Goal: Task Accomplishment & Management: Complete application form

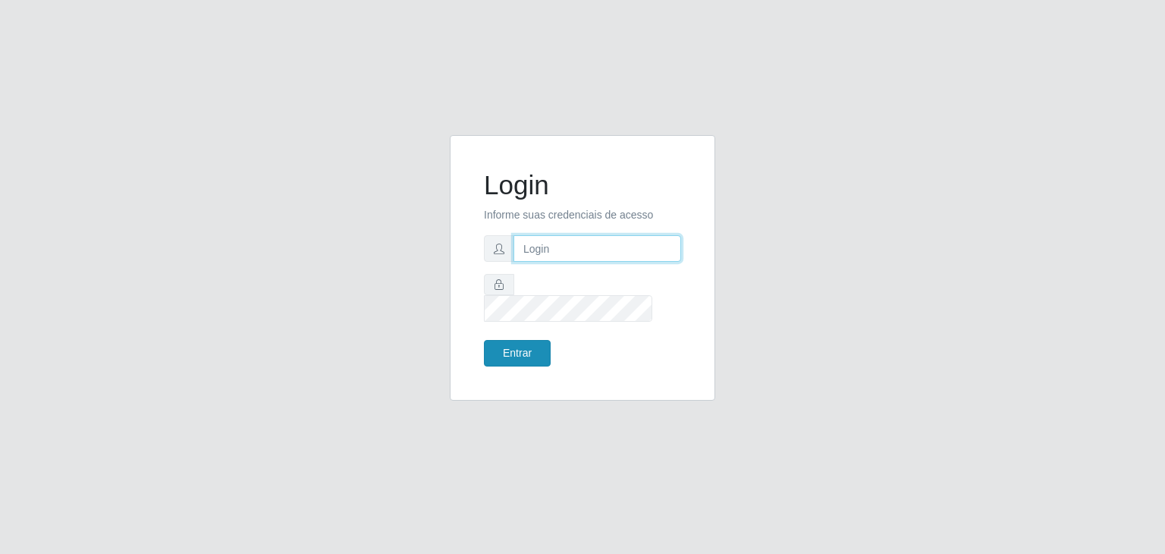
type input "jeisonrede@compras"
click at [492, 340] on button "Entrar" at bounding box center [517, 353] width 67 height 27
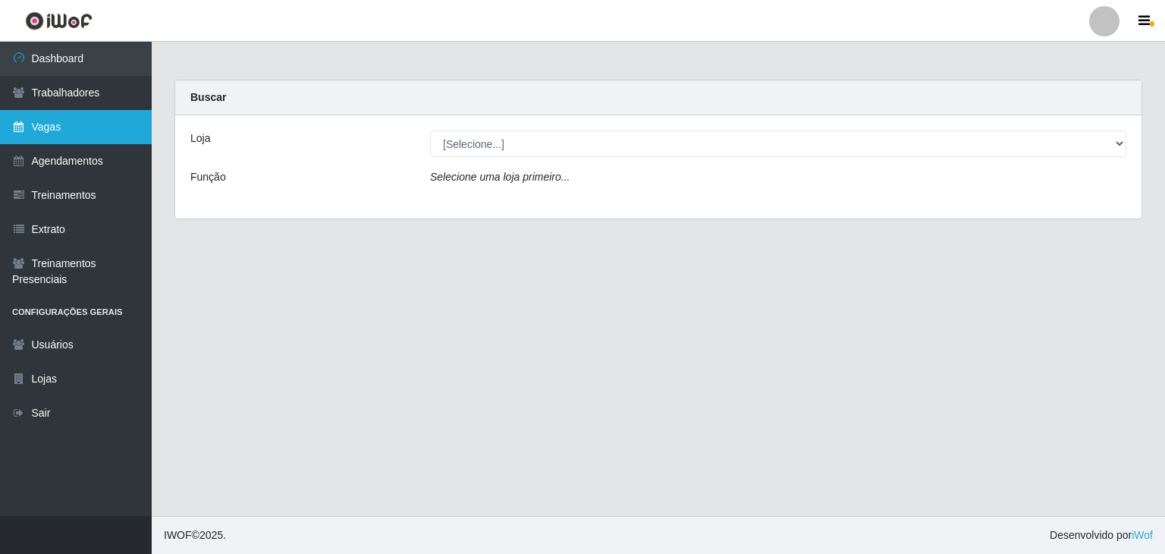
click at [25, 127] on link "Vagas" at bounding box center [76, 127] width 152 height 34
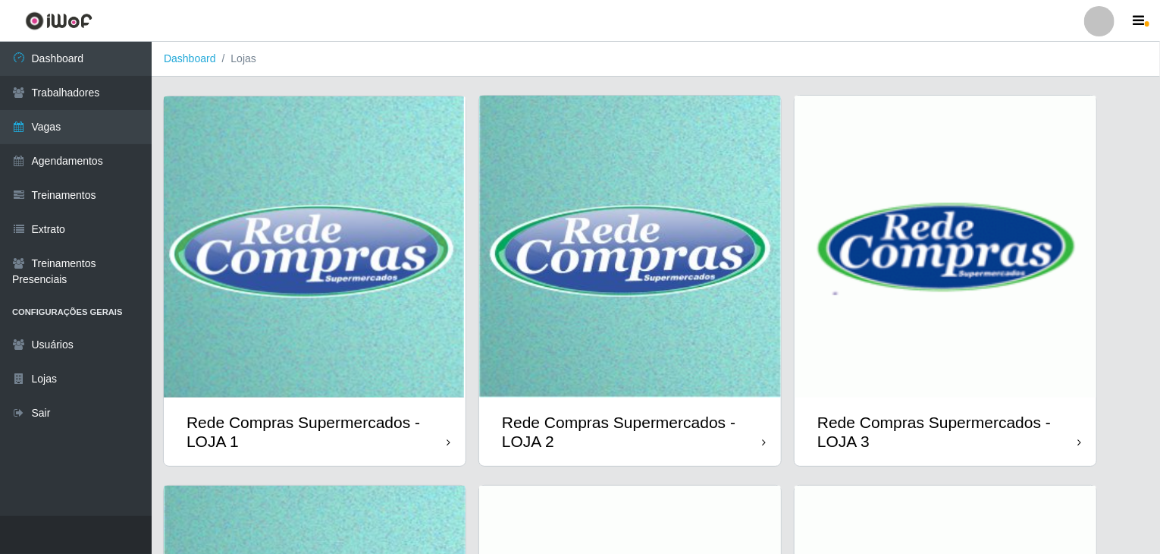
click at [611, 307] on img at bounding box center [630, 247] width 302 height 302
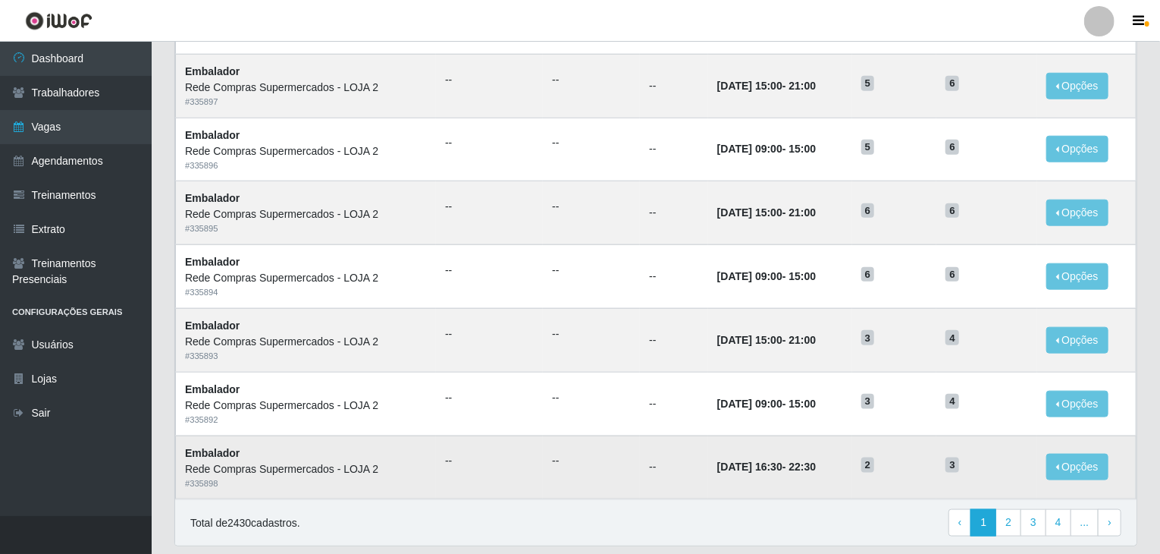
scroll to position [727, 0]
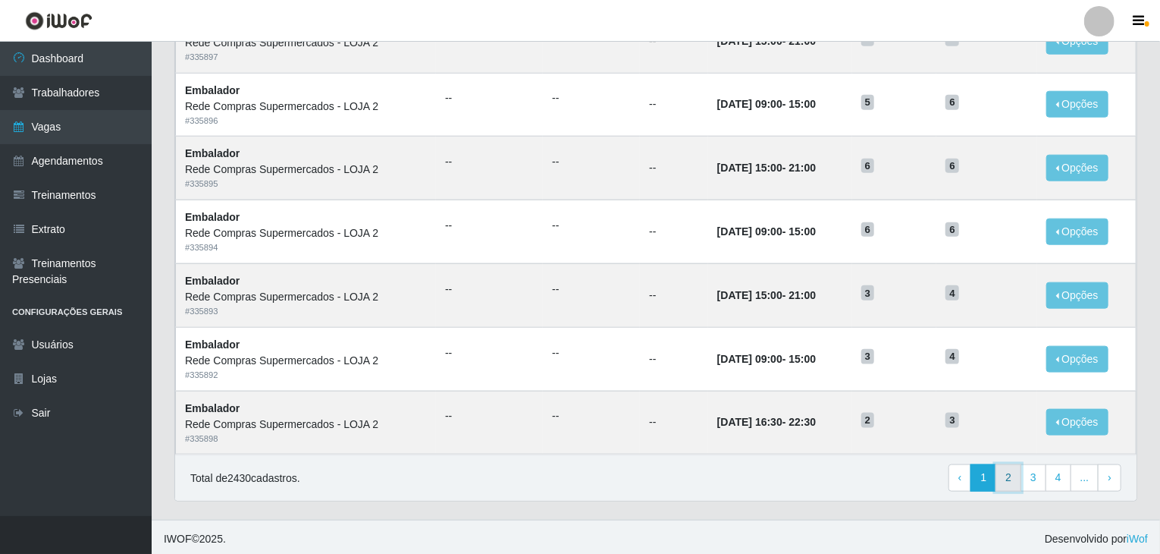
click at [1009, 477] on link "2" at bounding box center [1009, 477] width 26 height 27
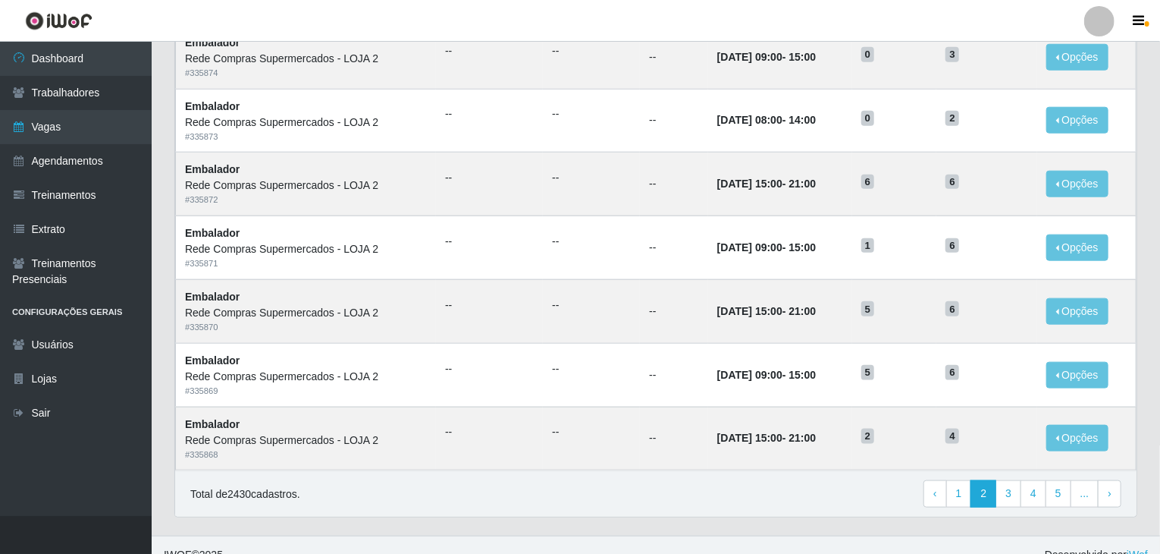
scroll to position [727, 0]
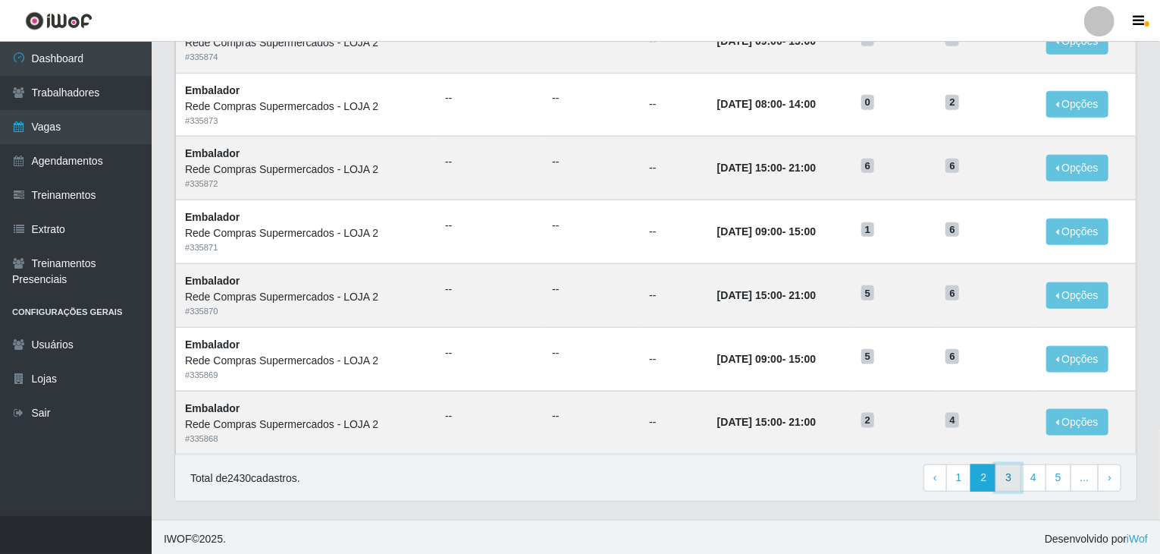
click at [1004, 464] on link "3" at bounding box center [1009, 477] width 26 height 27
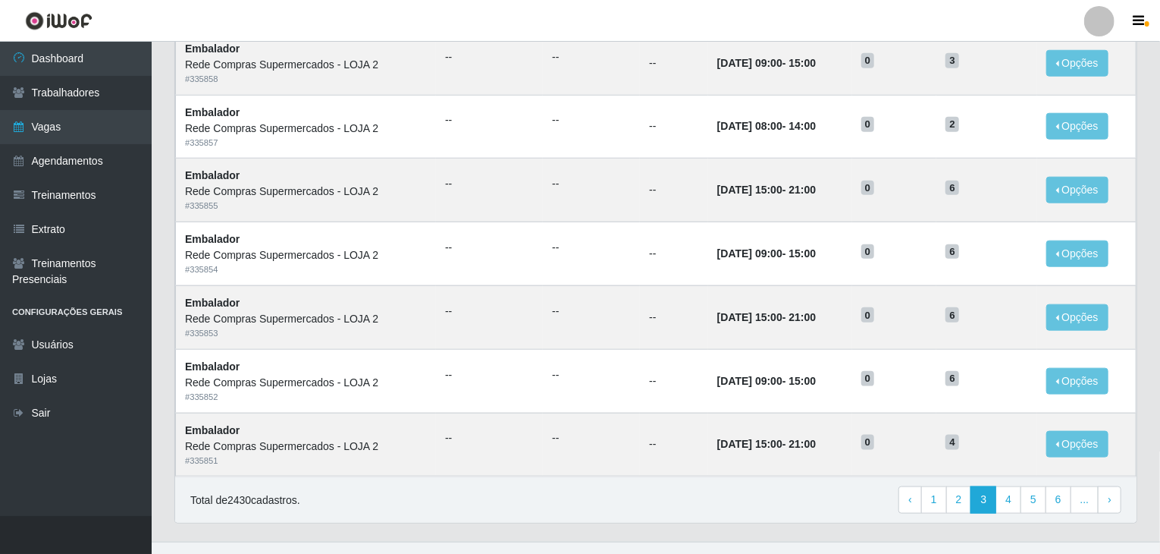
scroll to position [727, 0]
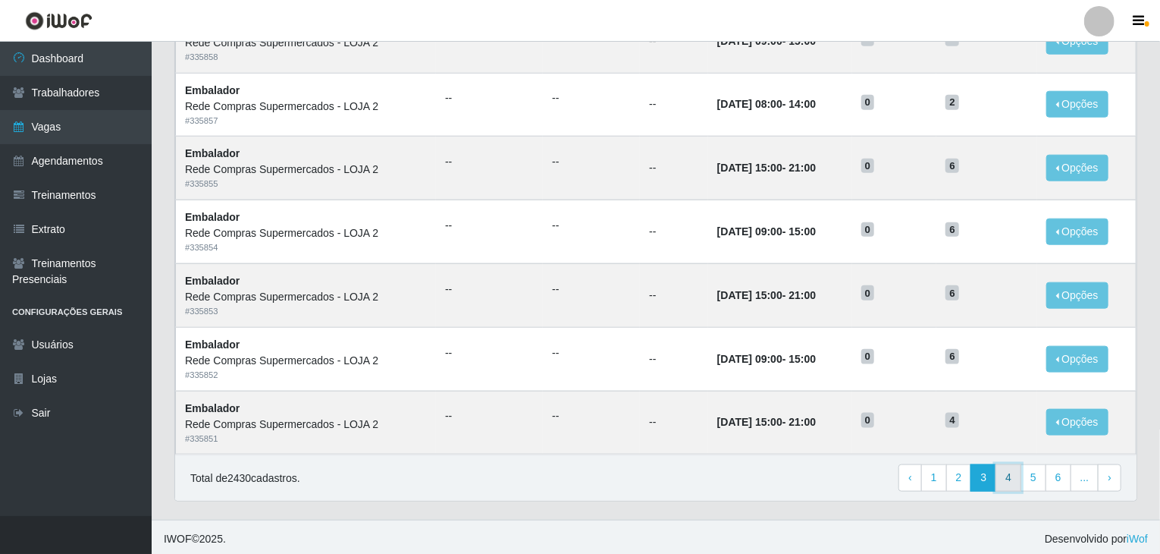
click at [1006, 478] on link "4" at bounding box center [1009, 477] width 26 height 27
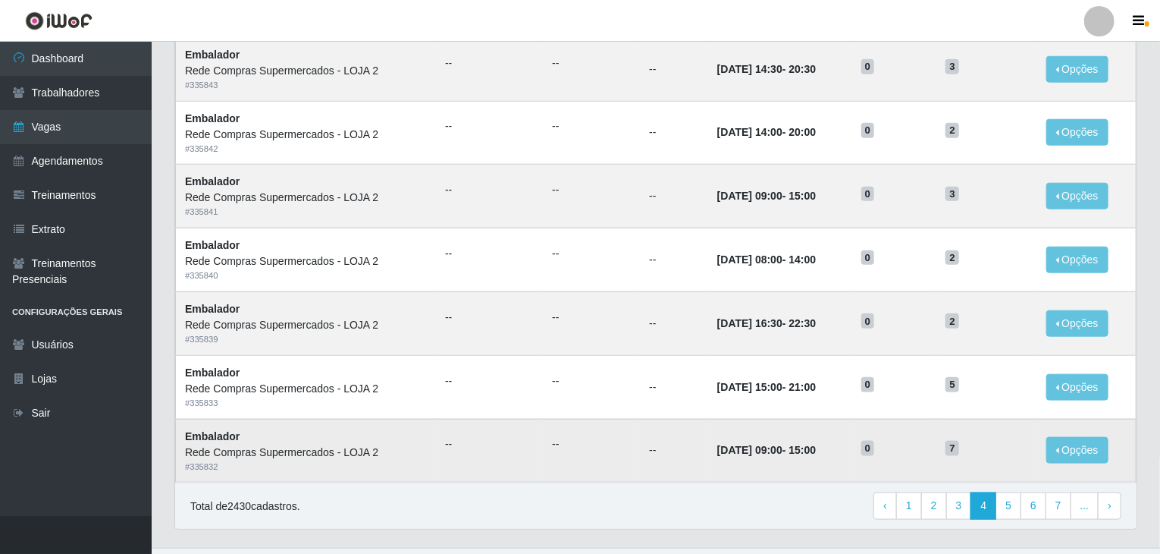
scroll to position [727, 0]
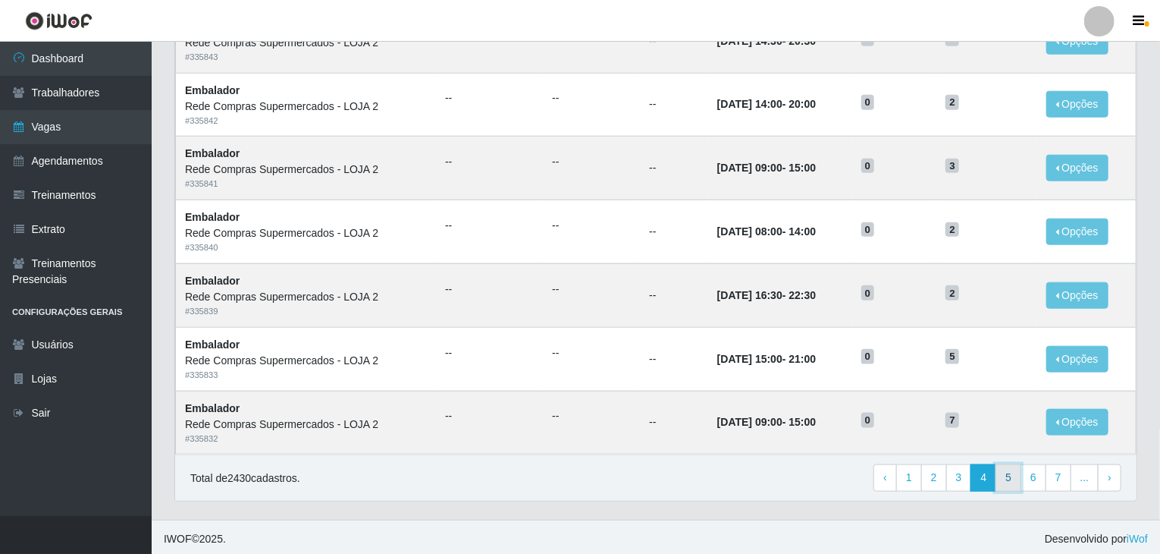
click at [1017, 476] on link "5" at bounding box center [1009, 477] width 26 height 27
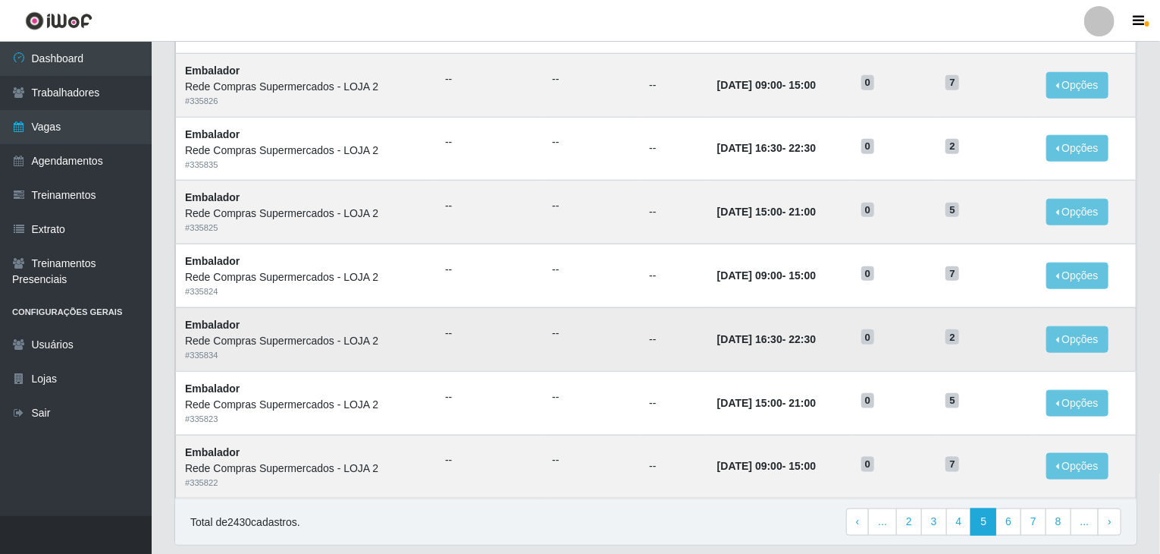
scroll to position [727, 0]
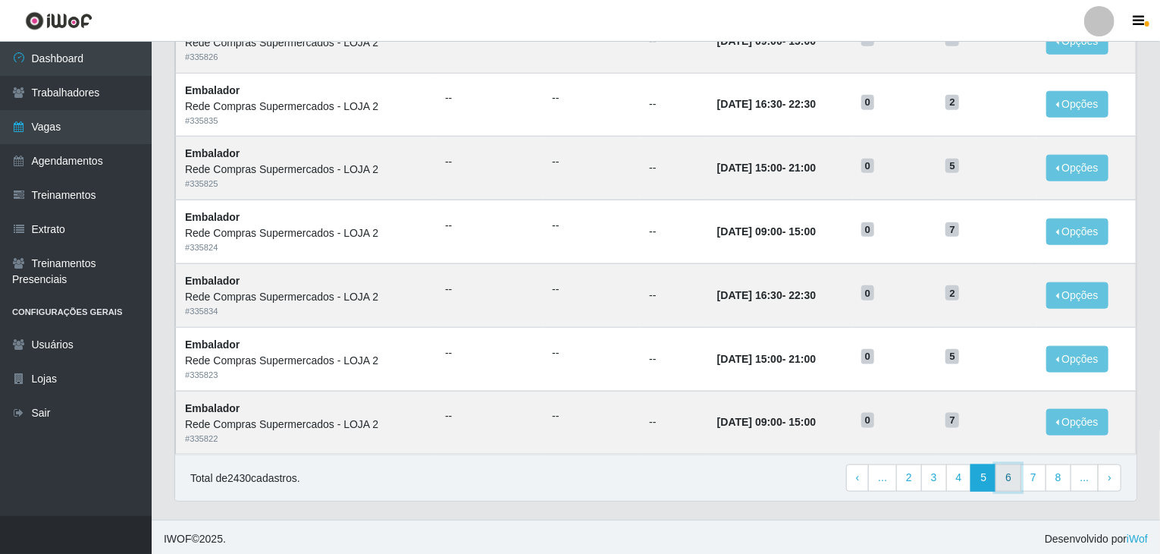
click at [1011, 476] on link "6" at bounding box center [1009, 477] width 26 height 27
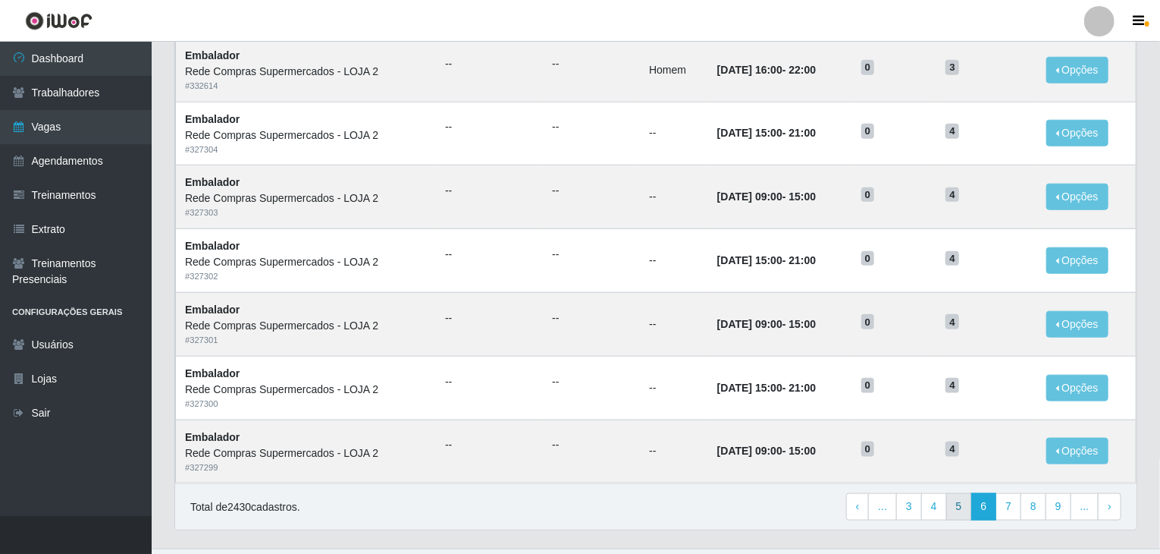
scroll to position [727, 0]
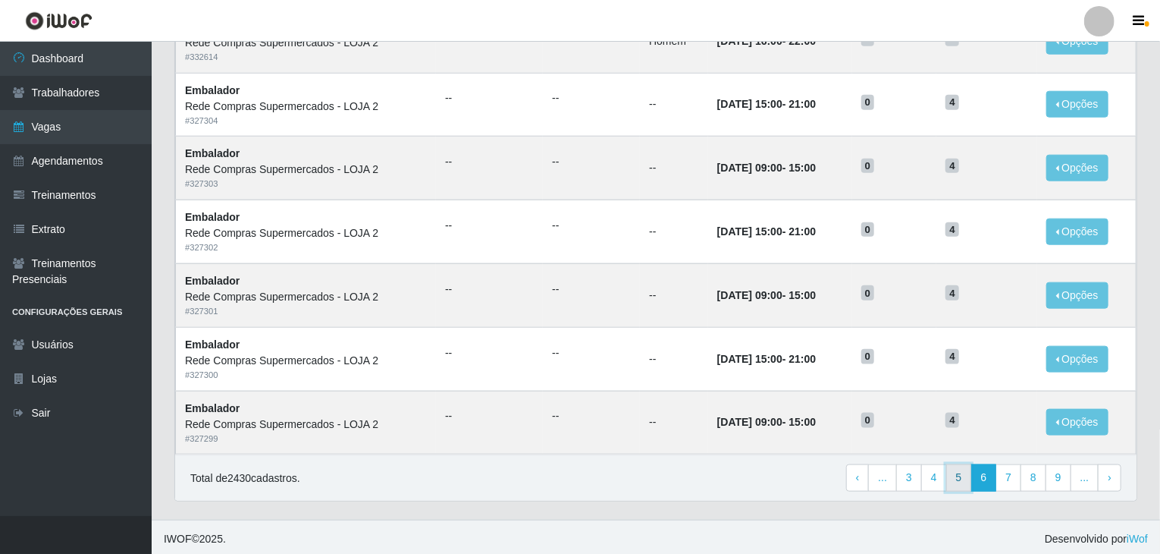
click at [965, 472] on link "5" at bounding box center [959, 477] width 26 height 27
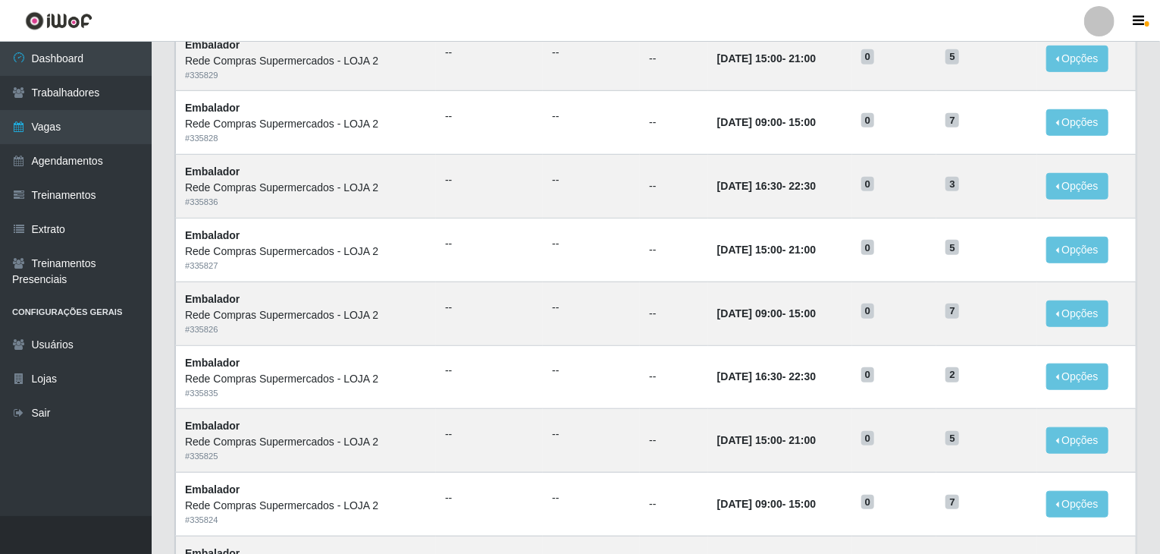
scroll to position [727, 0]
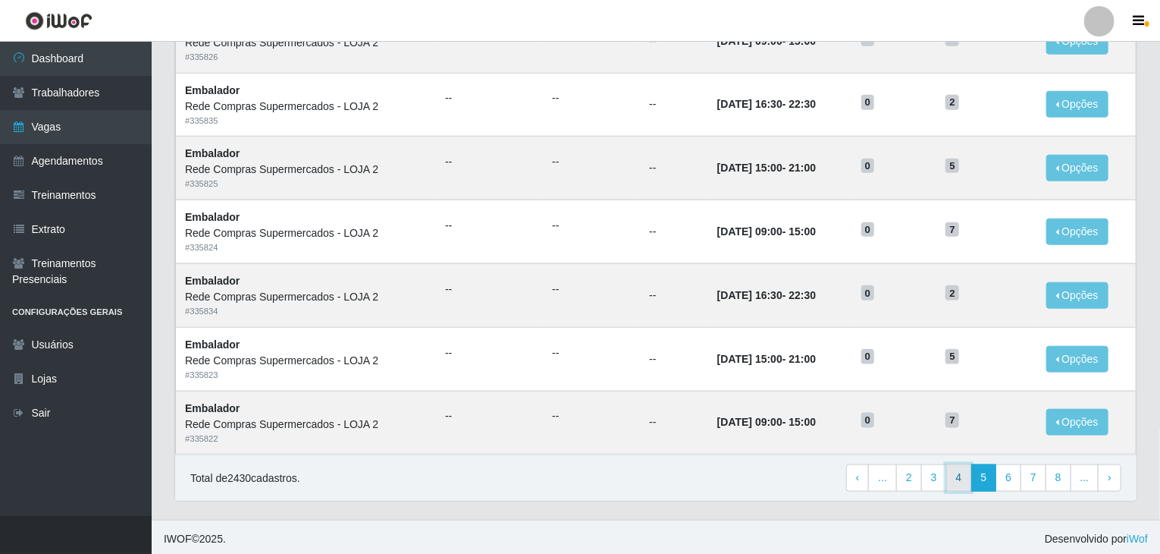
click at [966, 470] on link "4" at bounding box center [959, 477] width 26 height 27
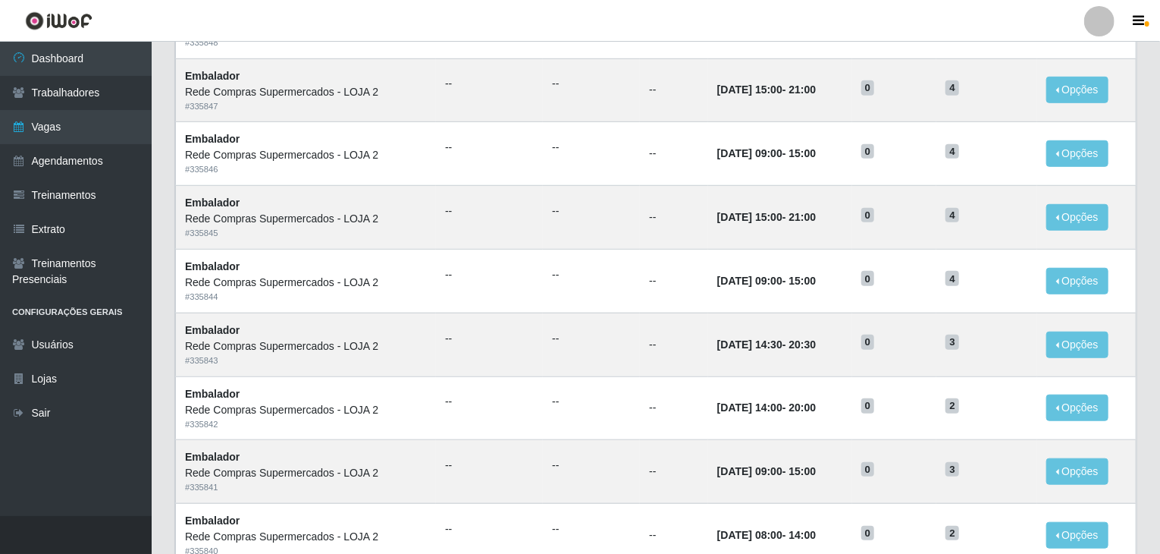
scroll to position [727, 0]
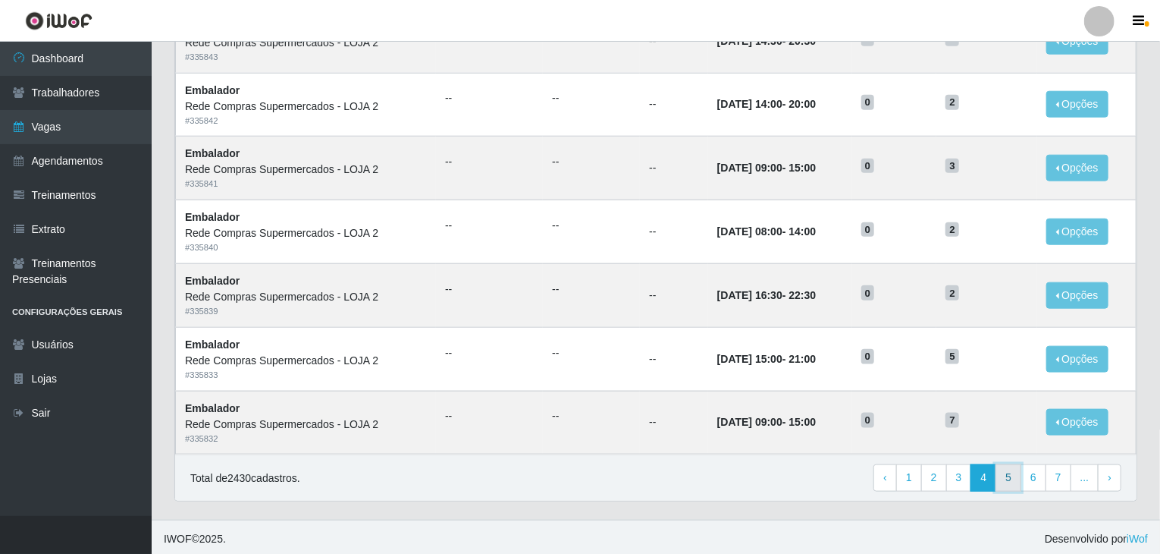
click at [1014, 474] on link "5" at bounding box center [1009, 477] width 26 height 27
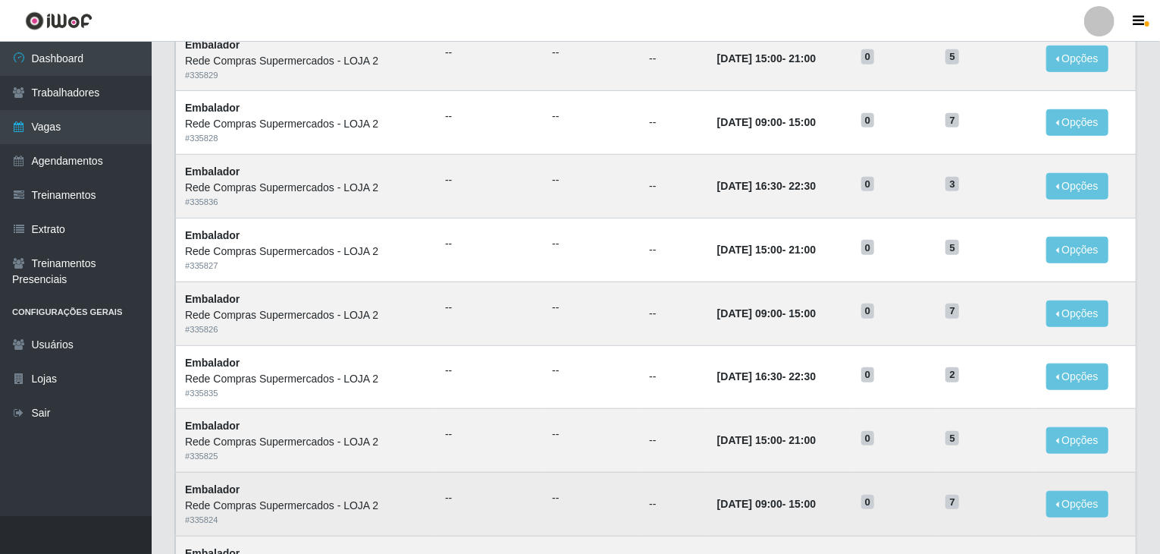
scroll to position [727, 0]
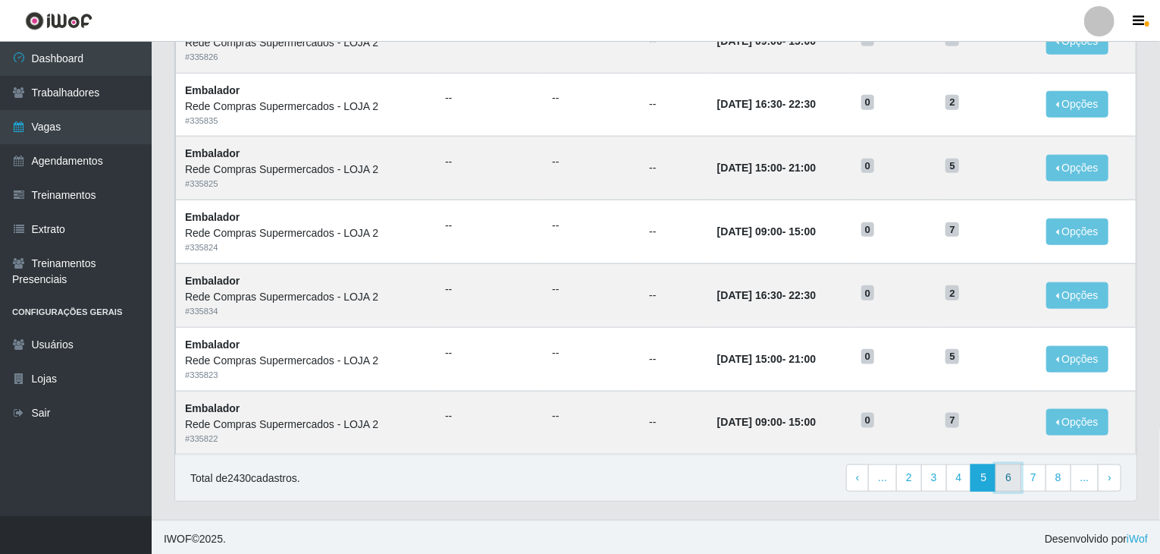
click at [1012, 474] on link "6" at bounding box center [1009, 477] width 26 height 27
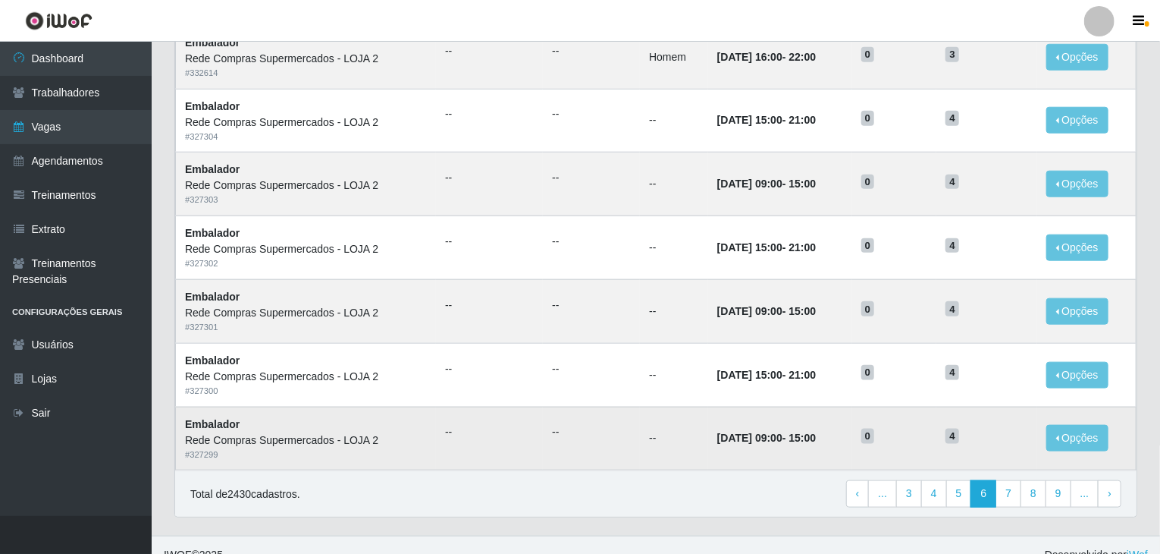
scroll to position [727, 0]
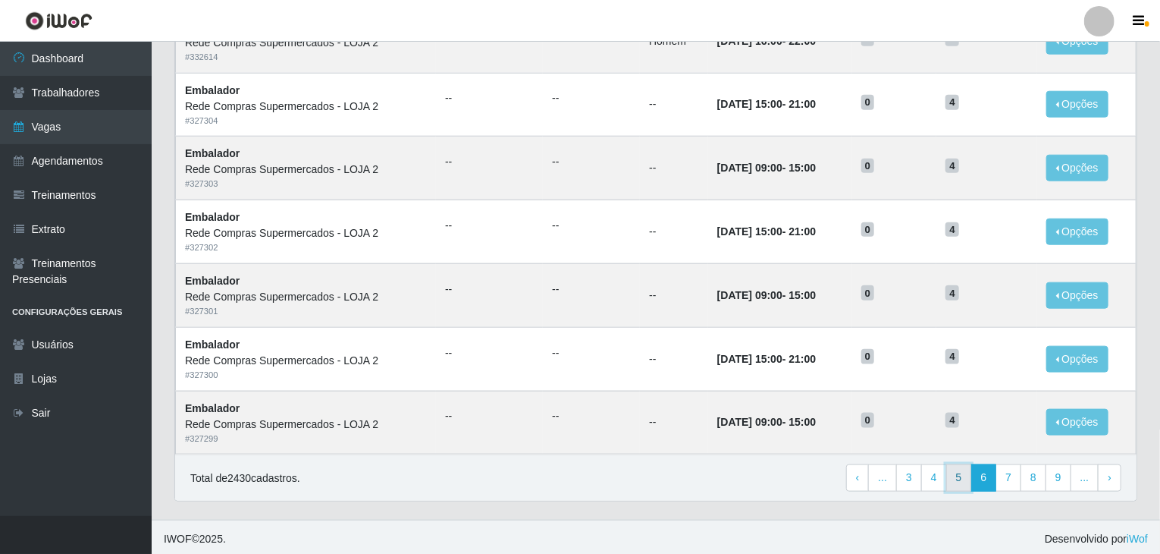
click at [957, 471] on link "5" at bounding box center [959, 477] width 26 height 27
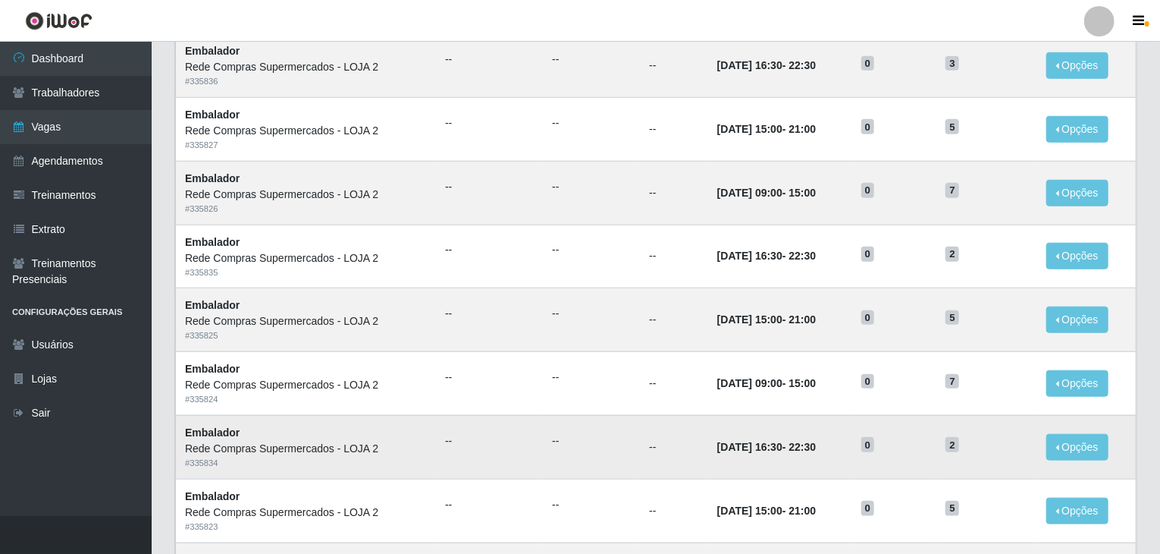
scroll to position [727, 0]
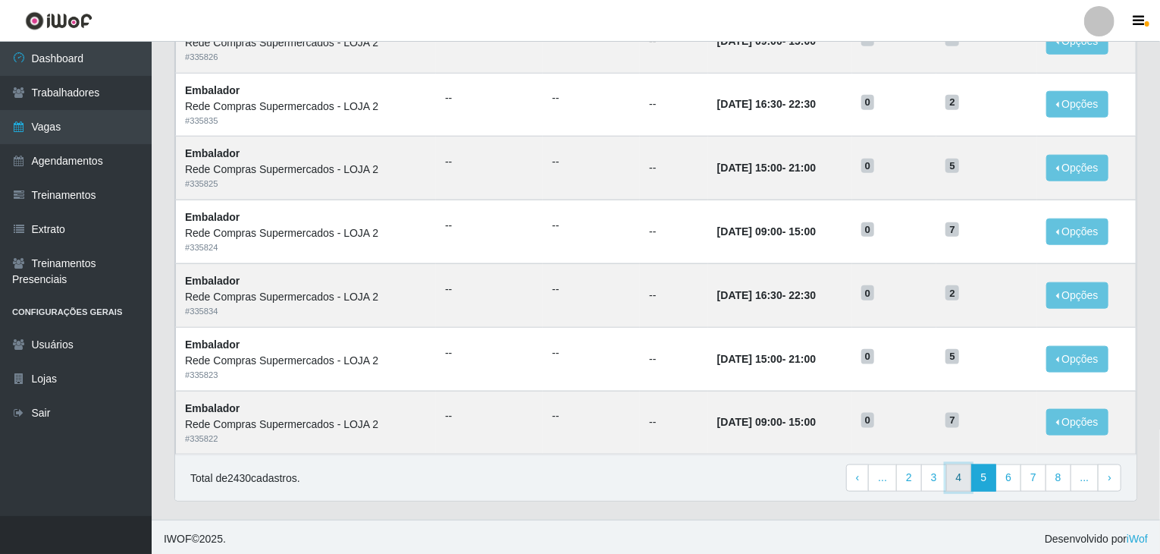
click at [968, 477] on link "4" at bounding box center [959, 477] width 26 height 27
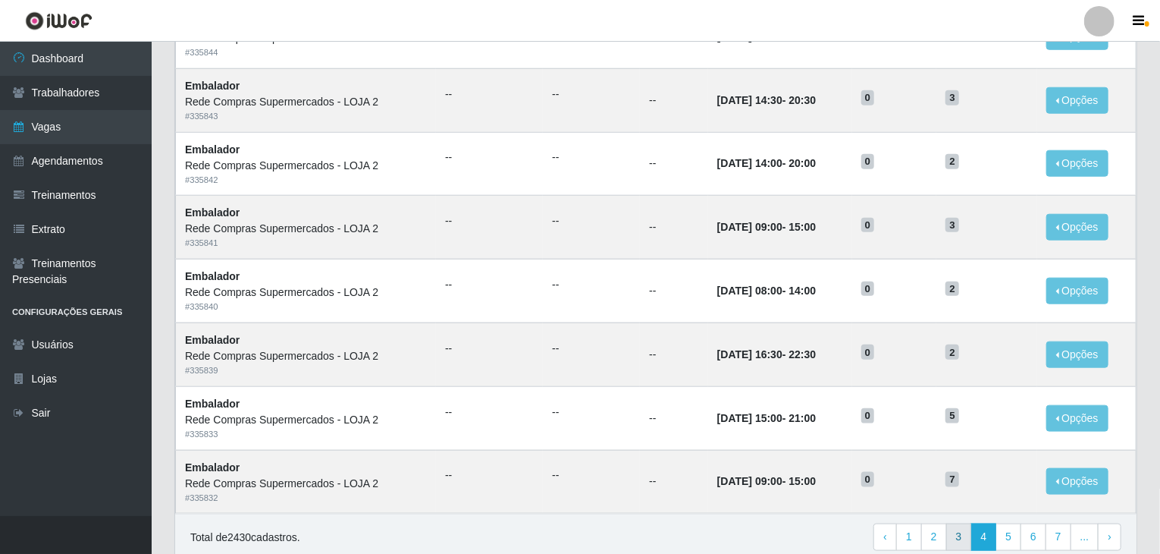
scroll to position [727, 0]
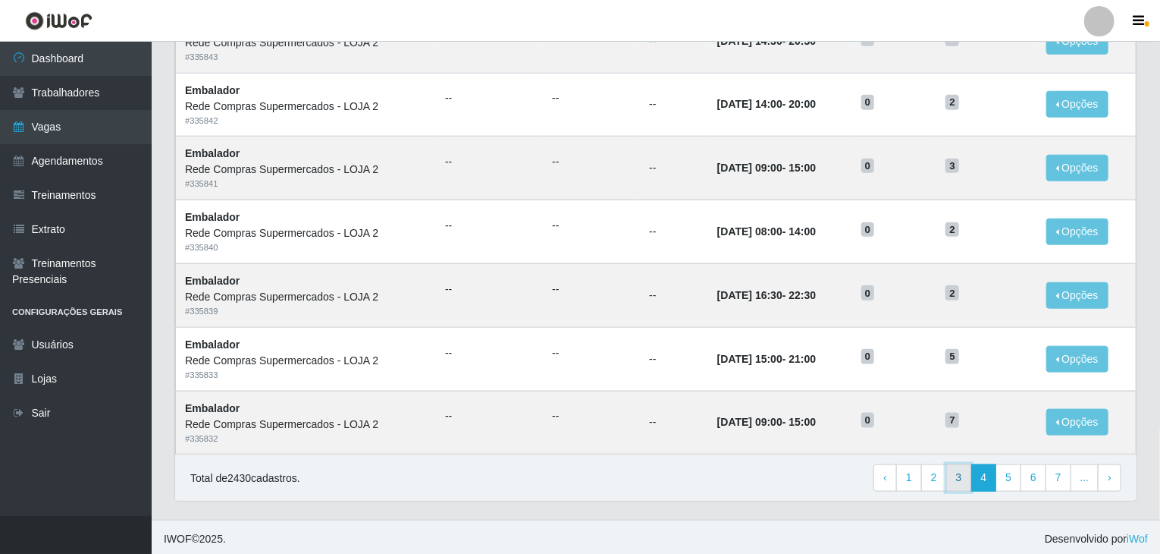
click at [965, 477] on link "3" at bounding box center [959, 477] width 26 height 27
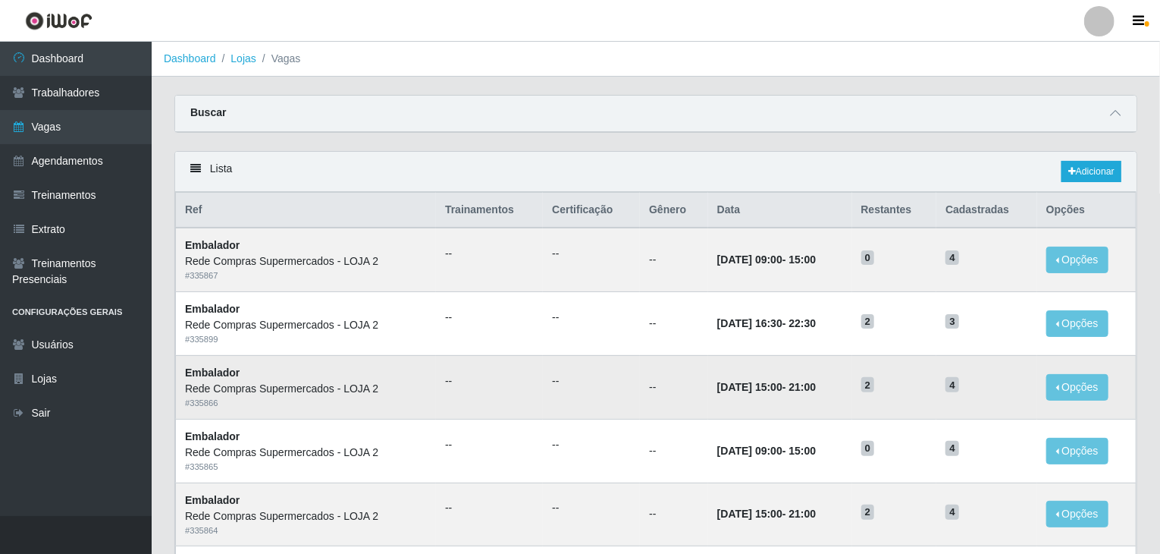
click at [604, 396] on td "--" at bounding box center [591, 387] width 97 height 64
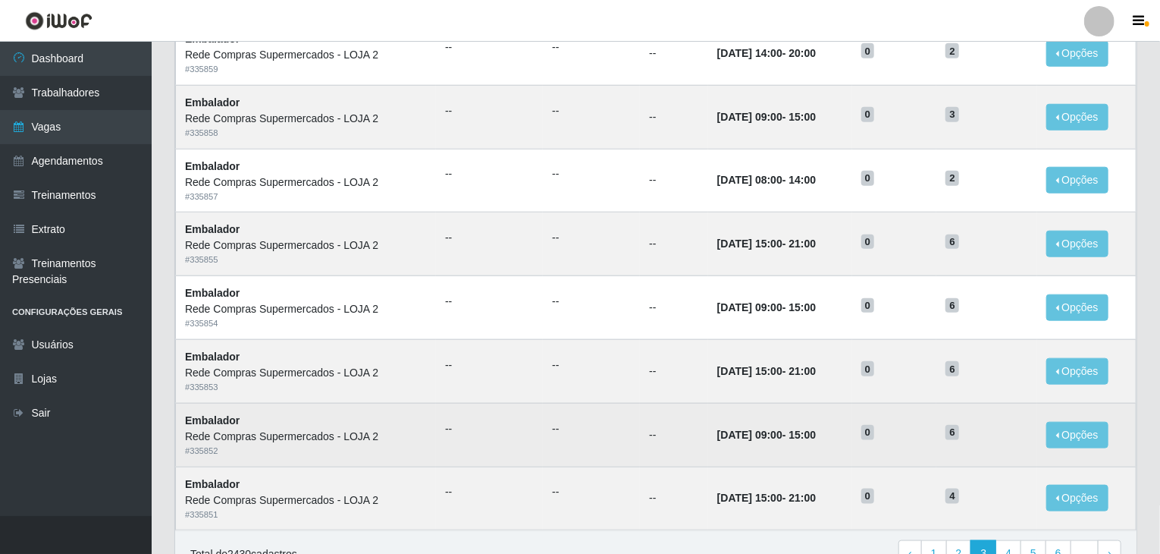
scroll to position [727, 0]
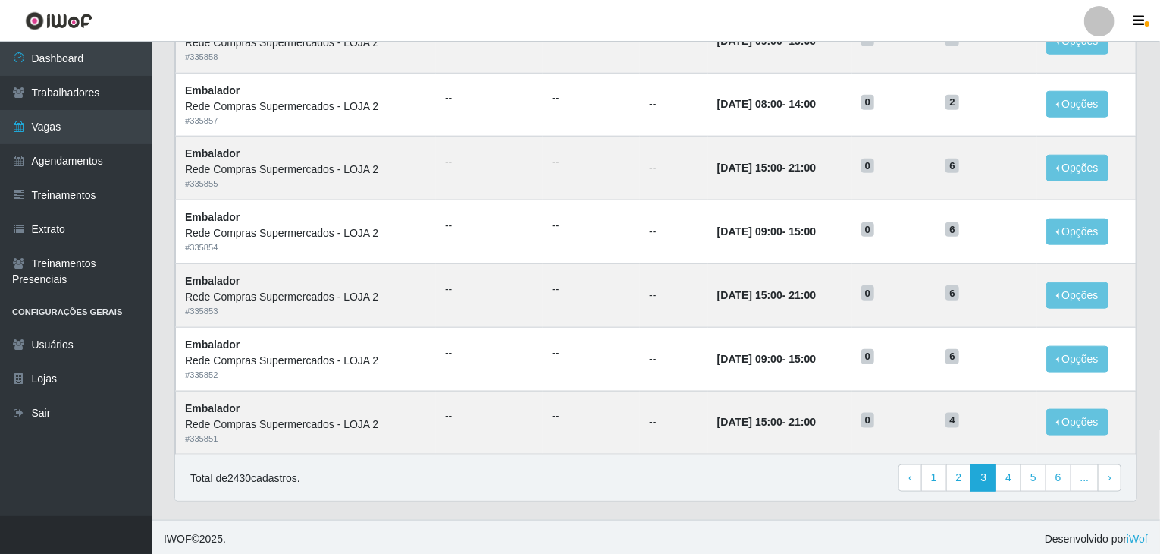
click at [777, 489] on div "Total de 2430 cadastros. ‹ Previous 1 2 3 4 5 6 ... › Next" at bounding box center [656, 477] width 962 height 46
click at [1004, 477] on link "4" at bounding box center [1009, 477] width 26 height 27
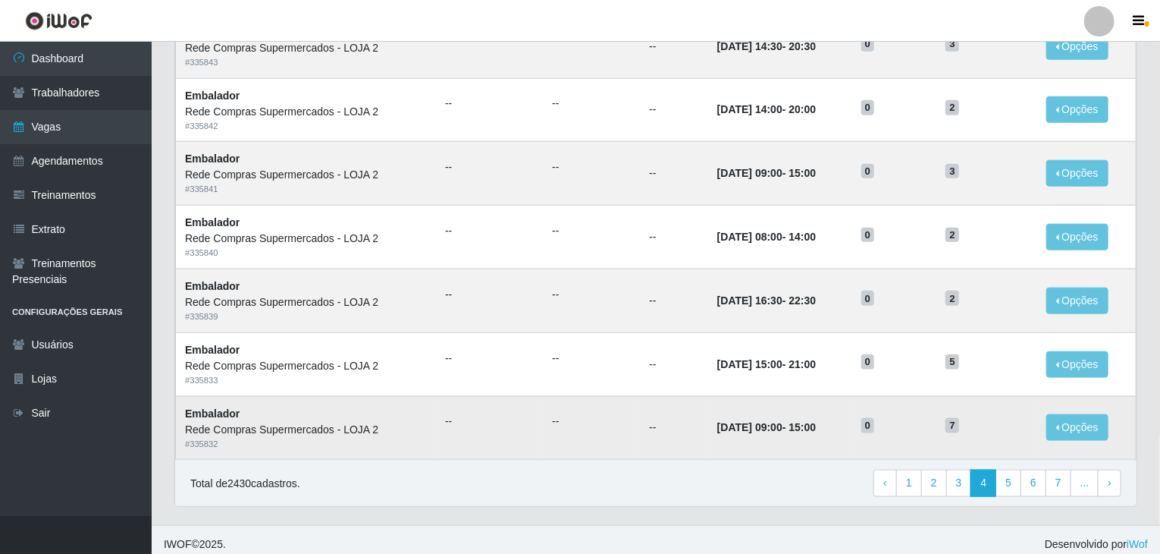
scroll to position [727, 0]
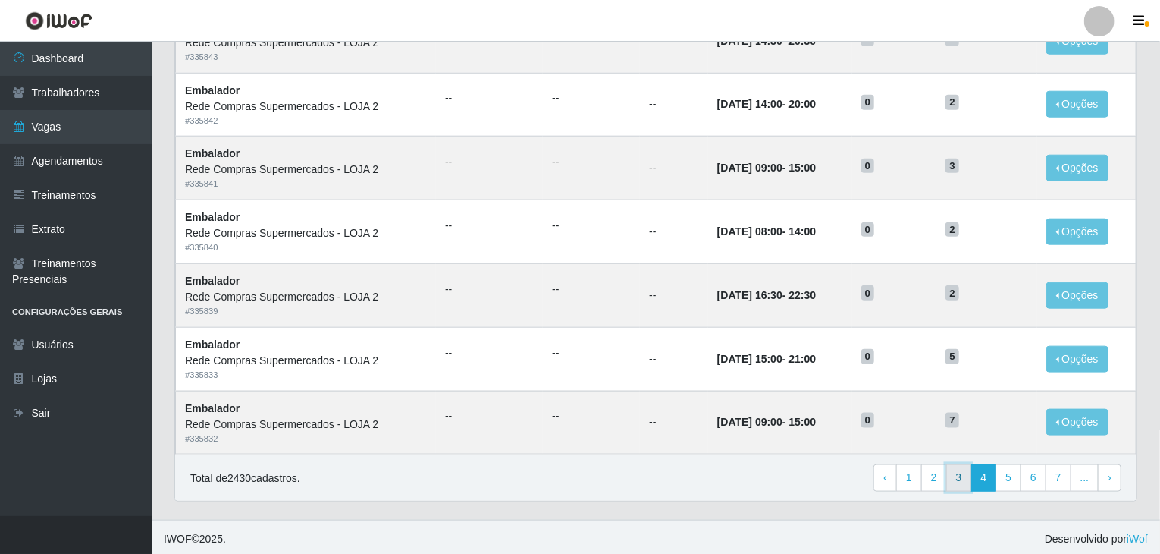
click at [971, 485] on link "3" at bounding box center [959, 477] width 26 height 27
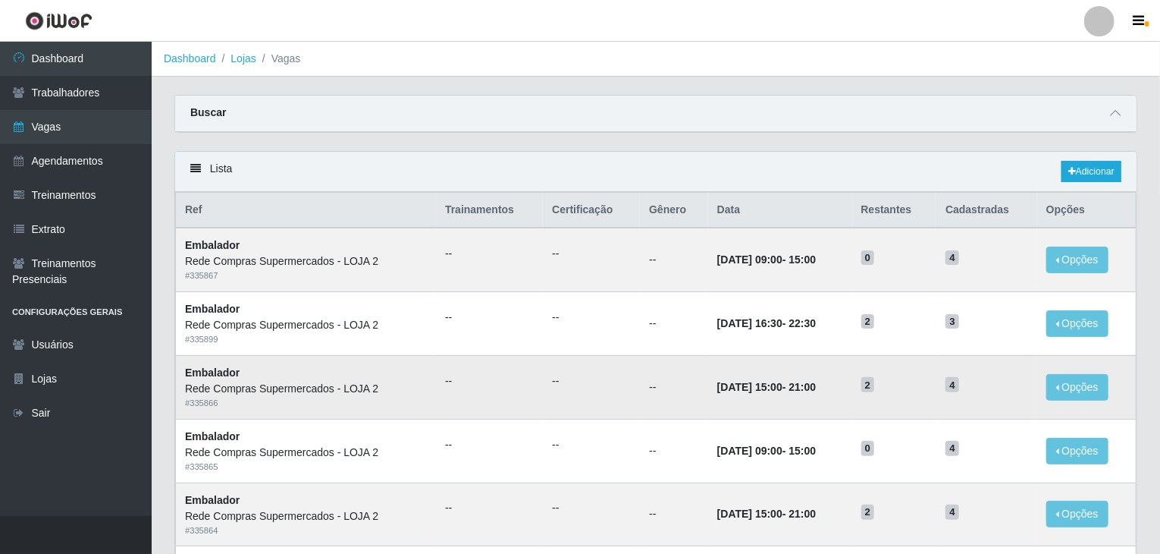
click at [591, 395] on td "--" at bounding box center [591, 387] width 97 height 64
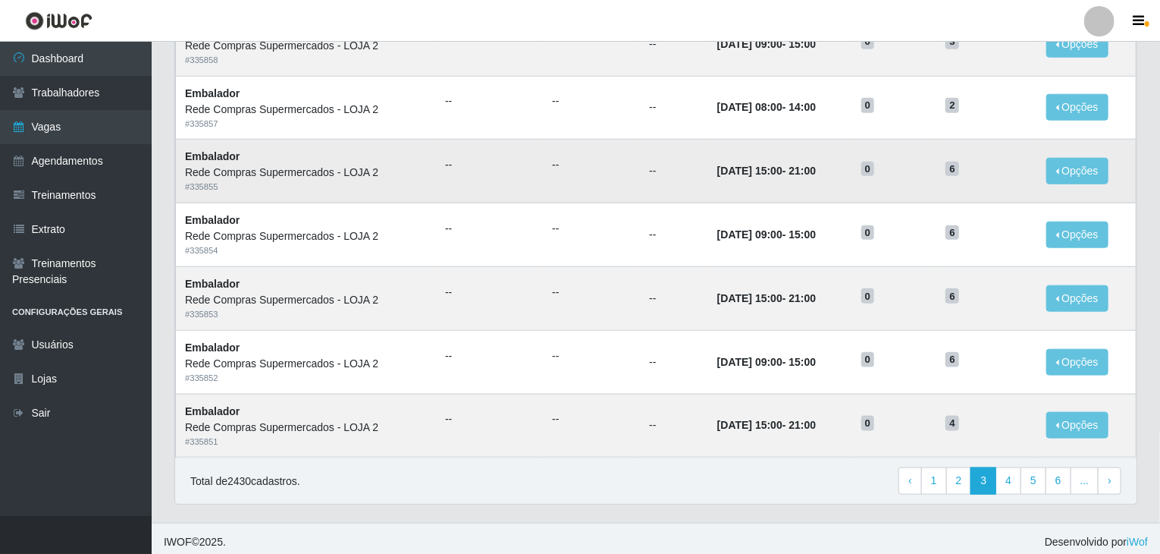
scroll to position [727, 0]
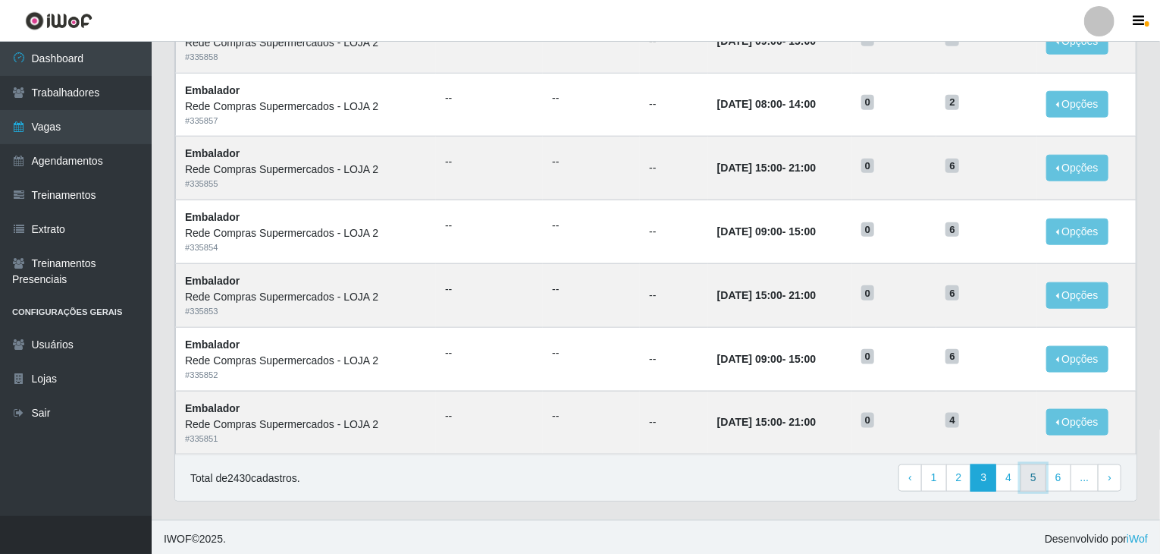
click at [1031, 466] on link "5" at bounding box center [1034, 477] width 26 height 27
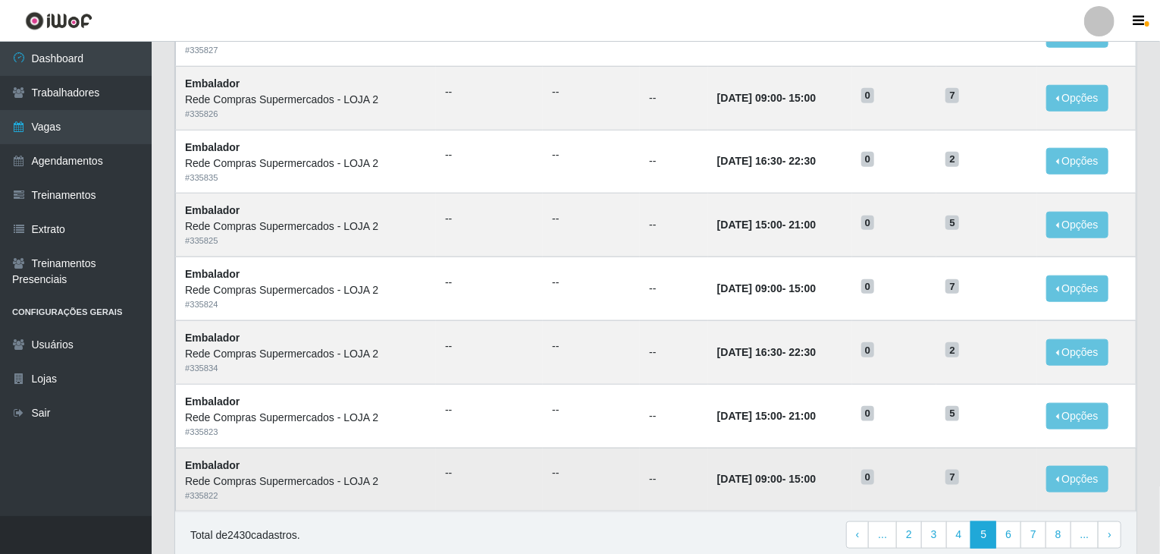
scroll to position [727, 0]
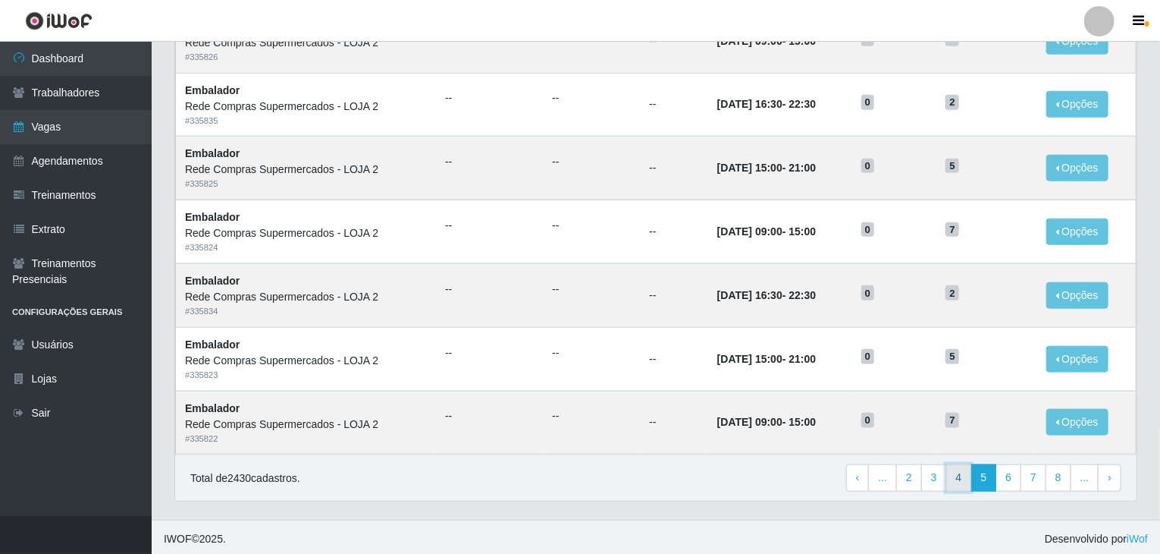
click at [958, 465] on link "4" at bounding box center [959, 477] width 26 height 27
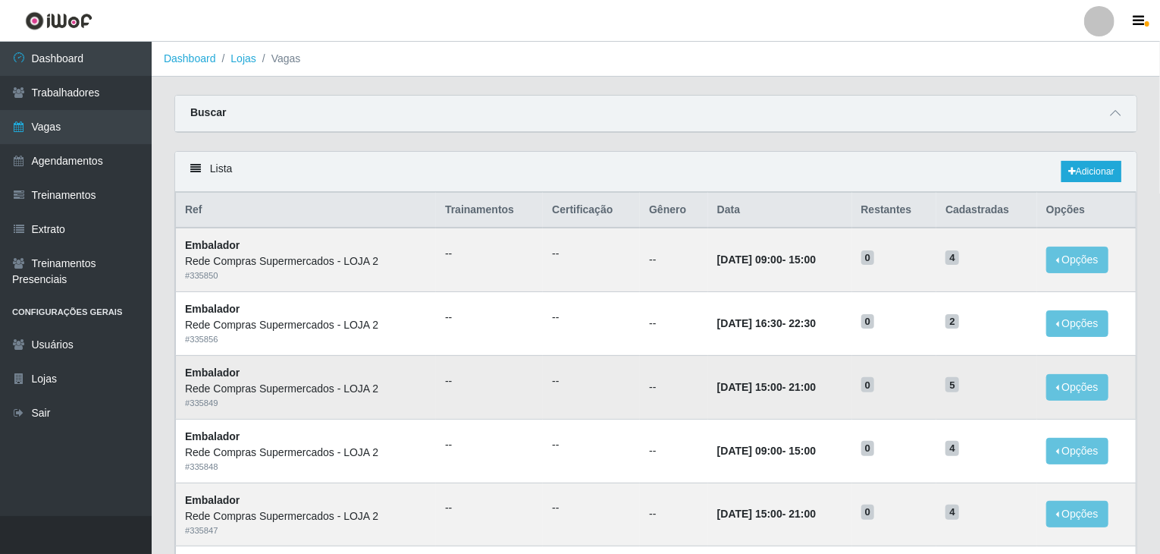
click at [642, 407] on td "--" at bounding box center [674, 387] width 68 height 64
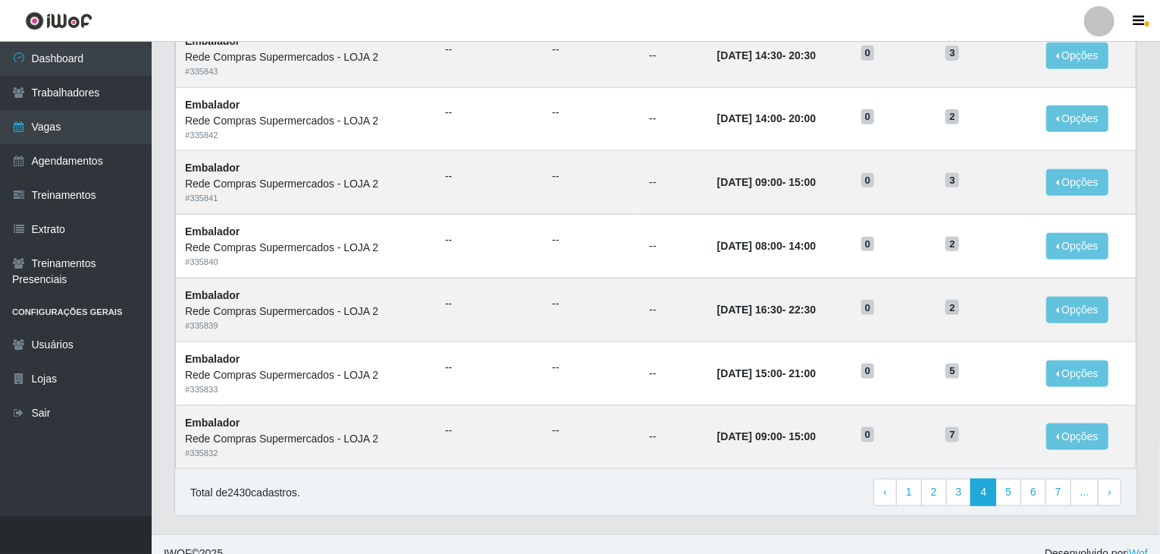
scroll to position [727, 0]
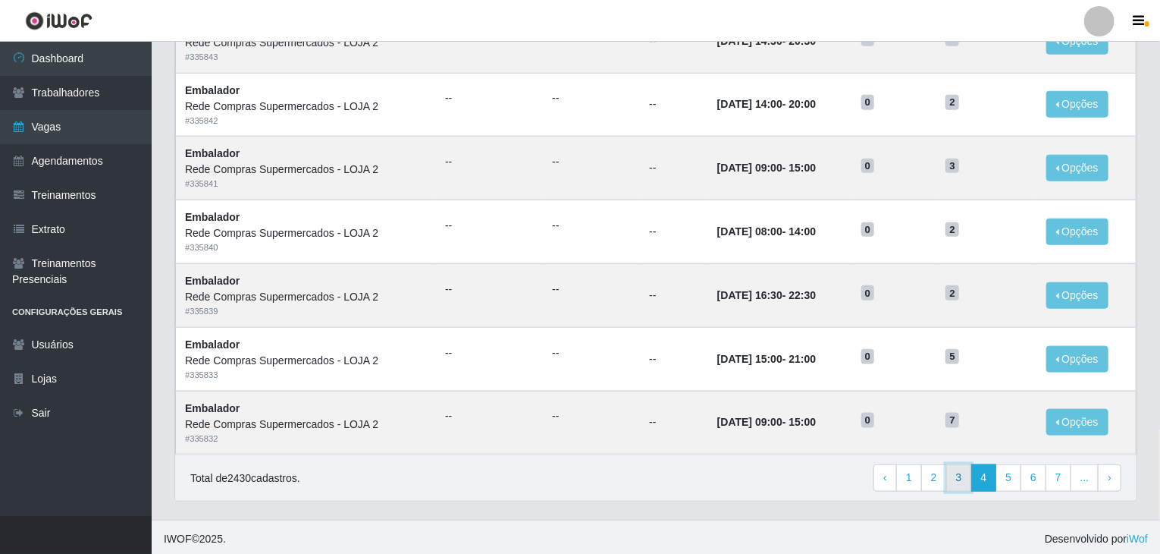
click at [962, 472] on link "3" at bounding box center [959, 477] width 26 height 27
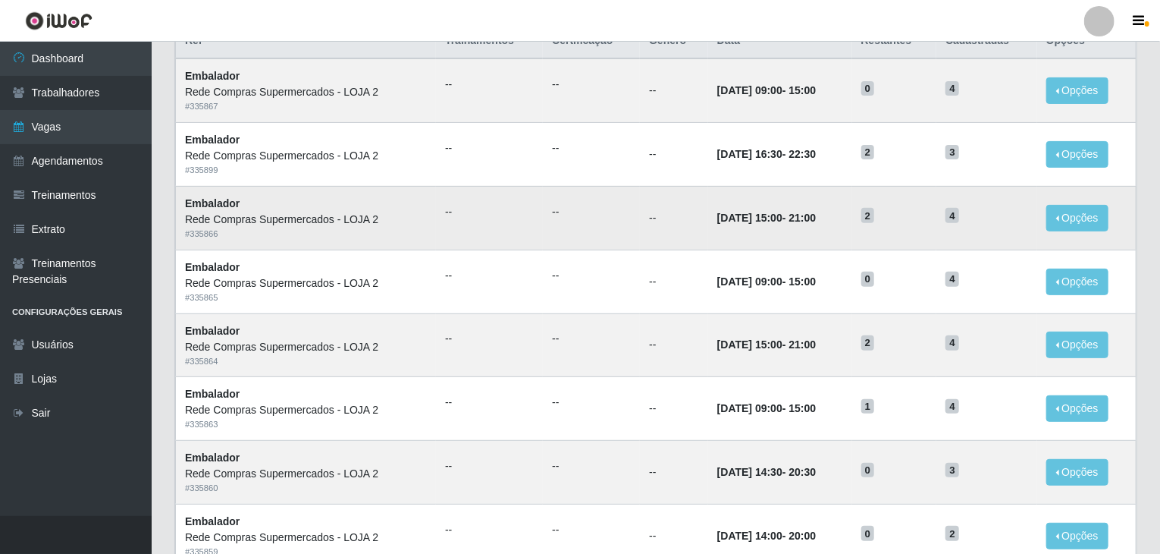
scroll to position [152, 0]
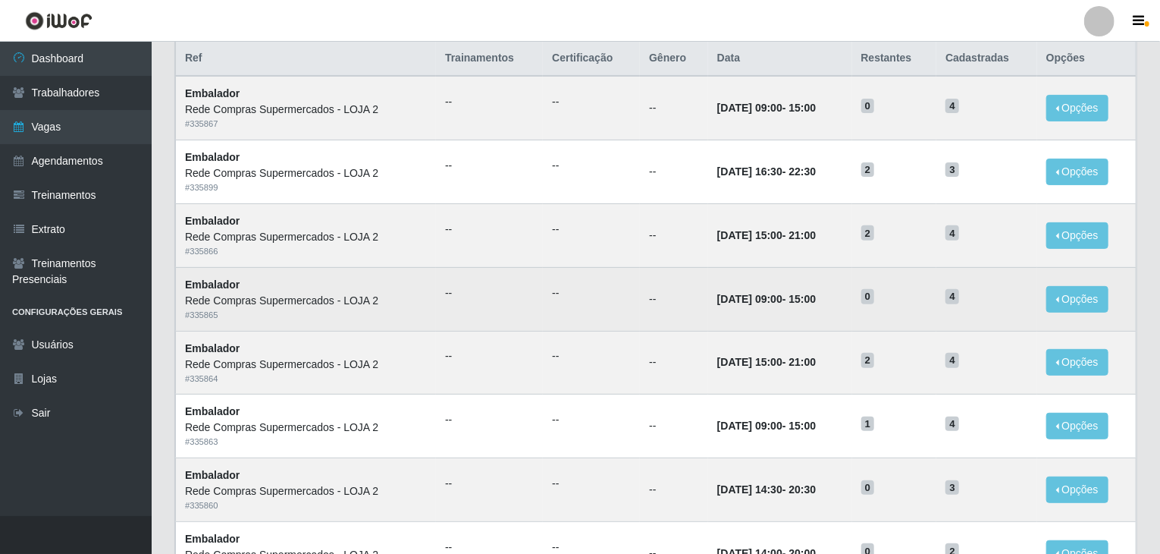
click at [491, 267] on td "--" at bounding box center [489, 299] width 107 height 64
click at [508, 315] on td "--" at bounding box center [489, 299] width 107 height 64
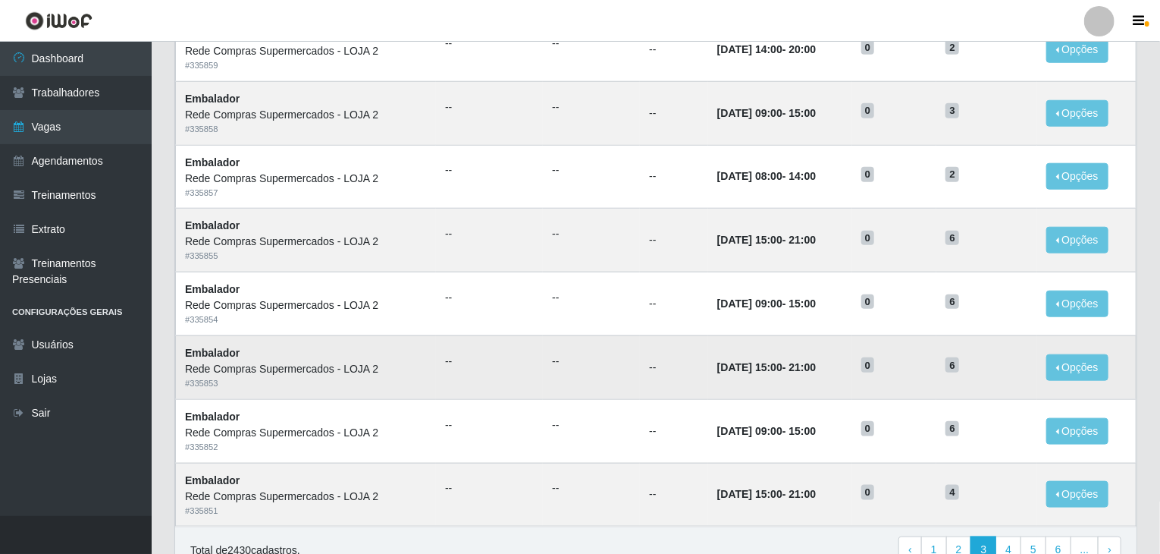
scroll to position [682, 0]
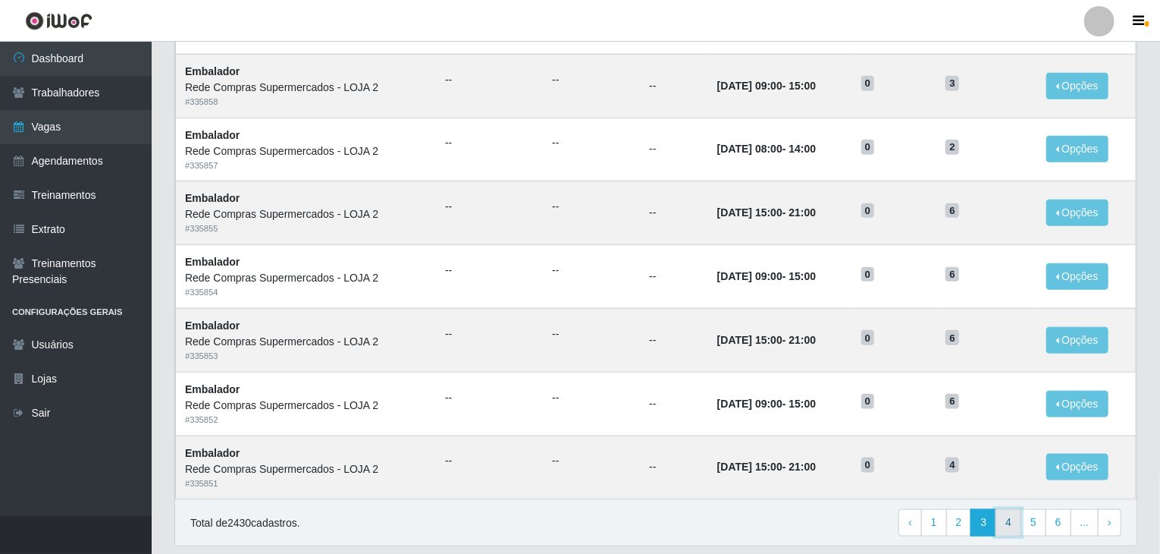
click at [1009, 525] on link "4" at bounding box center [1009, 522] width 26 height 27
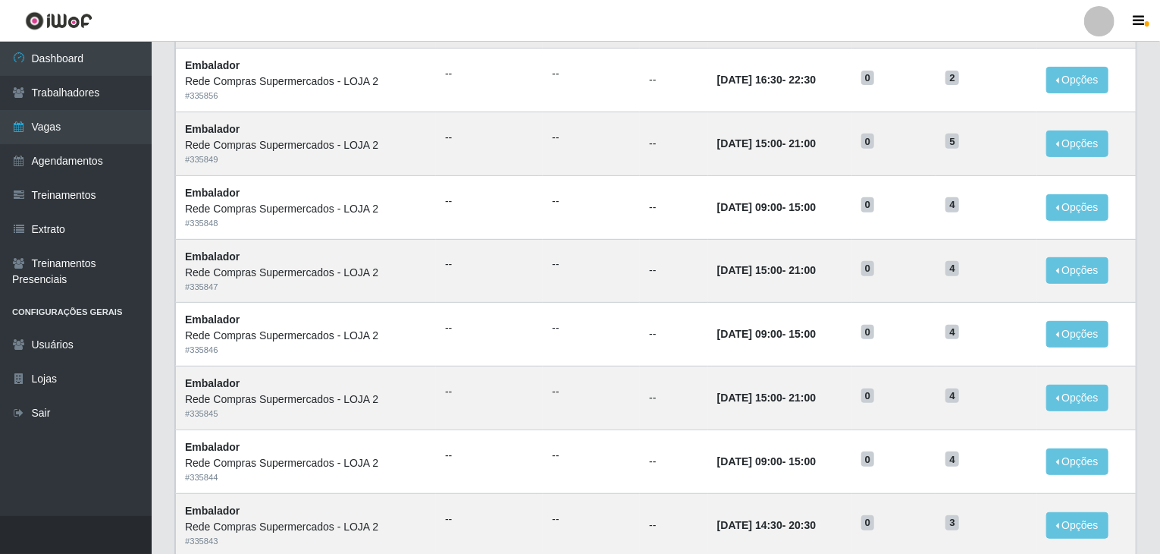
scroll to position [303, 0]
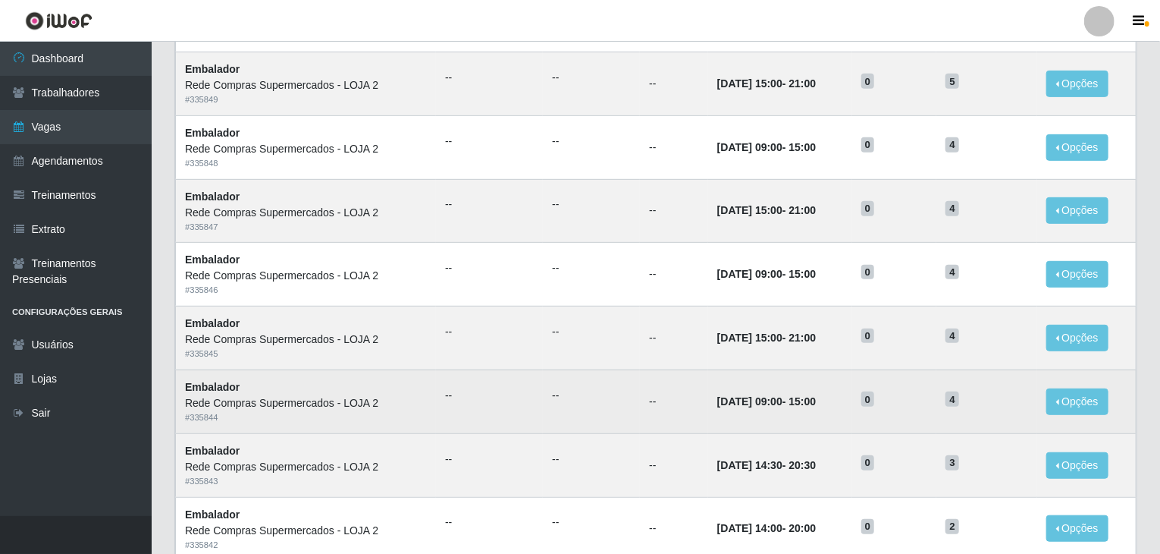
click at [616, 408] on td "--" at bounding box center [591, 401] width 97 height 64
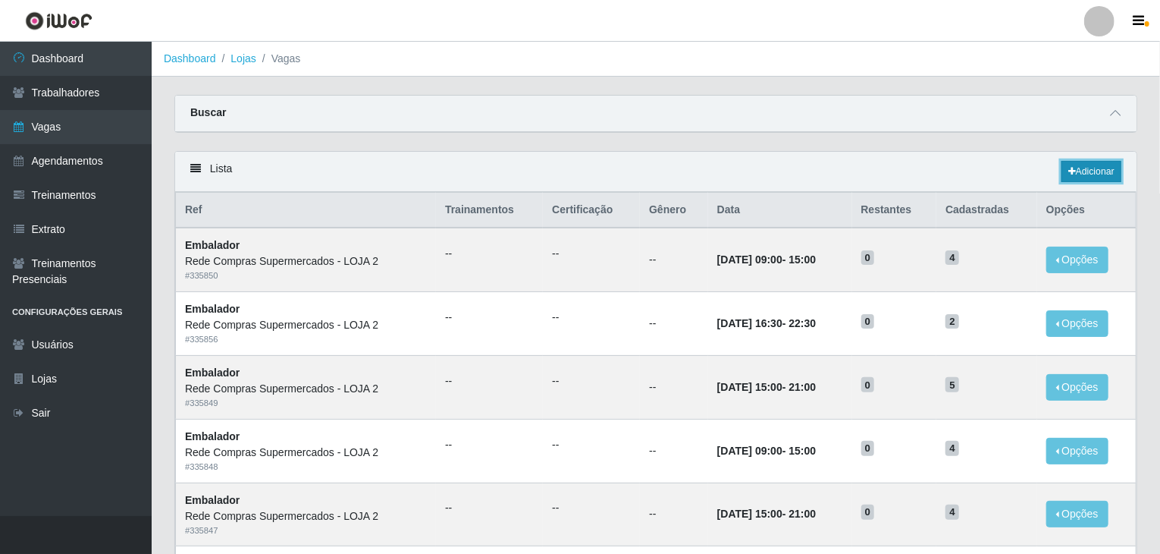
click at [1108, 173] on link "Adicionar" at bounding box center [1092, 171] width 60 height 21
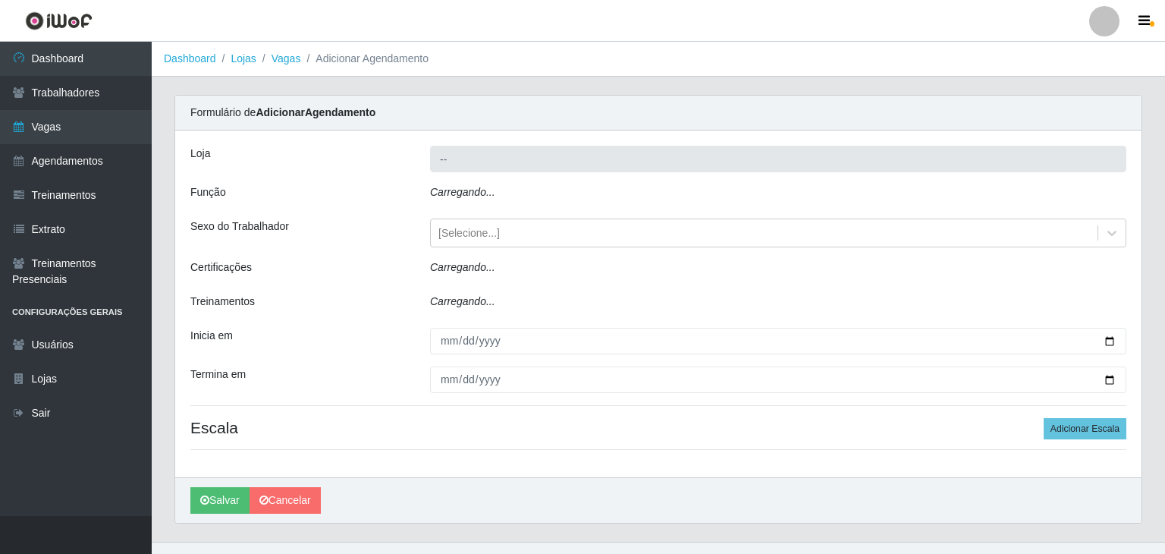
type input "Rede Compras Supermercados - LOJA 2"
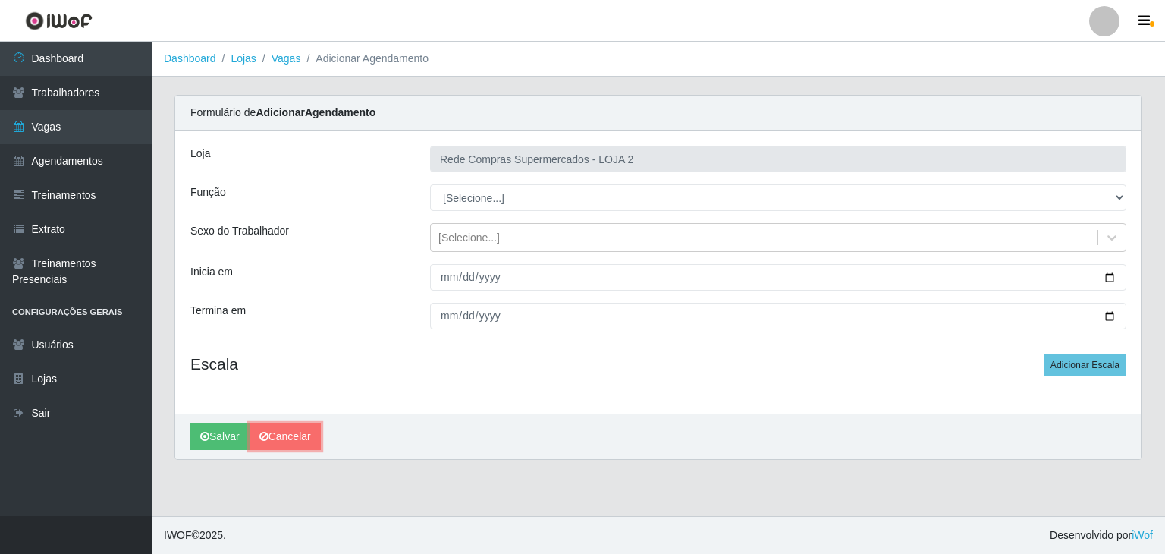
click at [293, 434] on link "Cancelar" at bounding box center [284, 436] width 71 height 27
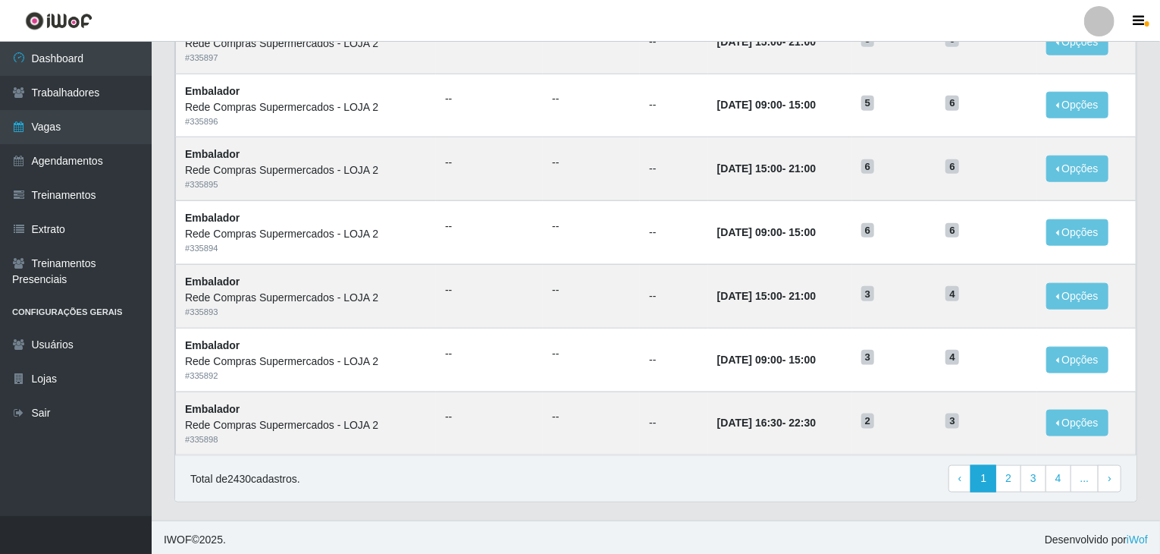
scroll to position [727, 0]
click at [1016, 477] on link "2" at bounding box center [1009, 477] width 26 height 27
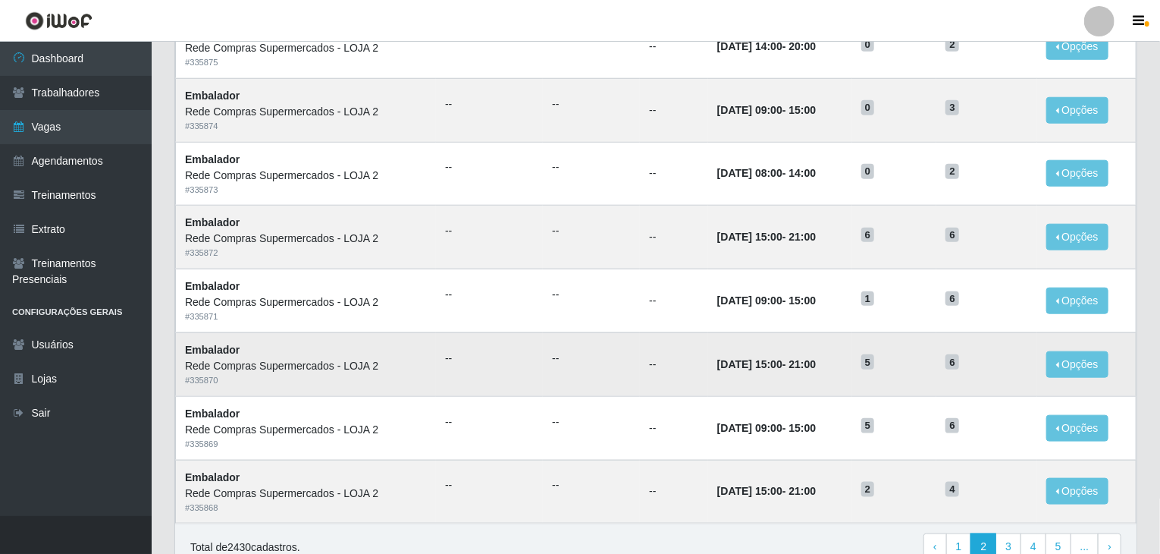
scroll to position [727, 0]
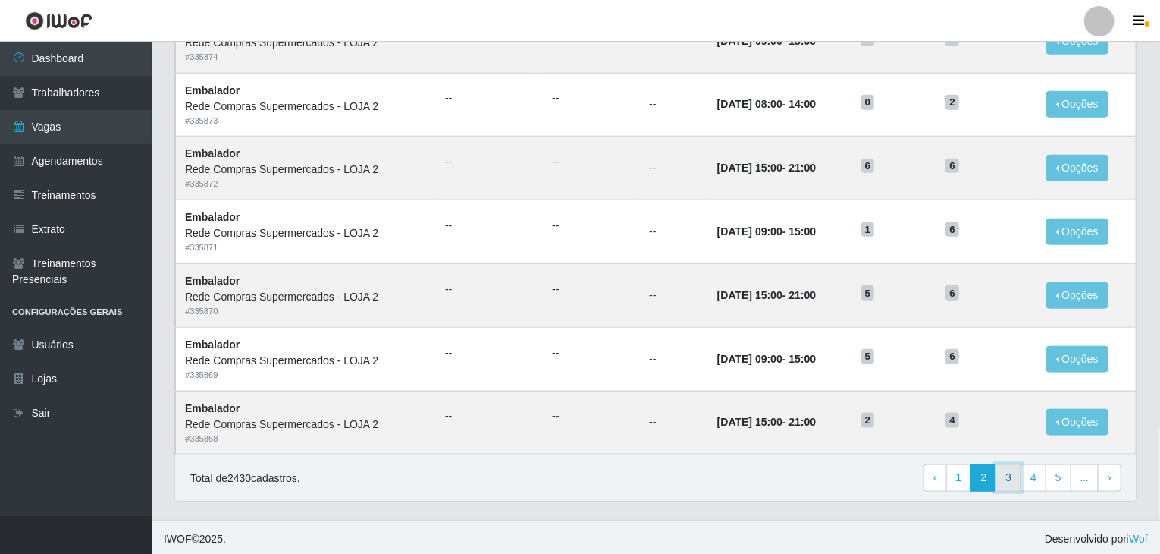
click at [1021, 485] on link "3" at bounding box center [1009, 477] width 26 height 27
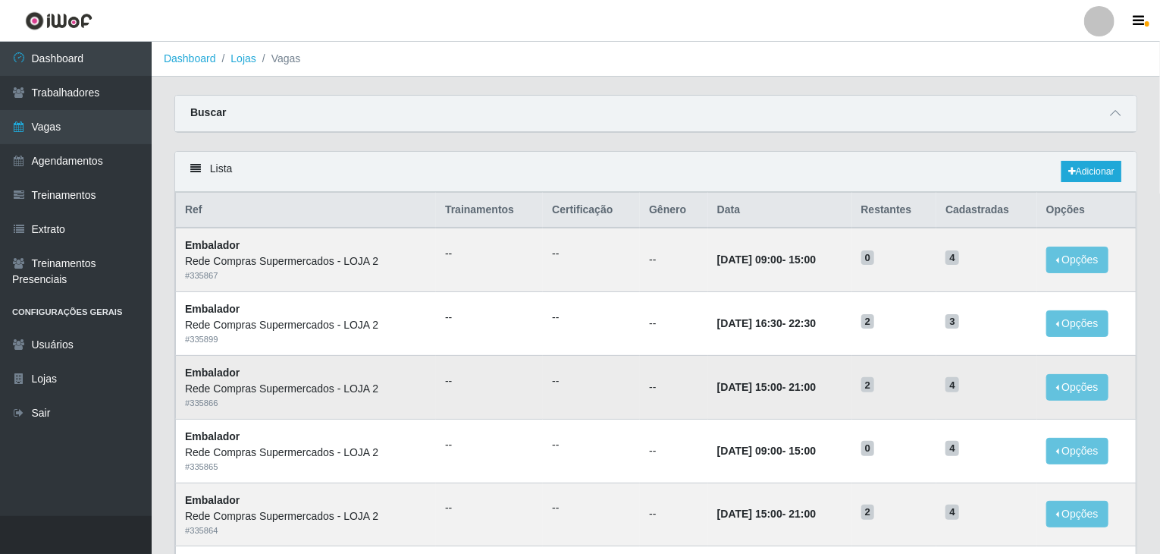
click at [601, 385] on ul "--" at bounding box center [591, 381] width 79 height 16
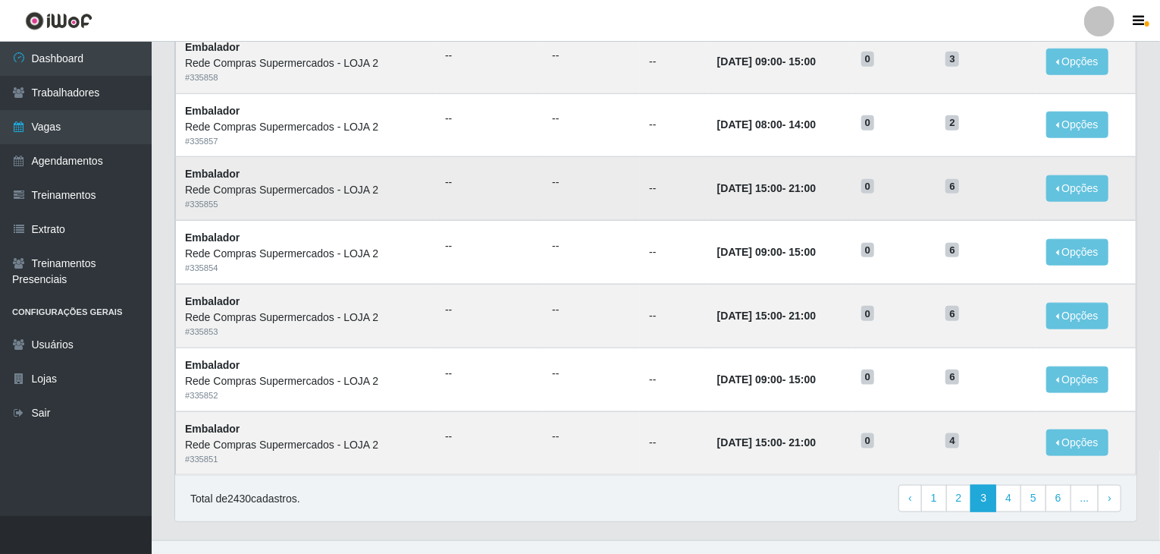
scroll to position [727, 0]
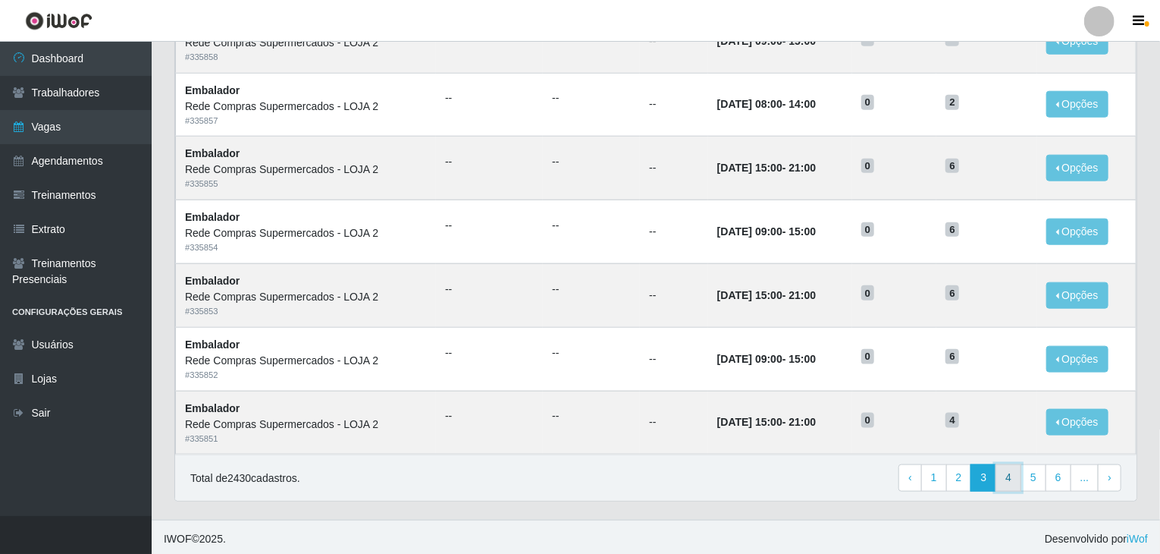
click at [1013, 478] on link "4" at bounding box center [1009, 477] width 26 height 27
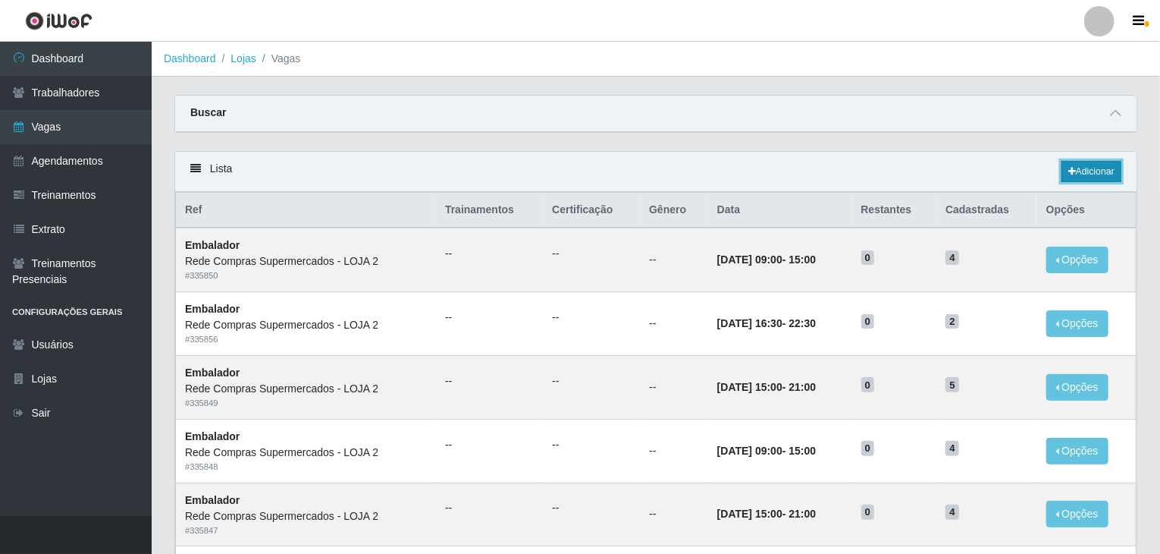
click at [1079, 169] on link "Adicionar" at bounding box center [1092, 171] width 60 height 21
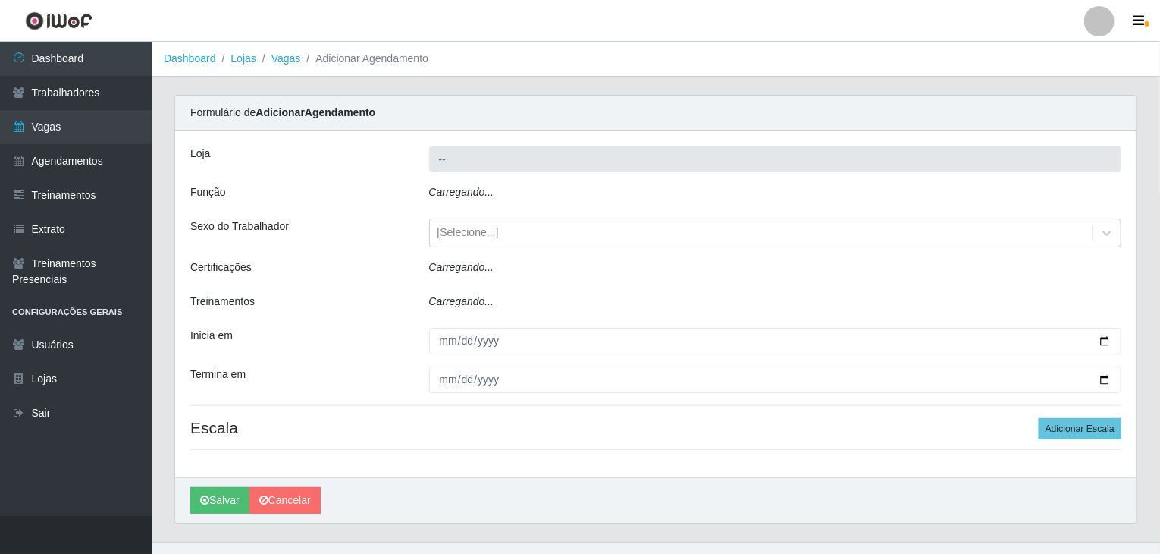
type input "Rede Compras Supermercados - LOJA 2"
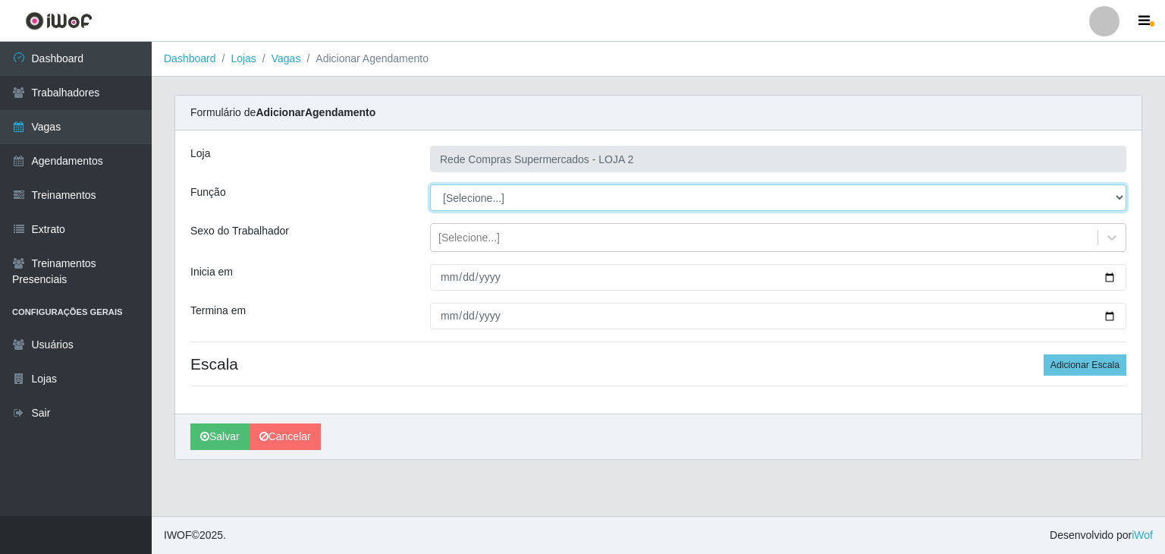
click at [472, 184] on select "[Selecione...] ASG ASG + ASG ++ Balconista Balconista + Balconista ++ Embalador…" at bounding box center [778, 197] width 696 height 27
select select "1"
click at [430, 184] on select "[Selecione...] ASG ASG + ASG ++ Balconista Balconista + Balconista ++ Embalador…" at bounding box center [778, 197] width 696 height 27
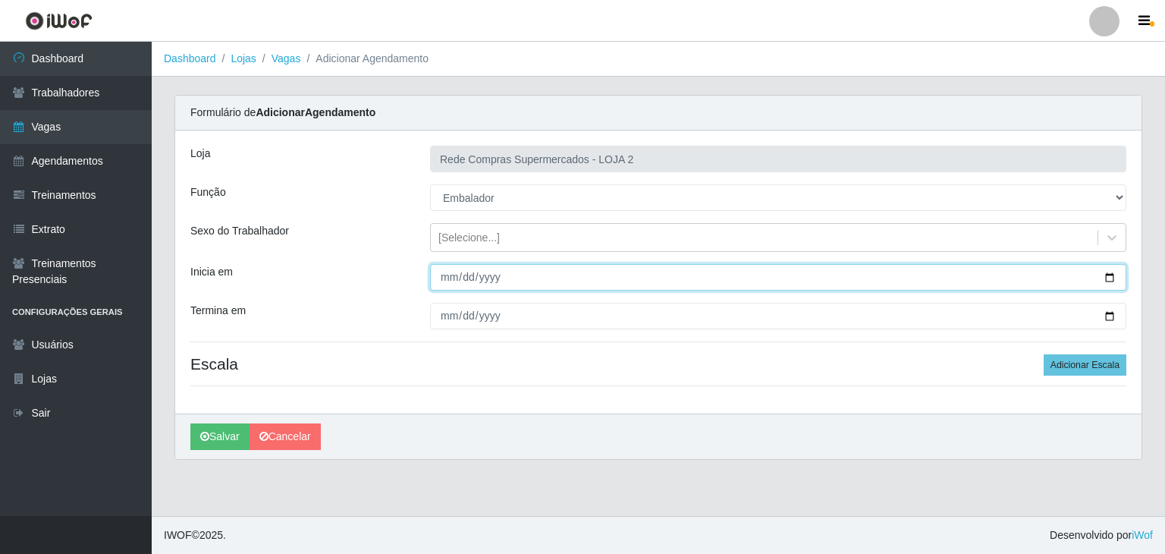
click at [1109, 283] on input "Inicia em" at bounding box center [778, 277] width 696 height 27
type input "2025-09-08"
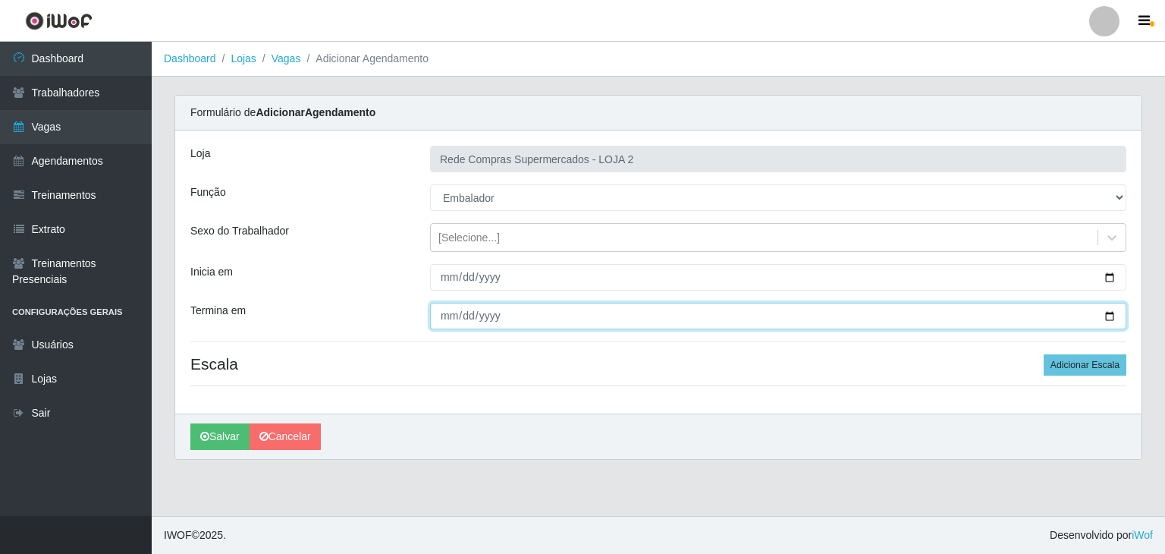
click at [1110, 318] on input "Termina em" at bounding box center [778, 316] width 696 height 27
type input "2025-09-09"
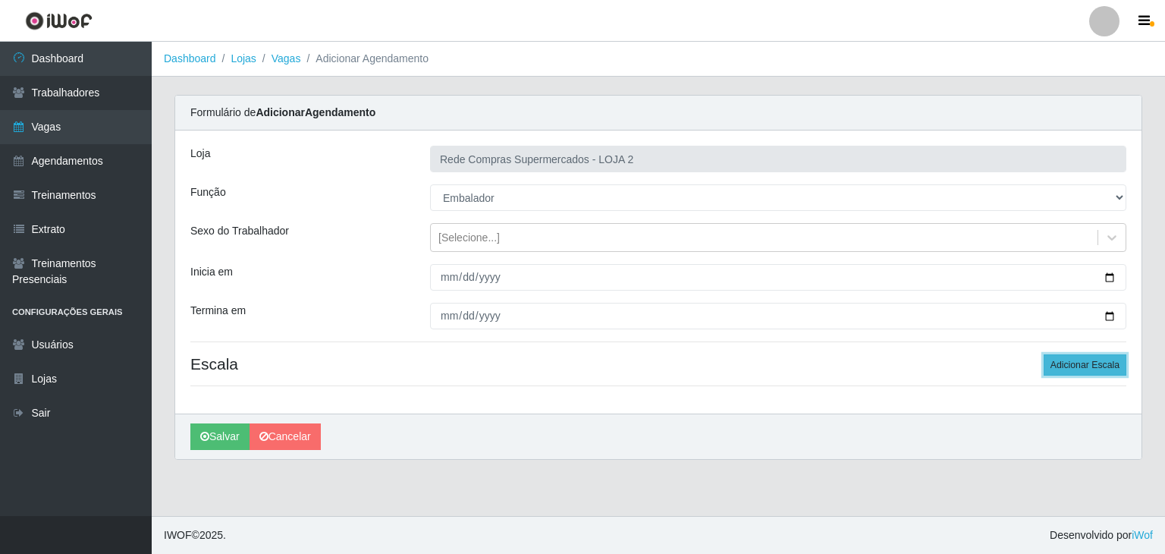
click at [1094, 372] on button "Adicionar Escala" at bounding box center [1084, 364] width 83 height 21
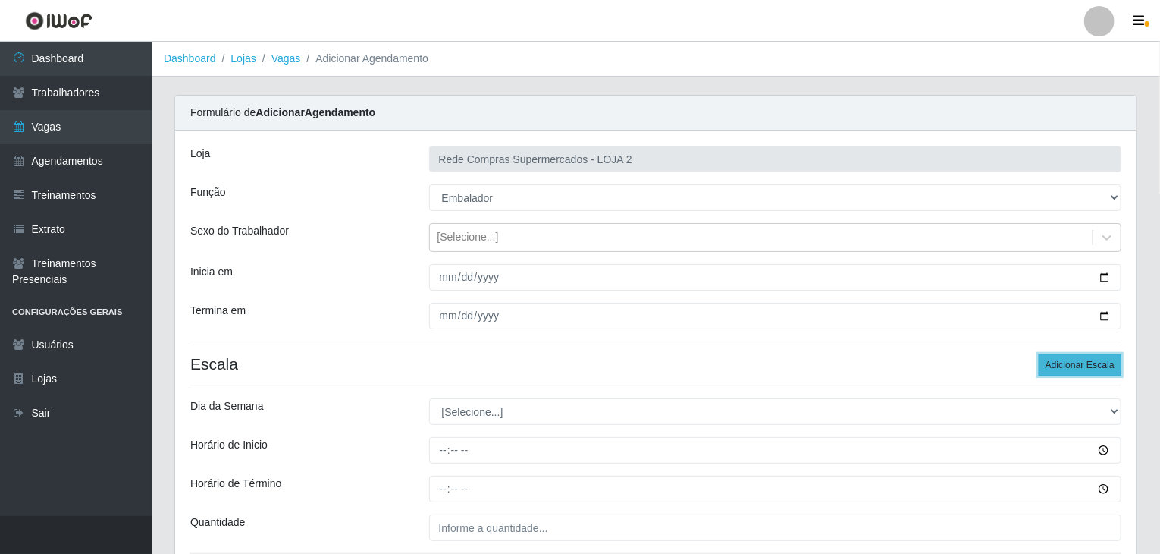
click at [1095, 372] on button "Adicionar Escala" at bounding box center [1080, 364] width 83 height 21
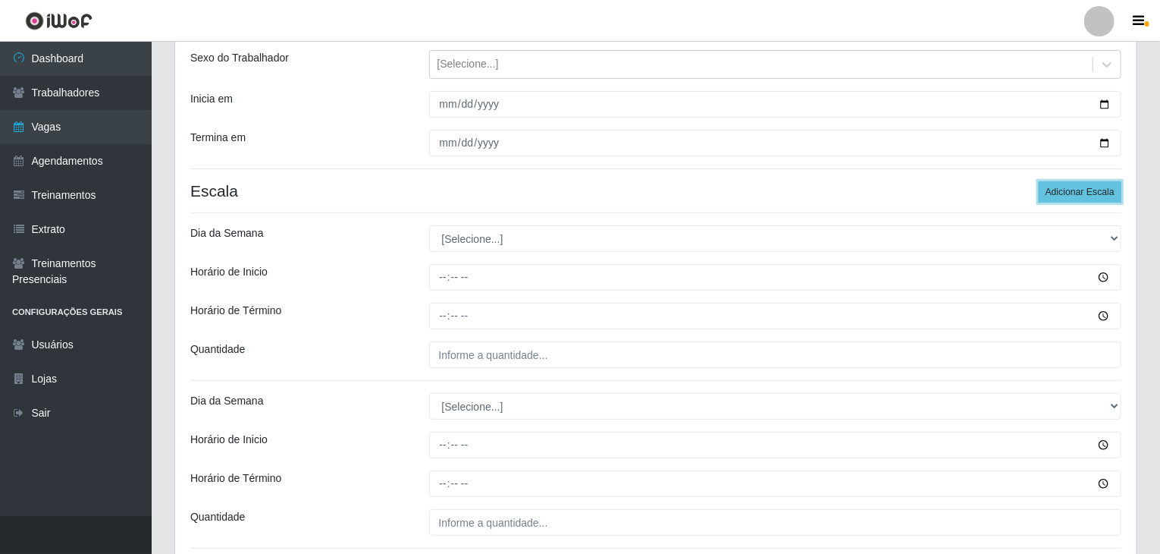
scroll to position [227, 0]
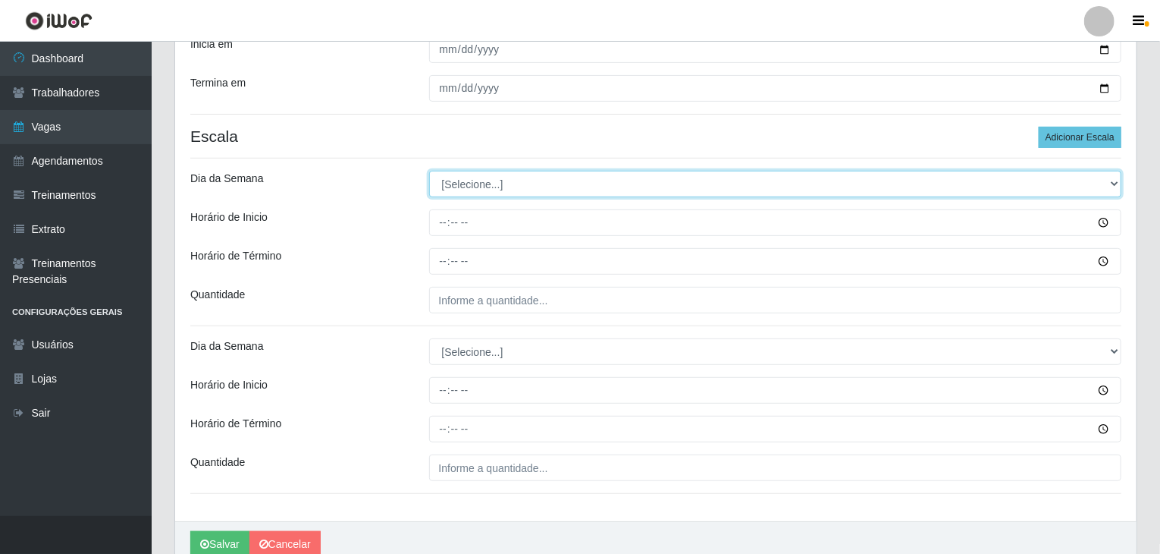
click at [469, 189] on select "[Selecione...] Segunda Terça Quarta Quinta Sexta Sábado Domingo" at bounding box center [775, 184] width 693 height 27
select select "1"
click at [429, 171] on select "[Selecione...] Segunda Terça Quarta Quinta Sexta Sábado Domingo" at bounding box center [775, 184] width 693 height 27
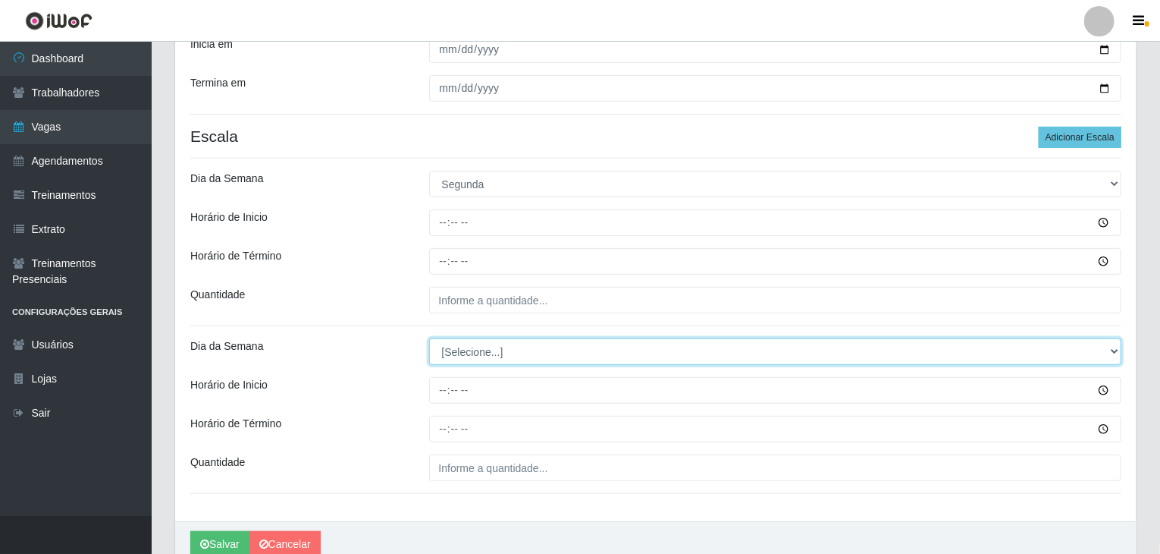
click at [474, 352] on select "[Selecione...] Segunda Terça Quarta Quinta Sexta Sábado Domingo" at bounding box center [775, 351] width 693 height 27
select select "2"
click at [429, 338] on select "[Selecione...] Segunda Terça Quarta Quinta Sexta Sábado Domingo" at bounding box center [775, 351] width 693 height 27
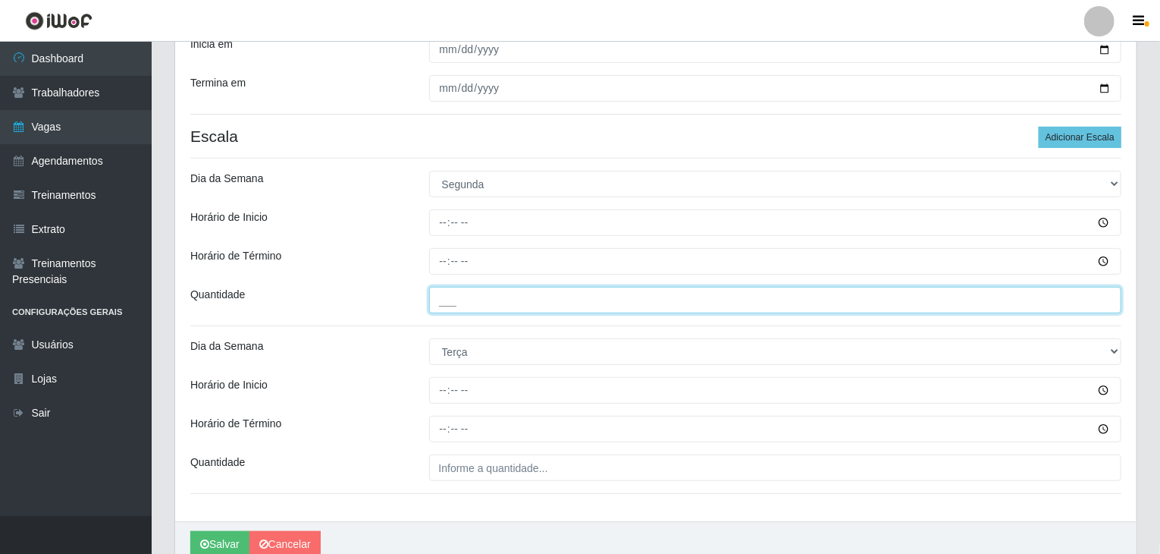
click at [466, 301] on input "___" at bounding box center [775, 300] width 693 height 27
type input "2__"
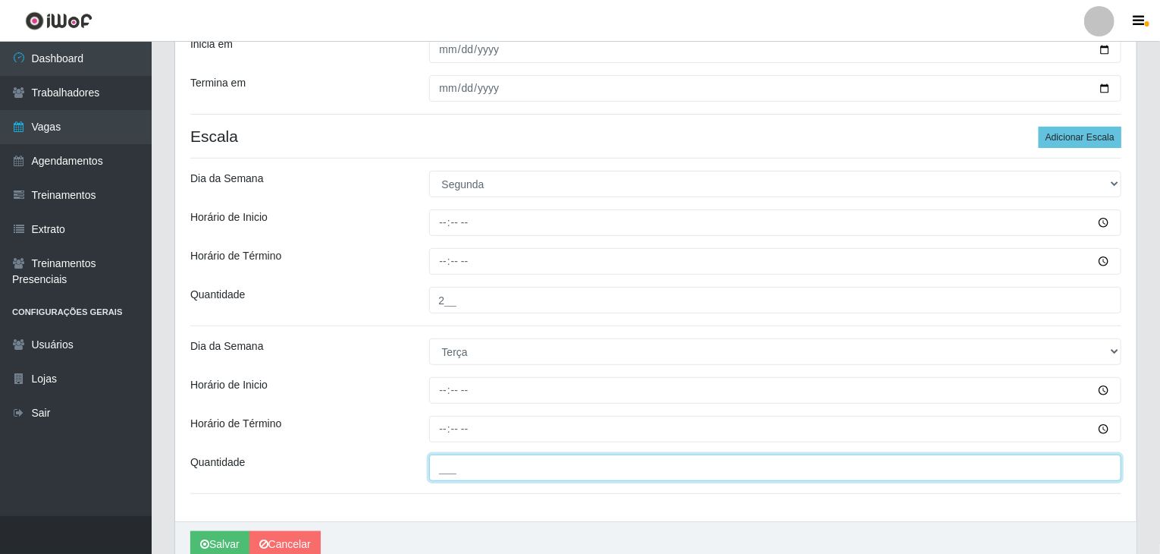
click at [483, 466] on input "___" at bounding box center [775, 467] width 693 height 27
type input "2__"
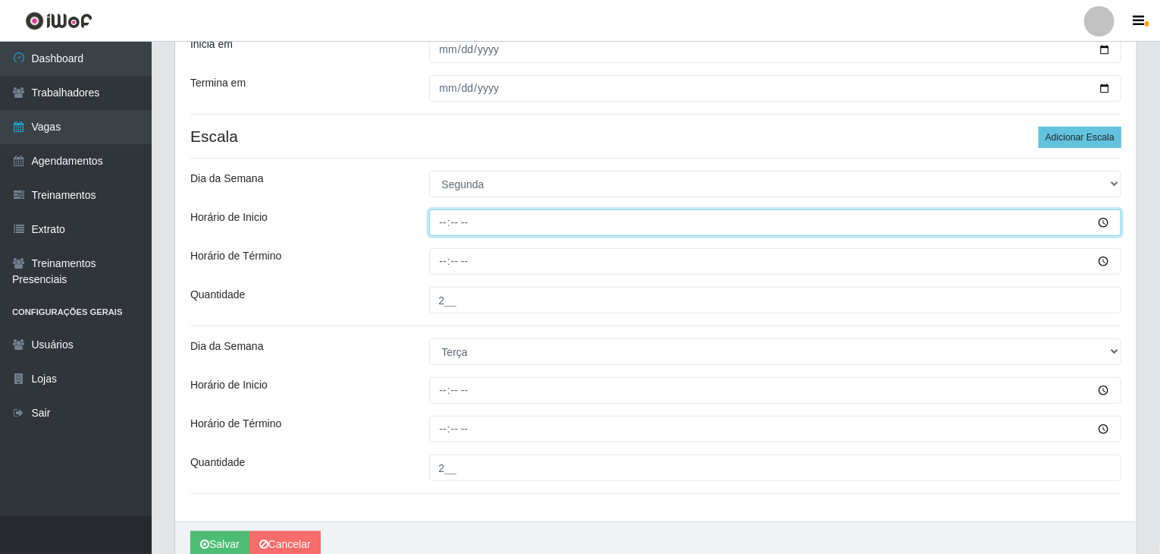
click at [446, 225] on input "Horário de Inicio" at bounding box center [775, 222] width 693 height 27
type input "16:30"
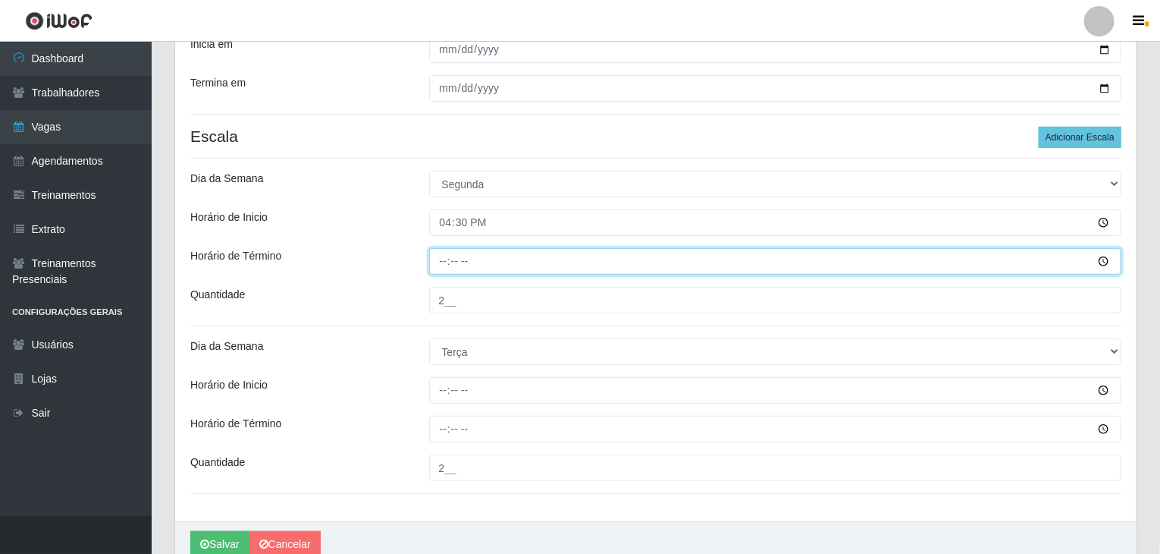
click at [440, 256] on input "Horário de Término" at bounding box center [775, 261] width 693 height 27
type input "22:30"
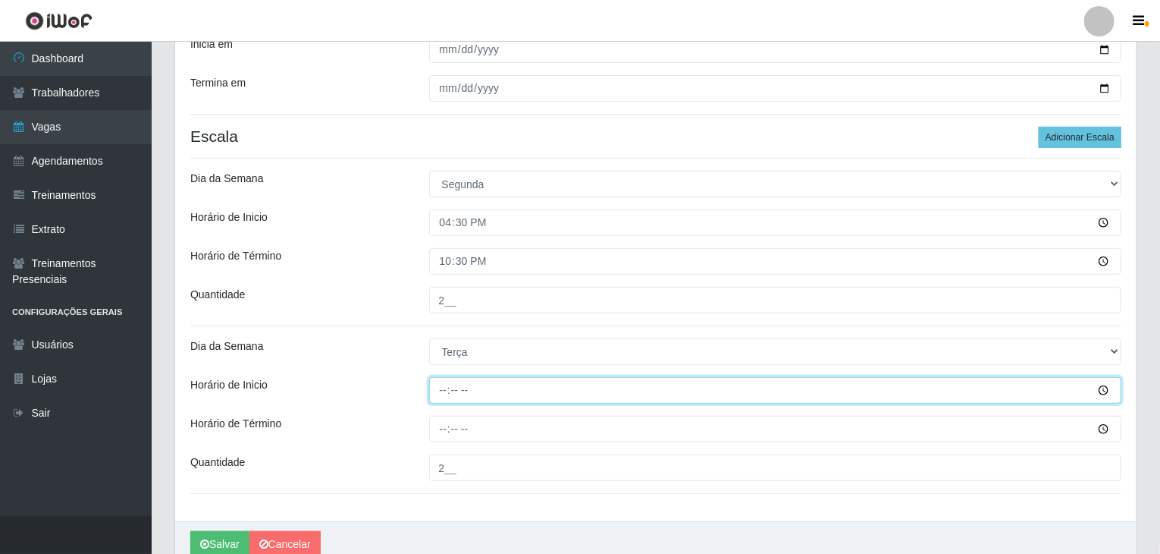
click at [442, 393] on input "Horário de Inicio" at bounding box center [775, 390] width 693 height 27
type input "16:30"
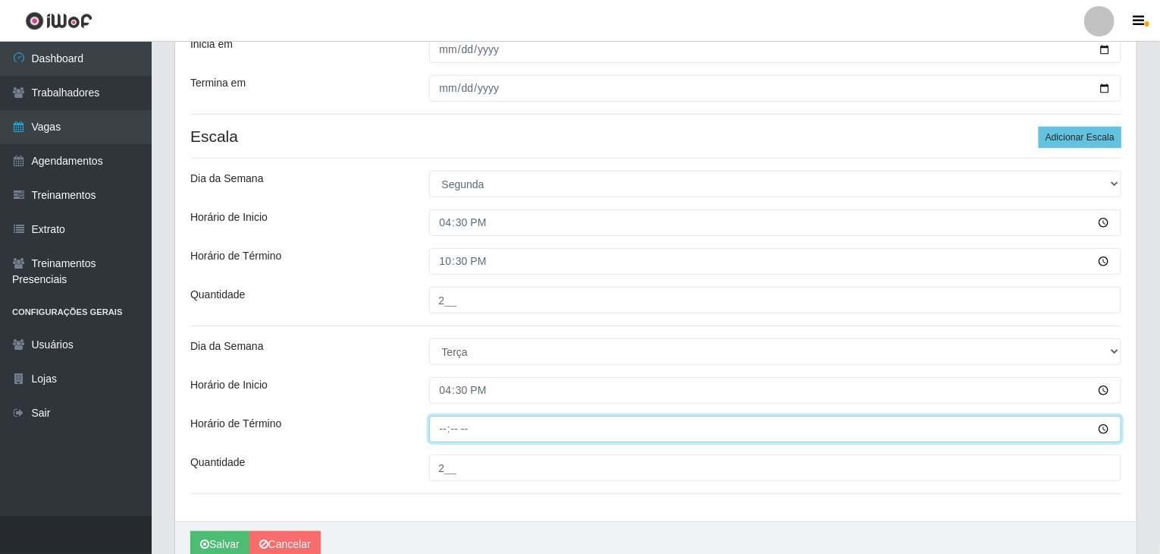
click at [436, 440] on input "Horário de Término" at bounding box center [775, 429] width 693 height 27
type input "22:30"
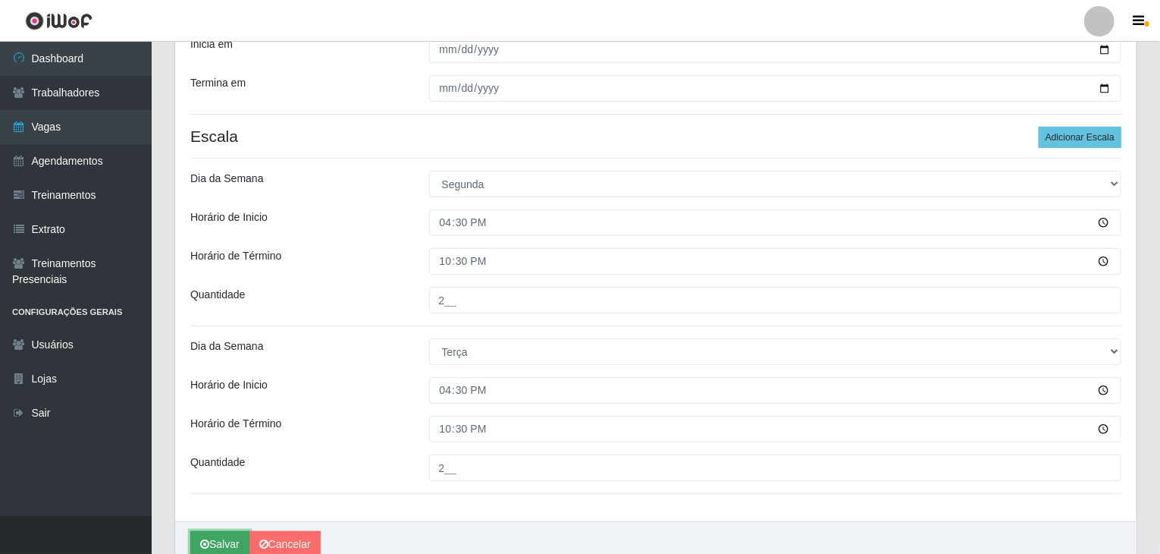
click at [218, 536] on button "Salvar" at bounding box center [219, 544] width 59 height 27
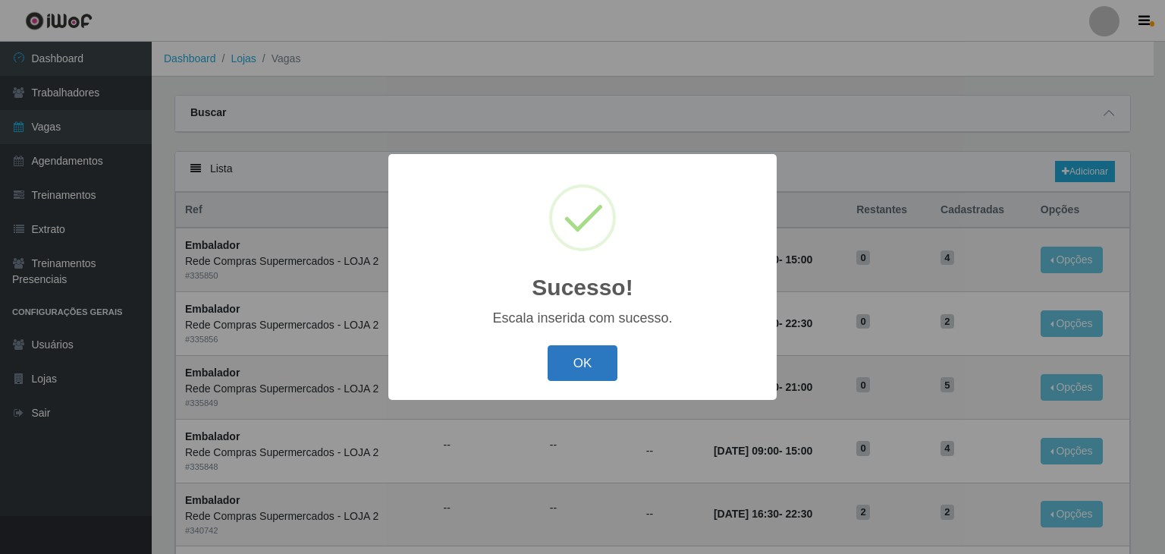
click at [566, 375] on button "OK" at bounding box center [582, 363] width 71 height 36
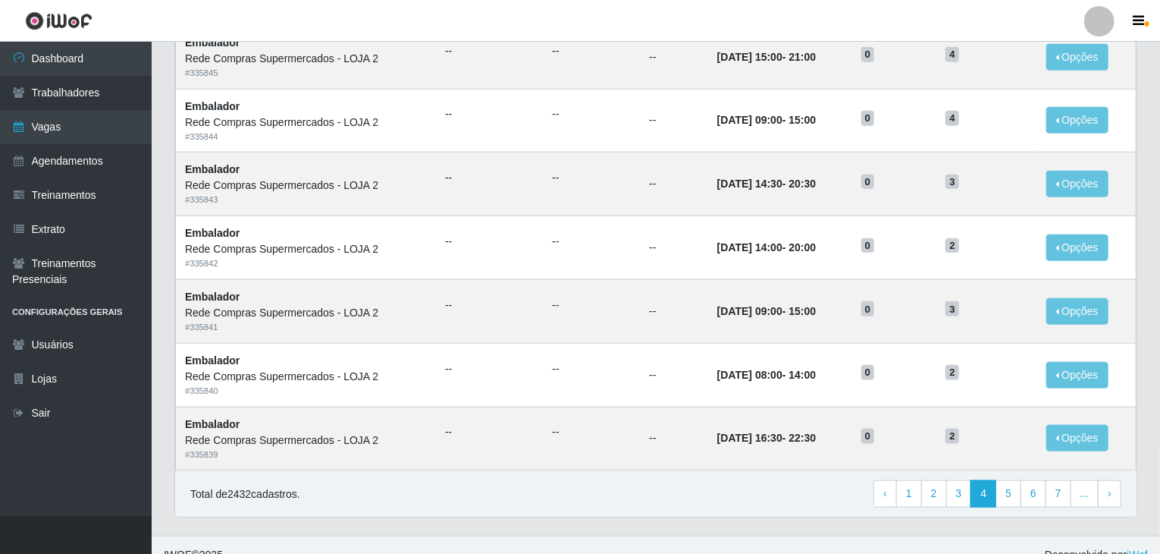
scroll to position [727, 0]
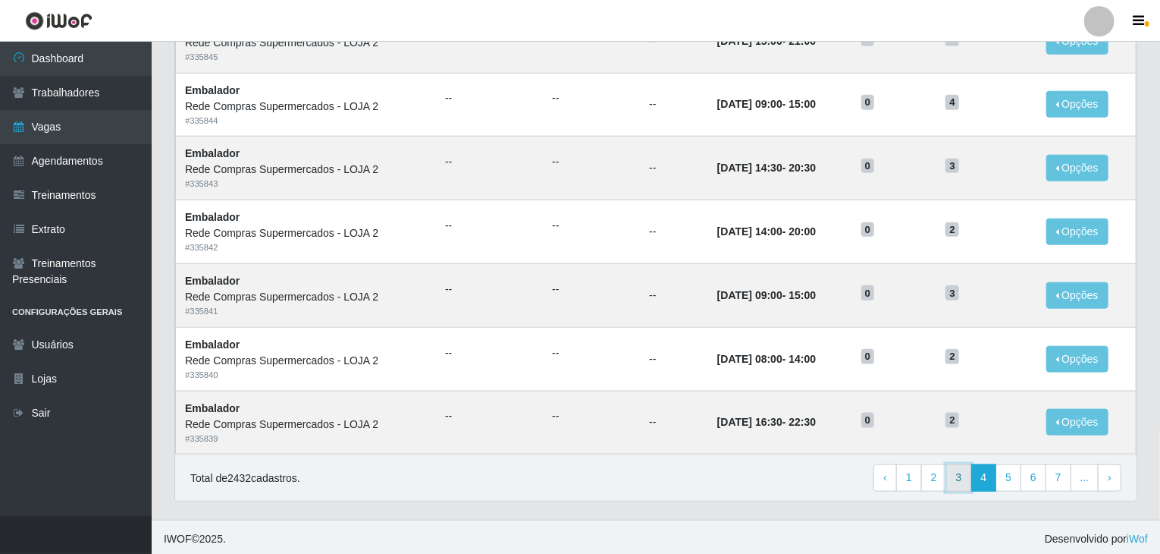
click at [971, 464] on link "3" at bounding box center [959, 477] width 26 height 27
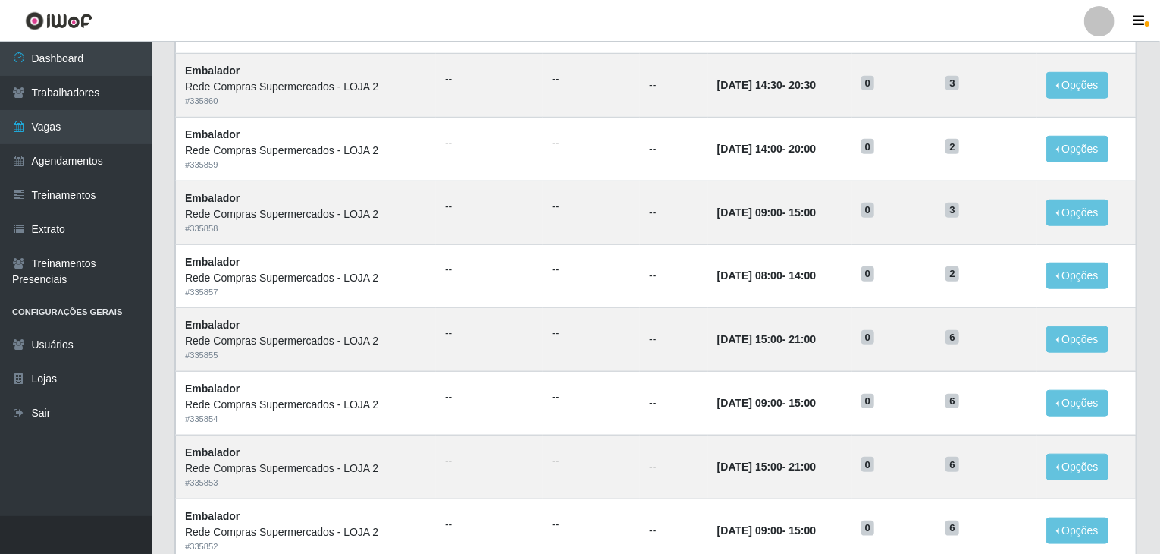
scroll to position [121, 0]
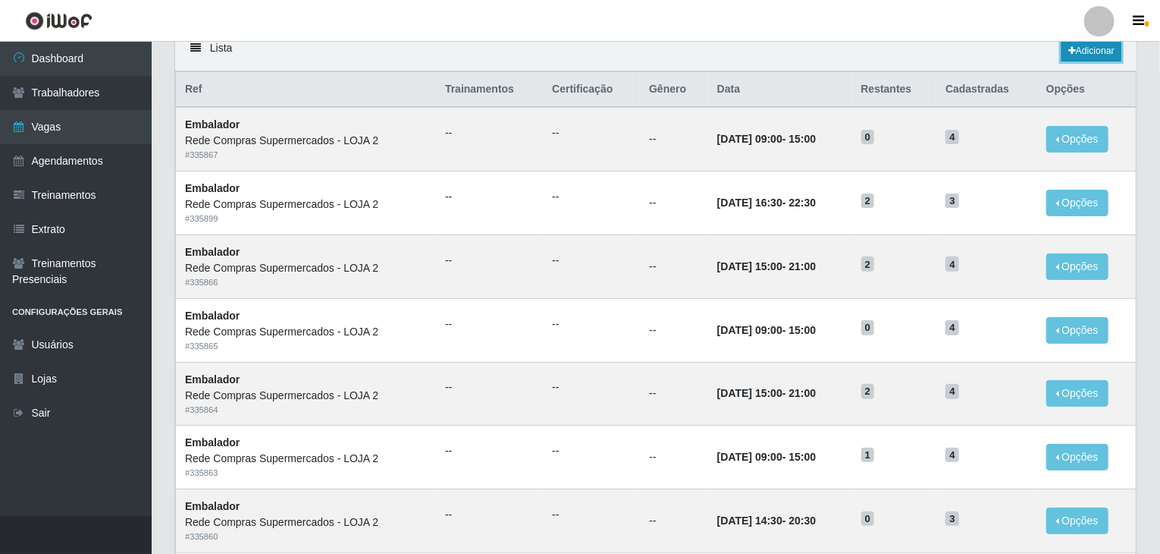
click at [1090, 49] on link "Adicionar" at bounding box center [1092, 50] width 60 height 21
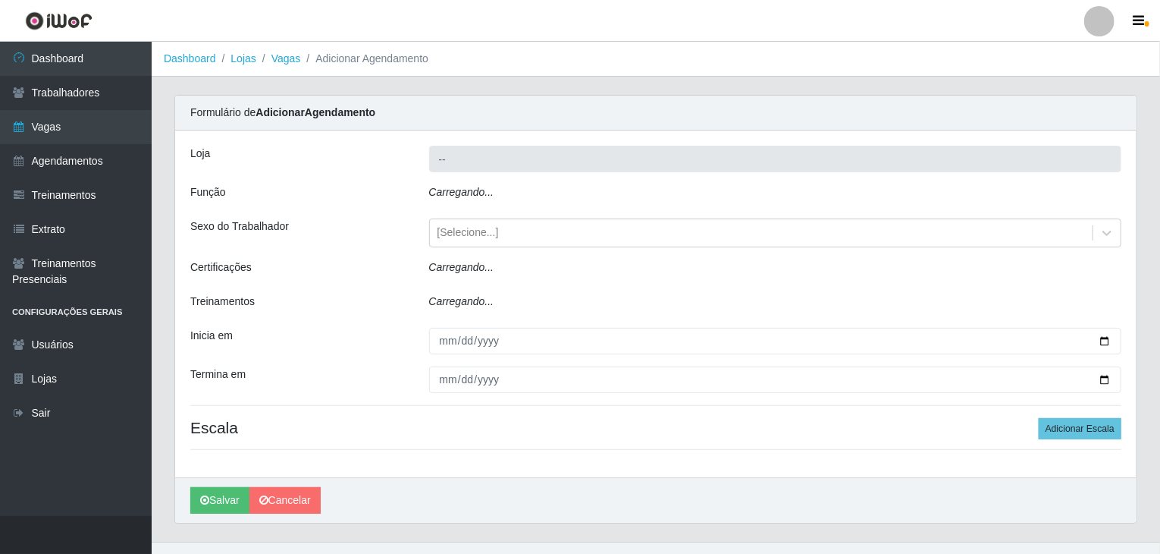
type input "Rede Compras Supermercados - LOJA 2"
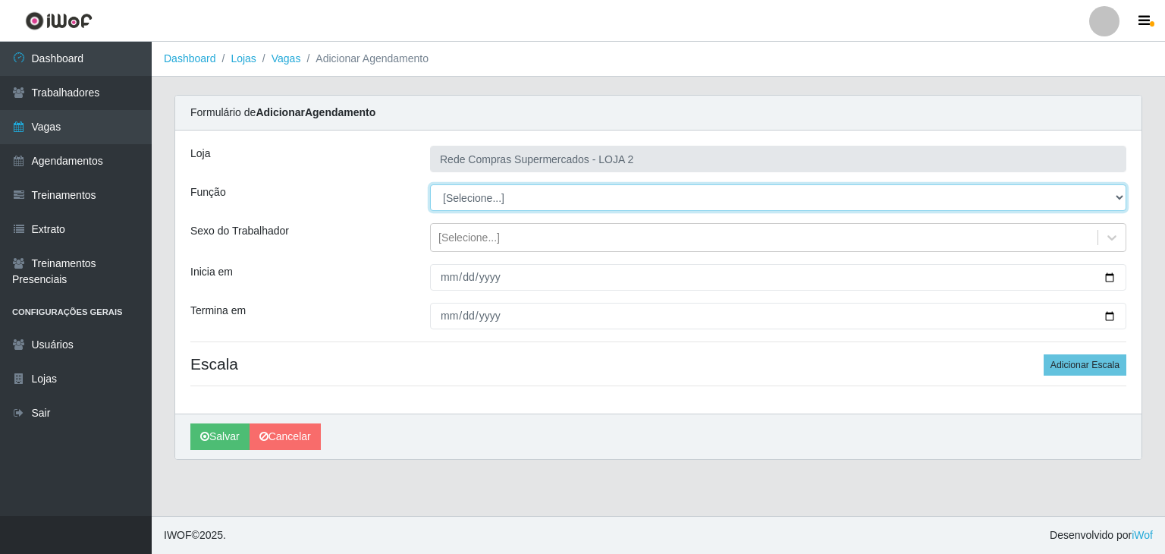
click at [472, 199] on select "[Selecione...] ASG ASG + ASG ++ Balconista Balconista + Balconista ++ Embalador…" at bounding box center [778, 197] width 696 height 27
select select "1"
click at [430, 184] on select "[Selecione...] ASG ASG + ASG ++ Balconista Balconista + Balconista ++ Embalador…" at bounding box center [778, 197] width 696 height 27
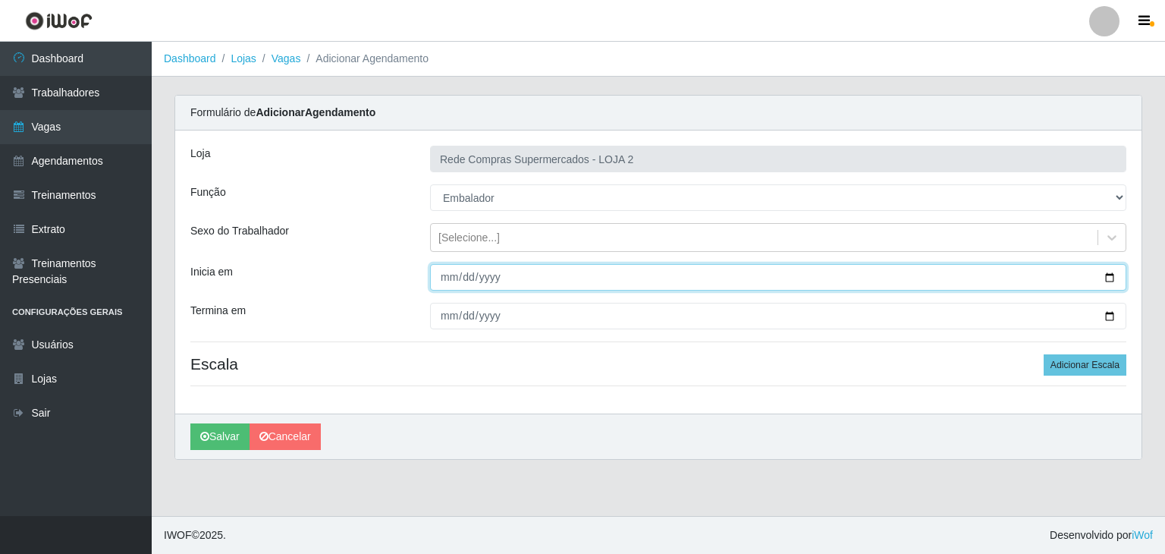
click at [1102, 269] on input "Inicia em" at bounding box center [778, 277] width 696 height 27
click at [1109, 277] on input "Inicia em" at bounding box center [778, 277] width 696 height 27
type input "2025-09-11"
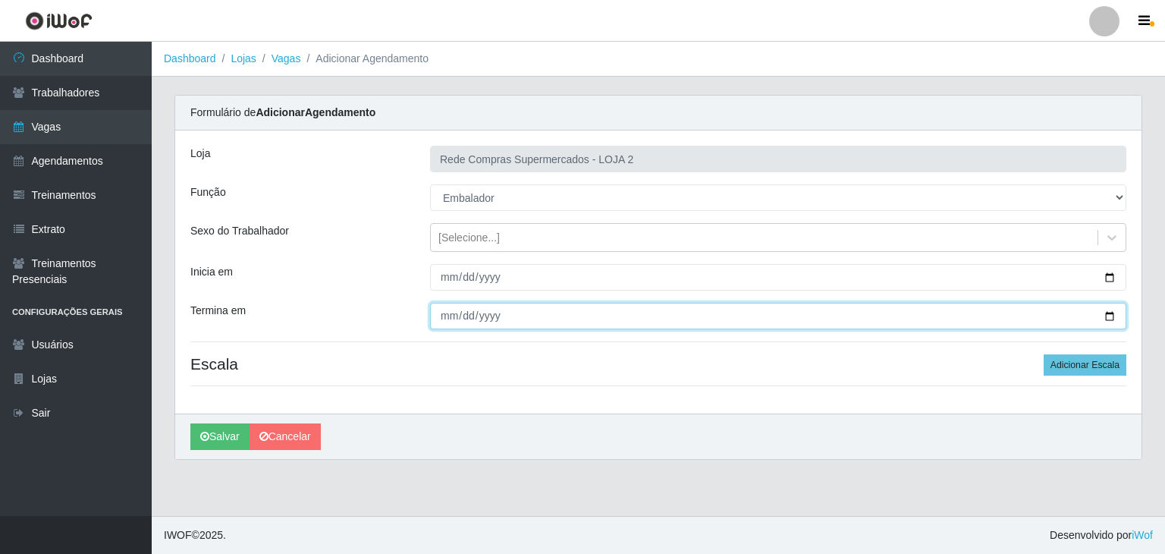
click at [1113, 312] on input "Termina em" at bounding box center [778, 316] width 696 height 27
type input "2025-09-13"
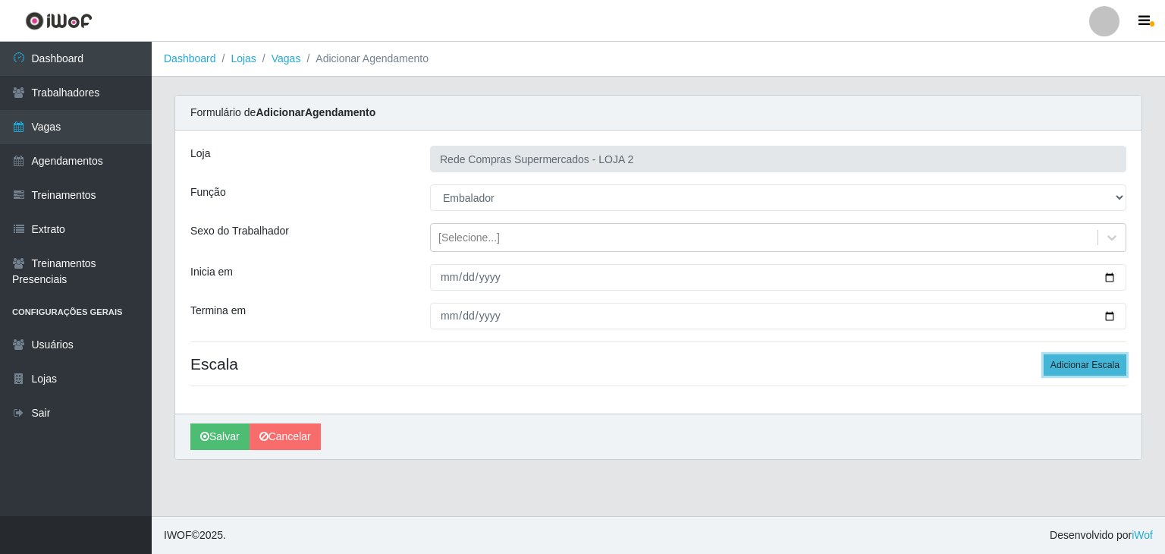
click at [1112, 357] on button "Adicionar Escala" at bounding box center [1084, 364] width 83 height 21
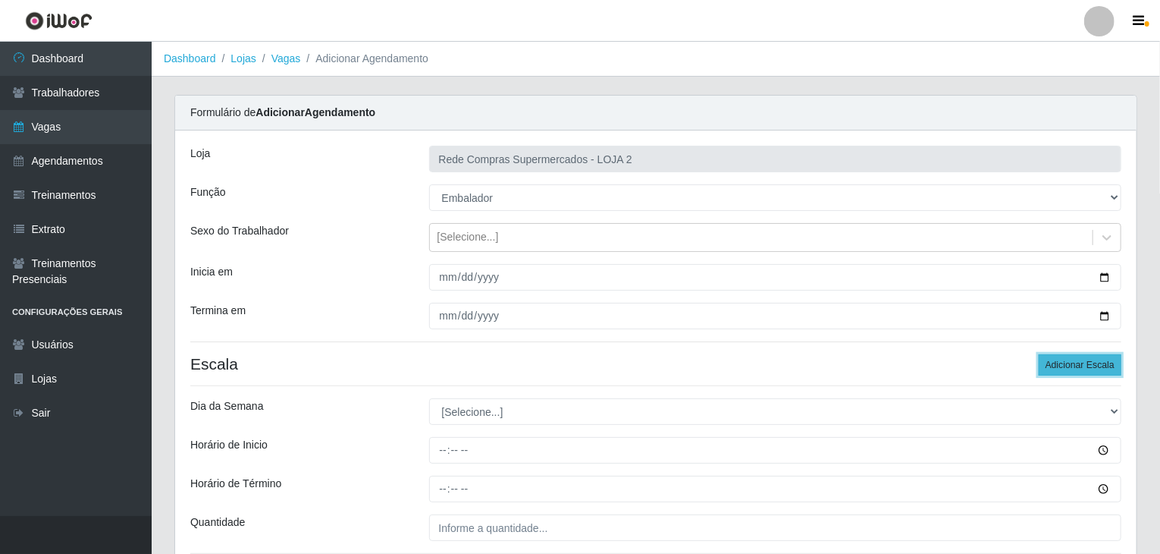
click at [1112, 356] on button "Adicionar Escala" at bounding box center [1080, 364] width 83 height 21
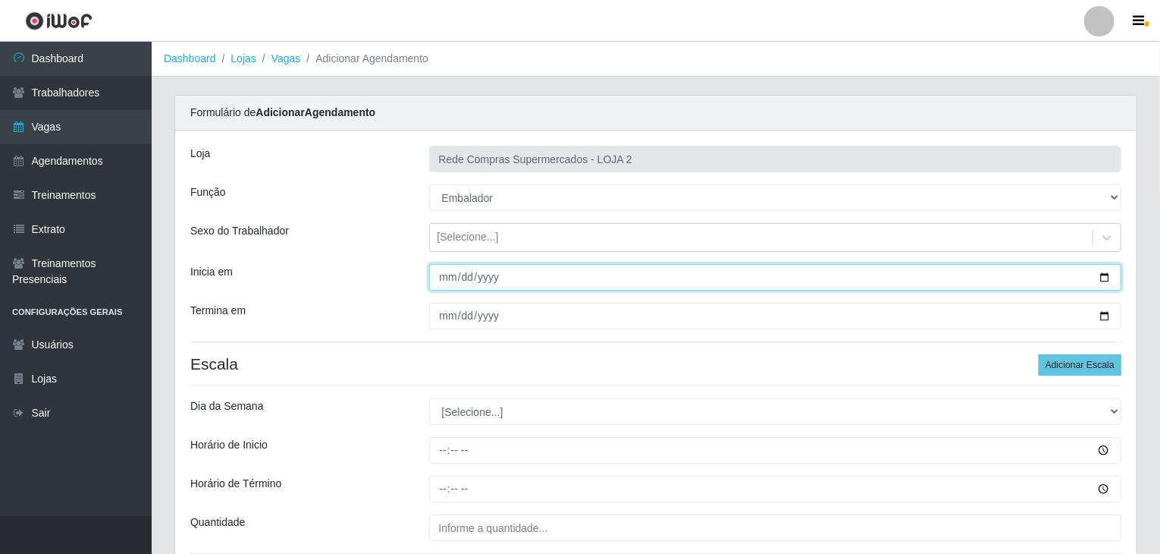
click at [1104, 275] on input "2025-09-11" at bounding box center [775, 277] width 693 height 27
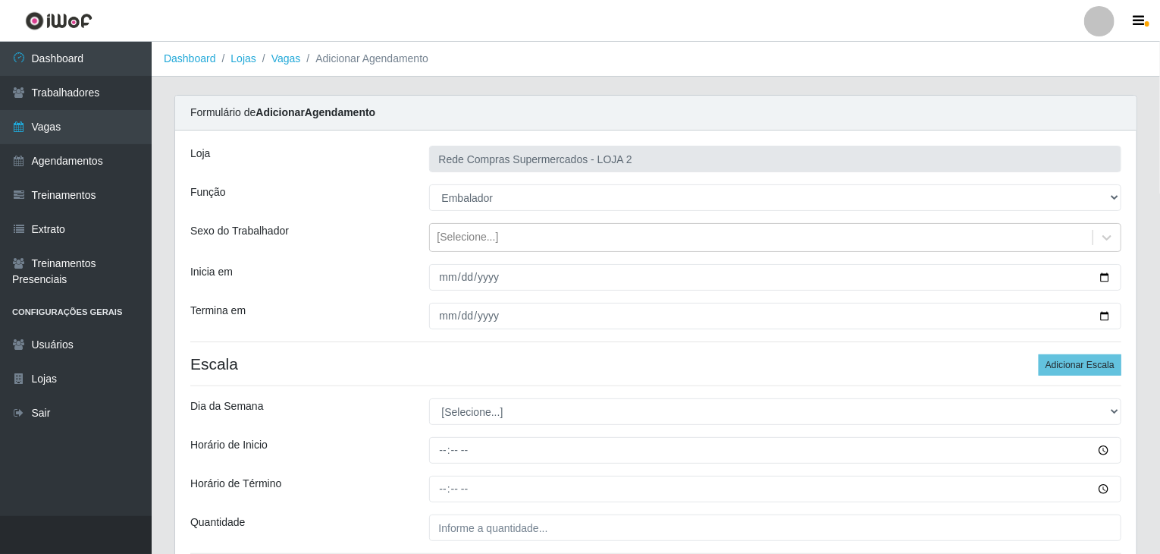
click at [703, 351] on div "Loja Rede Compras Supermercados - LOJA 2 Função [Selecione...] ASG ASG + ASG ++…" at bounding box center [656, 523] width 962 height 786
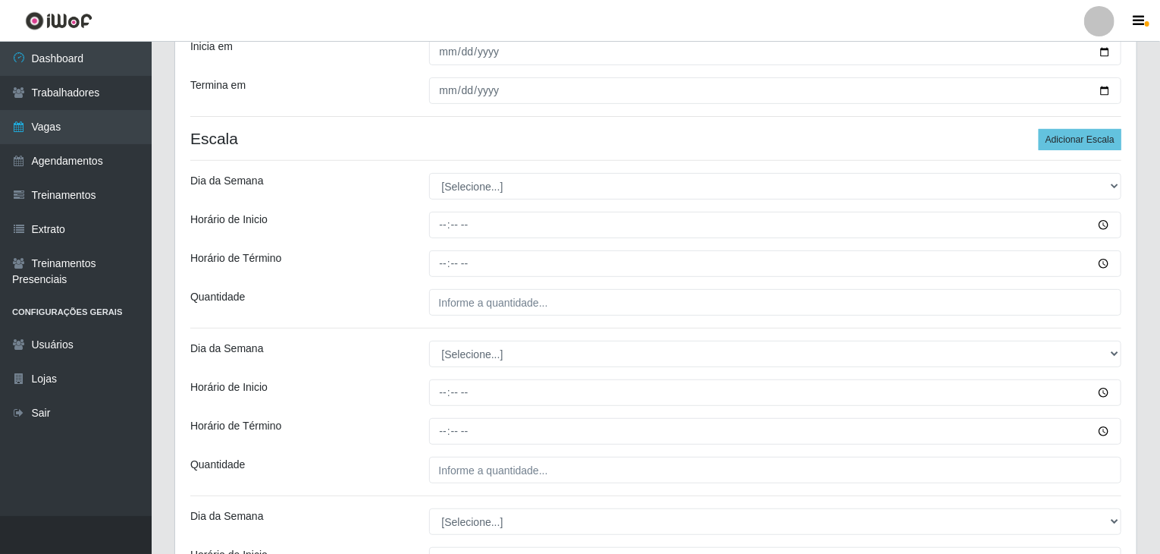
scroll to position [303, 0]
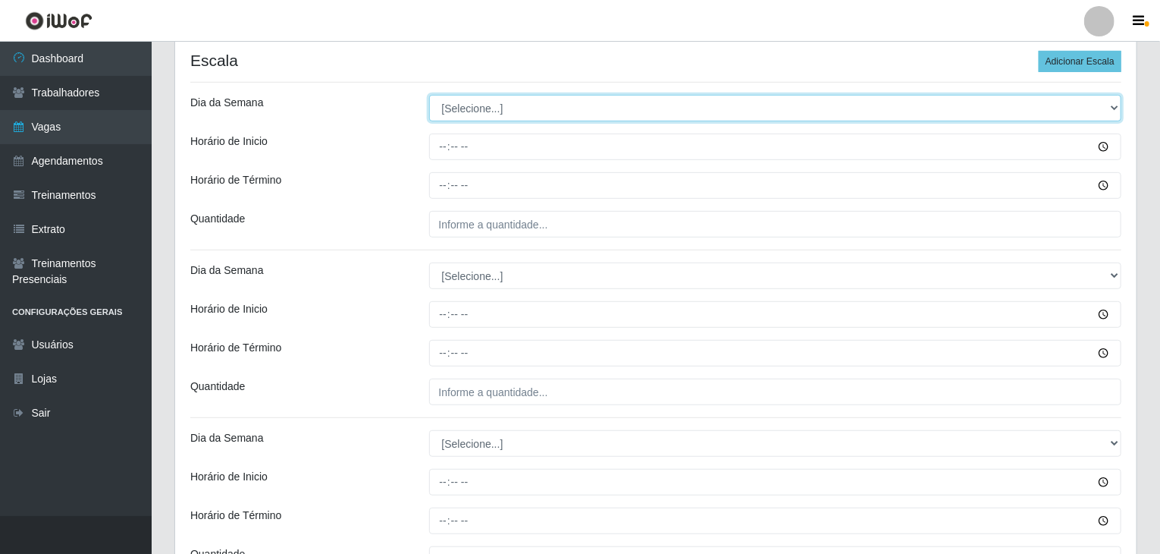
click at [490, 101] on select "[Selecione...] Segunda Terça Quarta Quinta Sexta Sábado Domingo" at bounding box center [775, 108] width 693 height 27
select select "4"
click at [429, 95] on select "[Selecione...] Segunda Terça Quarta Quinta Sexta Sábado Domingo" at bounding box center [775, 108] width 693 height 27
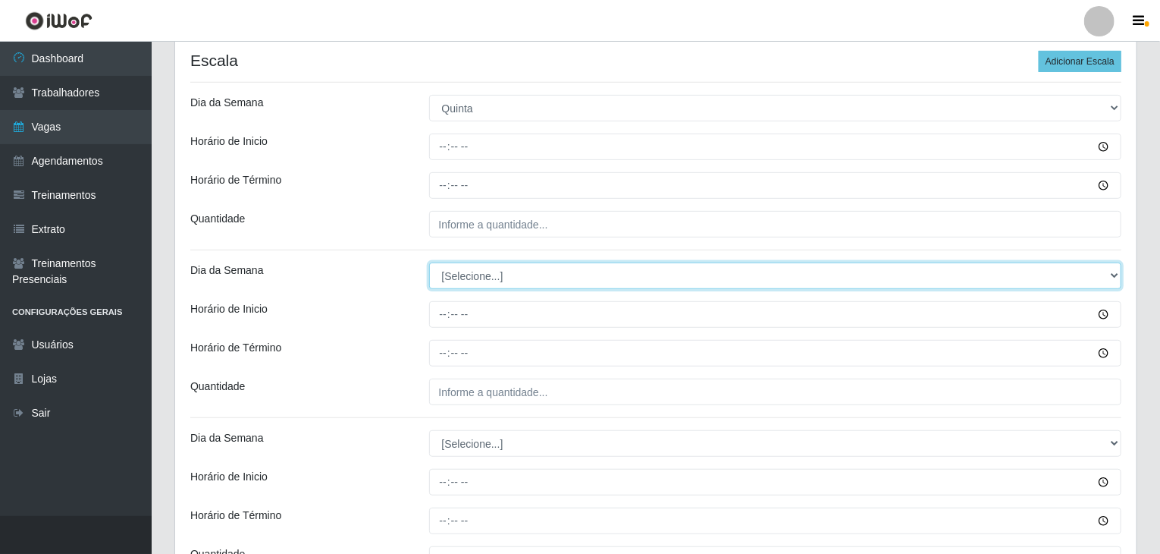
click at [472, 268] on select "[Selecione...] Segunda Terça Quarta Quinta Sexta Sábado Domingo" at bounding box center [775, 275] width 693 height 27
select select "5"
click at [429, 262] on select "[Selecione...] Segunda Terça Quarta Quinta Sexta Sábado Domingo" at bounding box center [775, 275] width 693 height 27
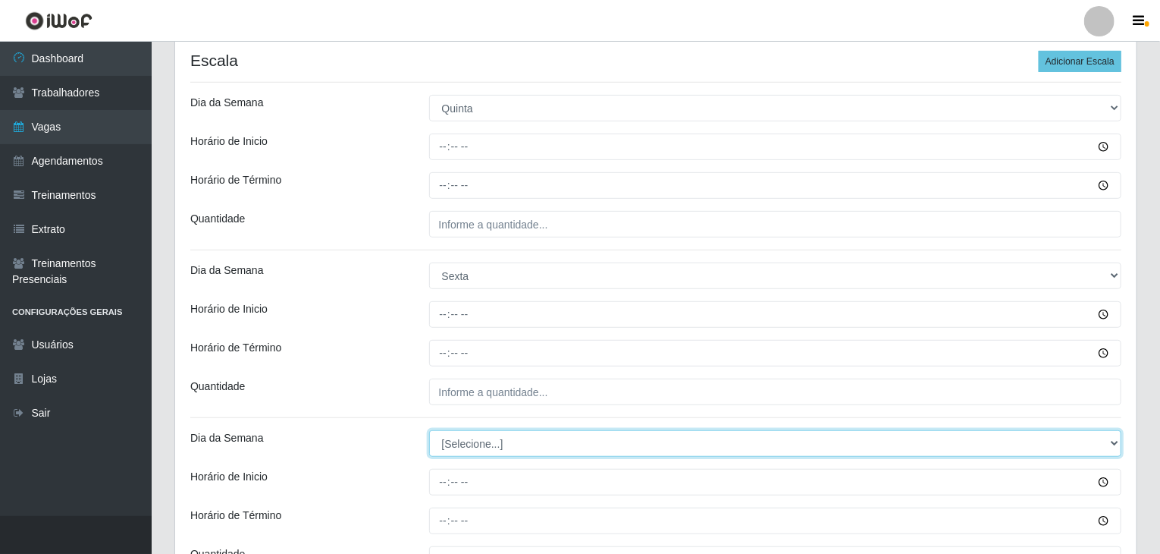
click at [506, 438] on select "[Selecione...] Segunda Terça Quarta Quinta Sexta Sábado Domingo" at bounding box center [775, 443] width 693 height 27
select select "6"
click at [429, 430] on select "[Selecione...] Segunda Terça Quarta Quinta Sexta Sábado Domingo" at bounding box center [775, 443] width 693 height 27
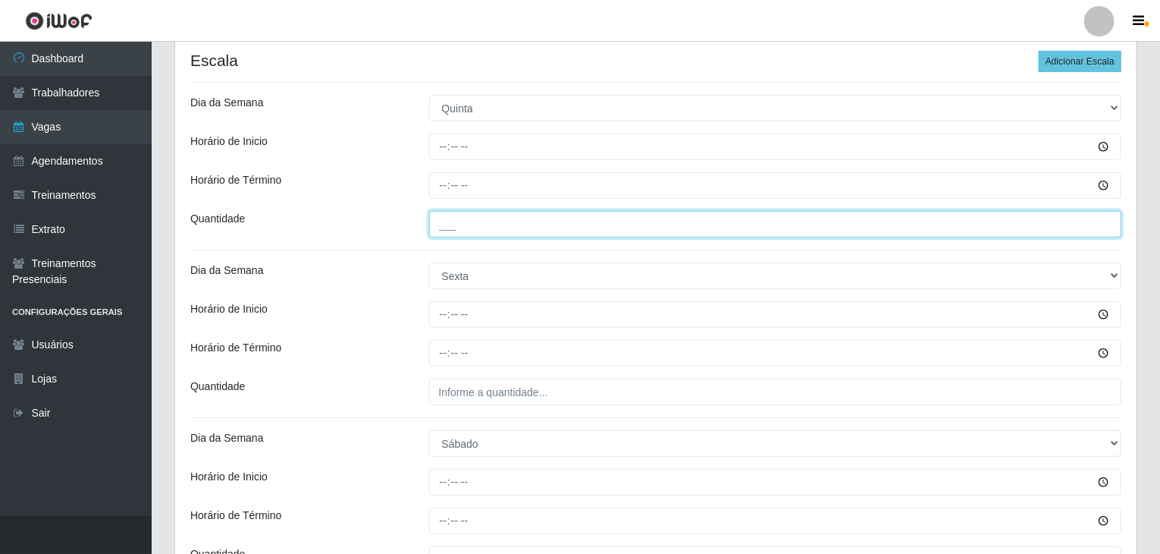
click at [470, 212] on input "___" at bounding box center [775, 224] width 693 height 27
type input "2__"
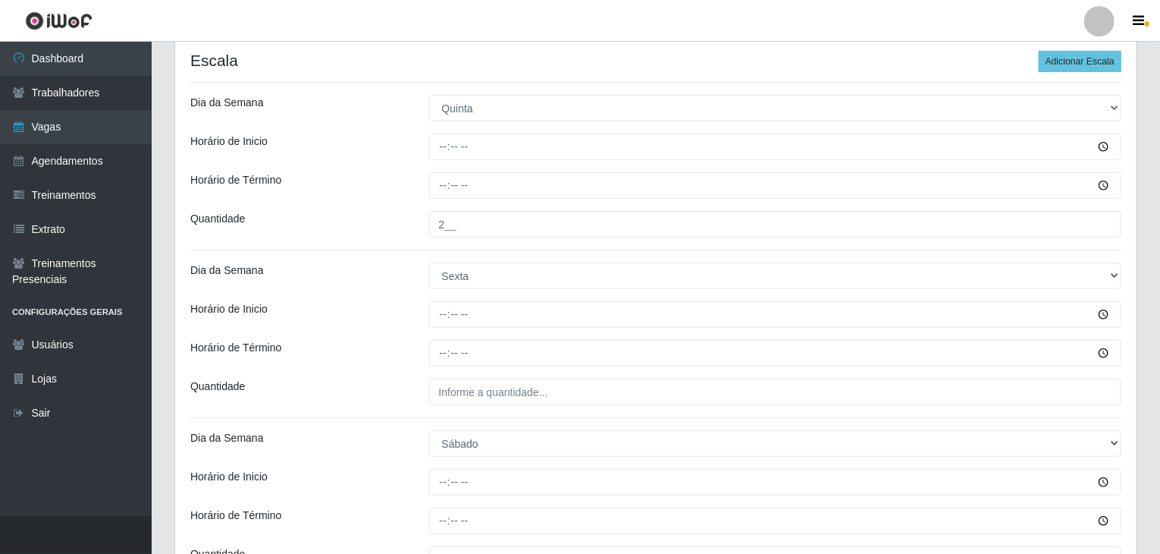
click at [451, 411] on div "Loja Rede Compras Supermercados - LOJA 2 Função [Selecione...] ASG ASG + ASG ++…" at bounding box center [656, 220] width 962 height 786
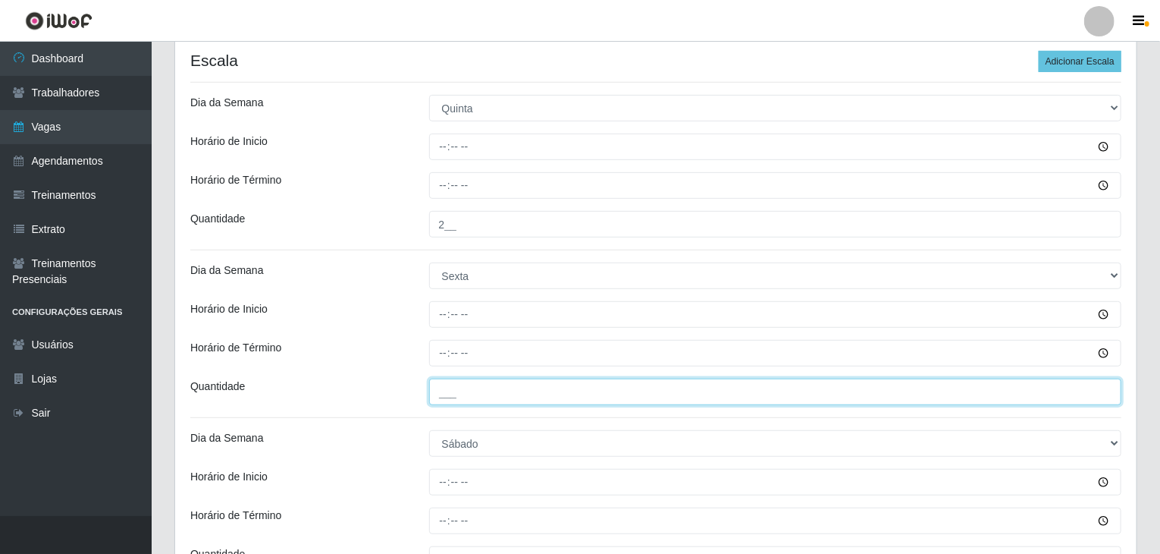
click at [475, 386] on input "___" at bounding box center [775, 391] width 693 height 27
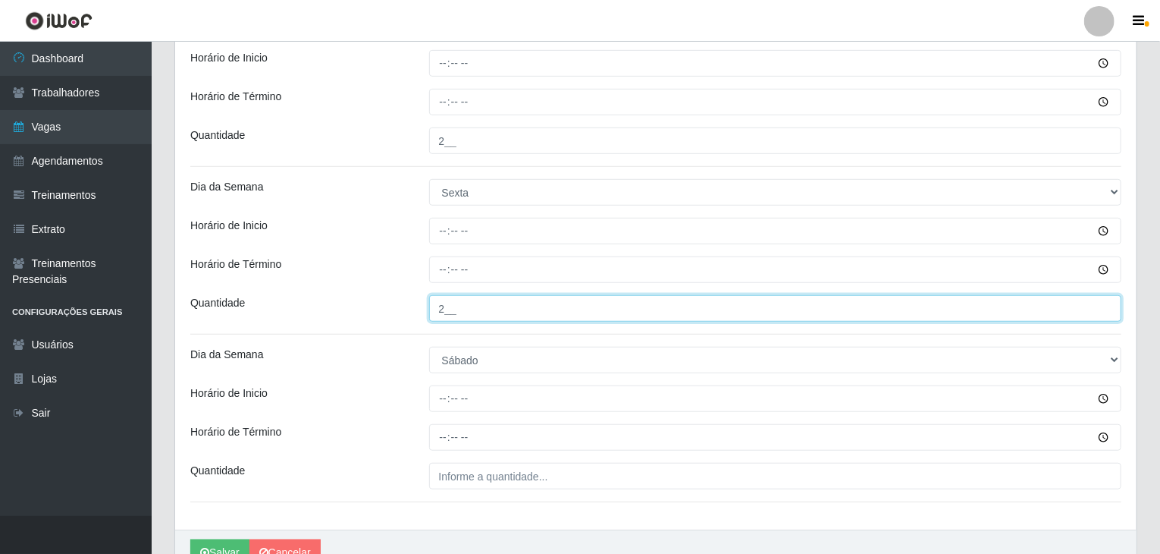
scroll to position [463, 0]
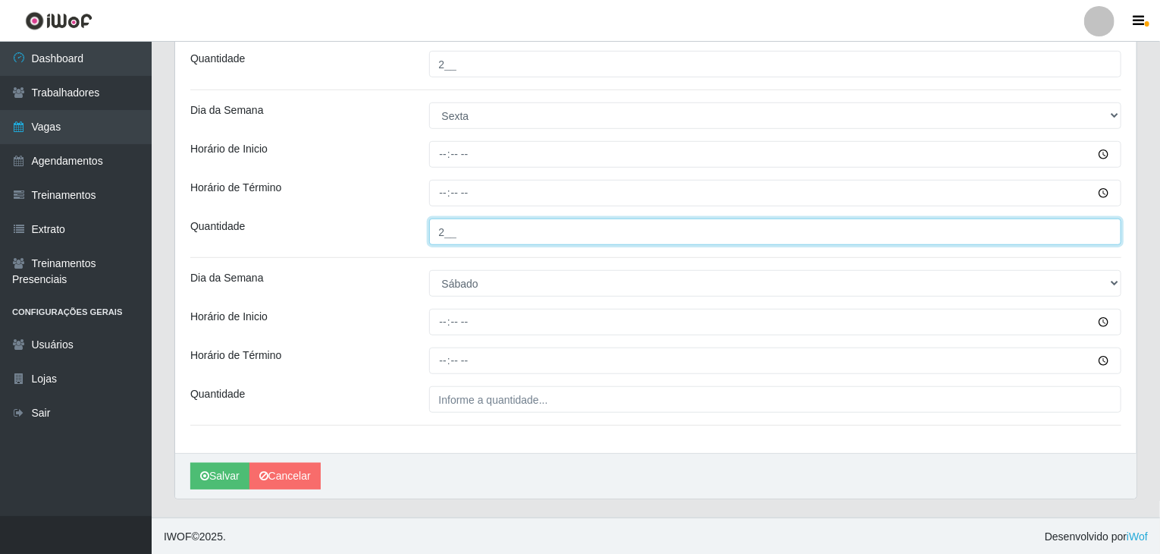
type input "2__"
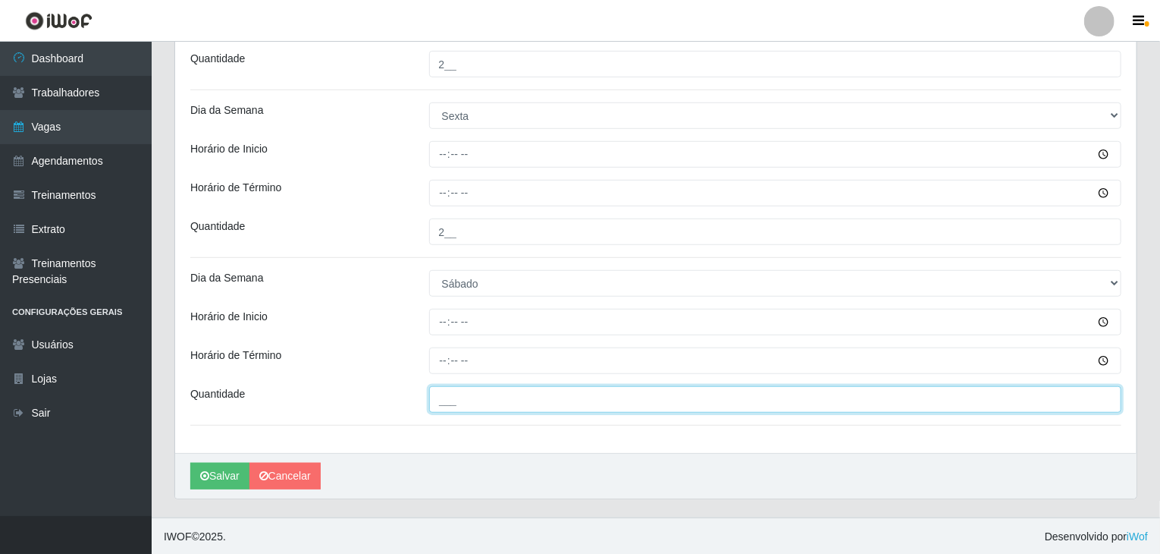
click at [474, 394] on input "___" at bounding box center [775, 399] width 693 height 27
type input "2__"
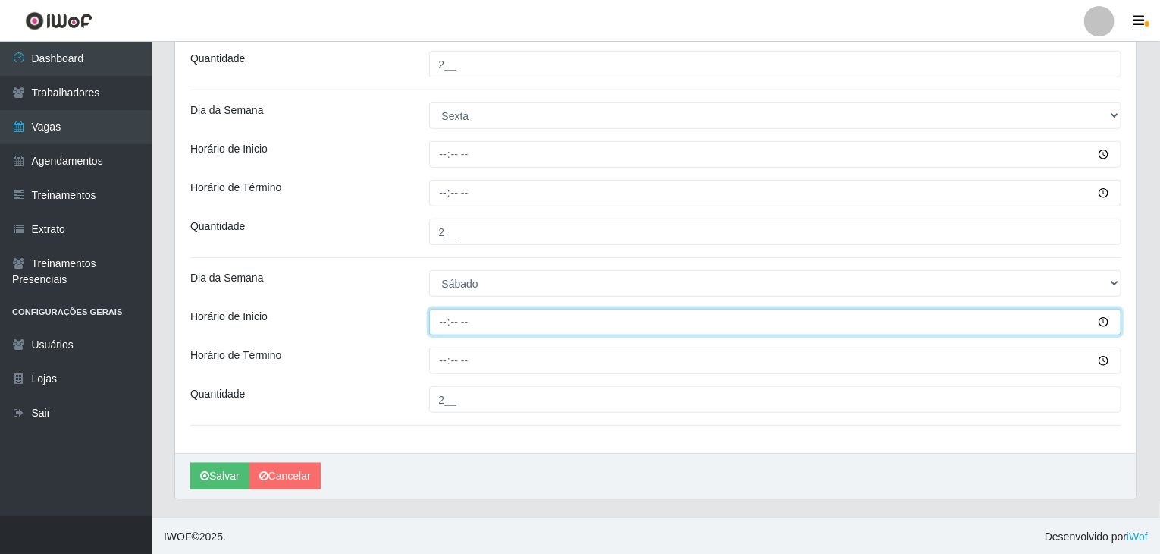
click at [440, 322] on input "Horário de Inicio" at bounding box center [775, 322] width 693 height 27
type input "16:30"
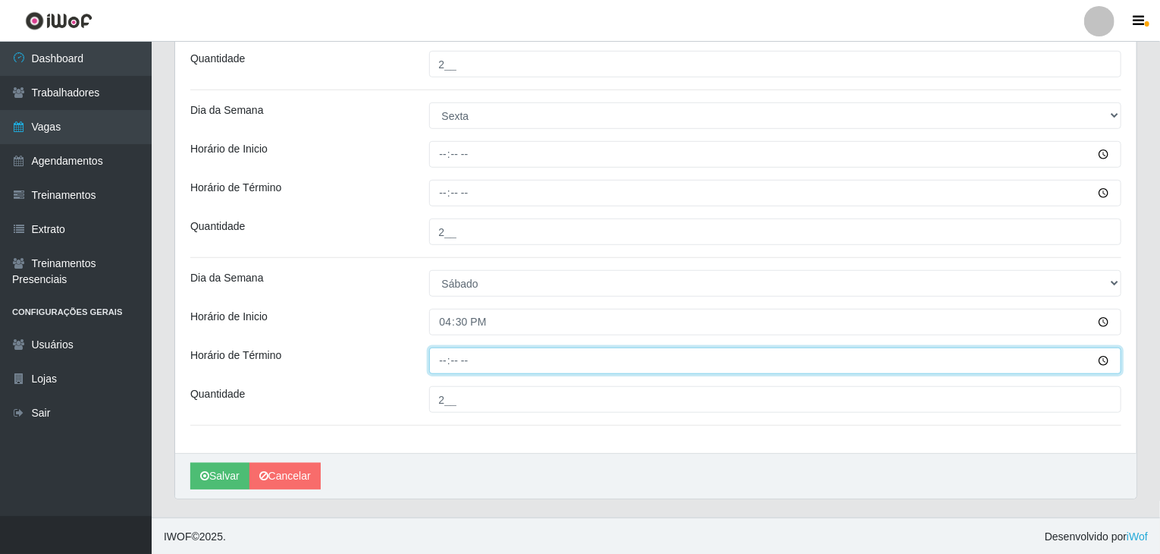
click at [448, 353] on input "Horário de Término" at bounding box center [775, 360] width 693 height 27
type input "22:30"
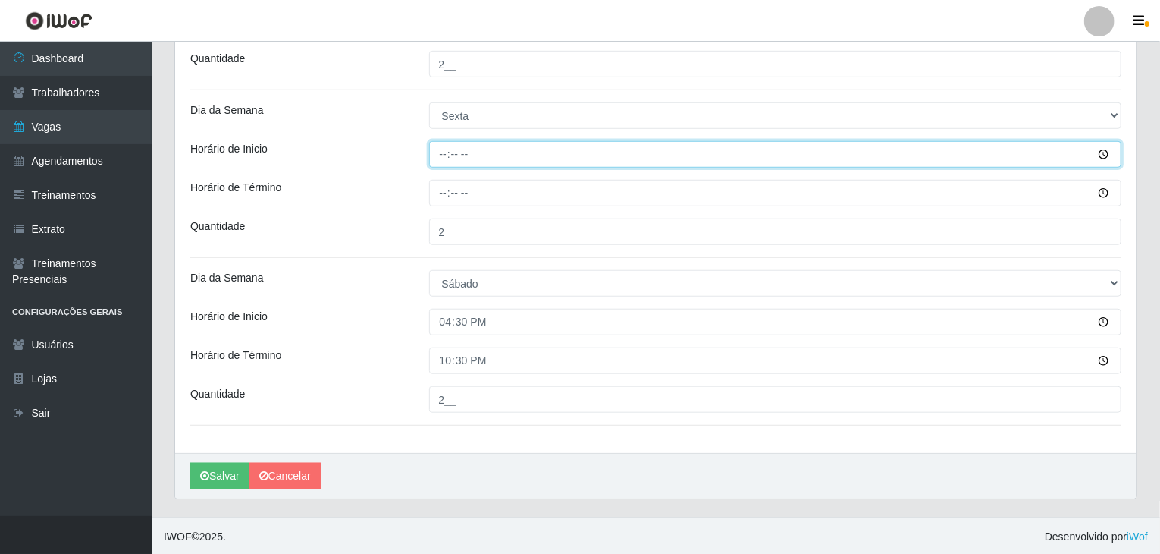
click at [449, 156] on input "Horário de Inicio" at bounding box center [775, 154] width 693 height 27
type input "16:30"
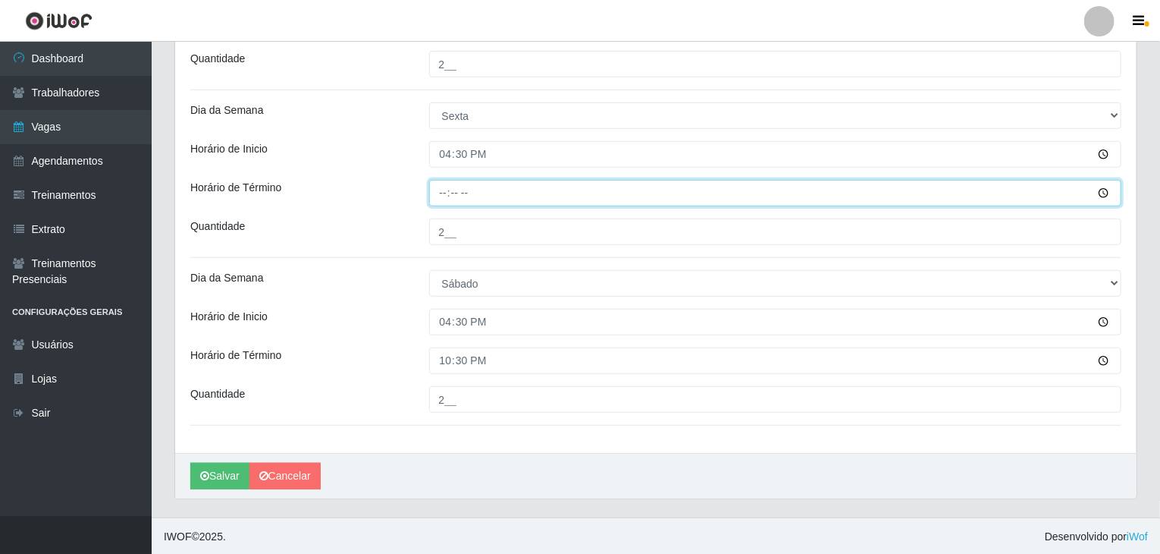
click at [431, 191] on input "Horário de Término" at bounding box center [775, 193] width 693 height 27
type input "22:30"
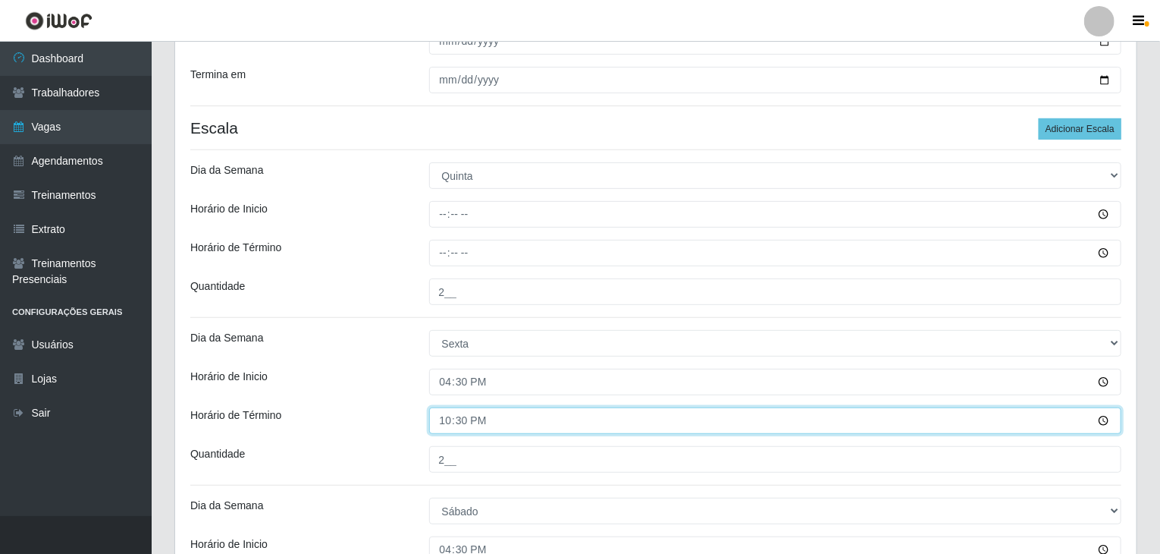
scroll to position [160, 0]
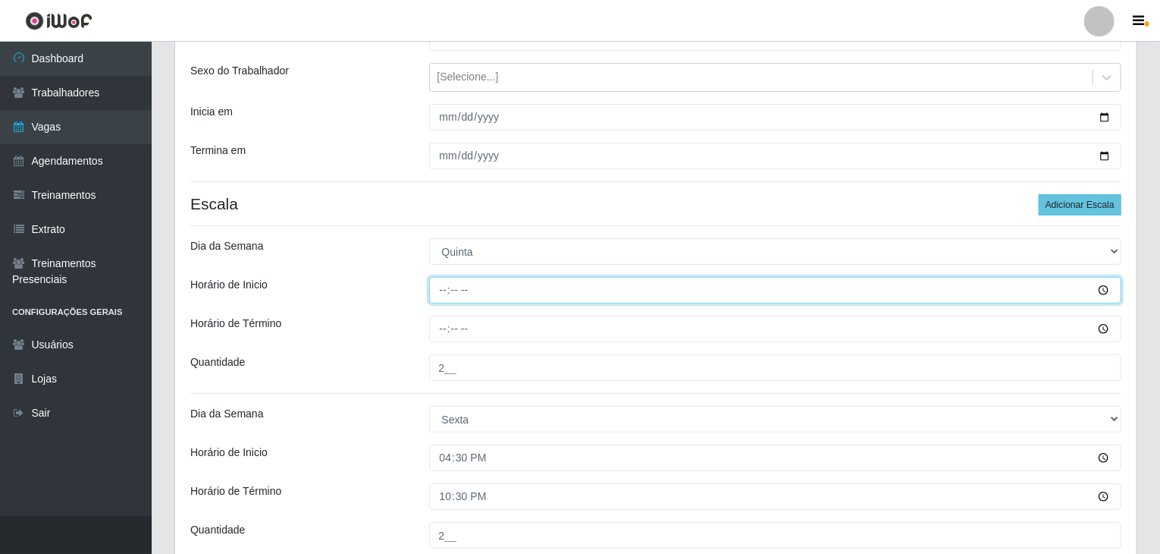
click at [438, 293] on input "Horário de Inicio" at bounding box center [775, 290] width 693 height 27
type input "16:30"
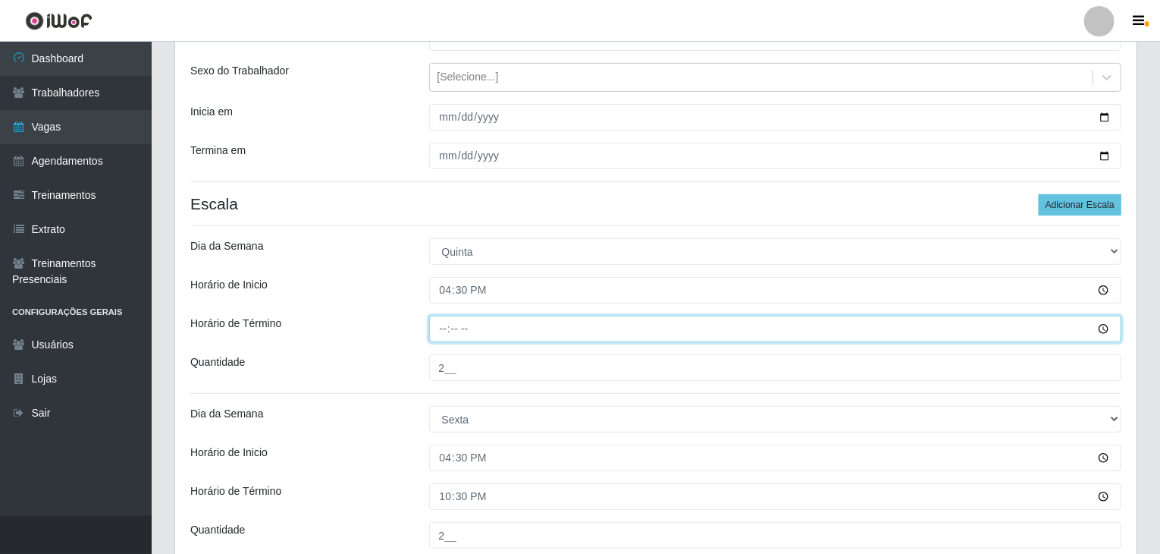
click at [441, 334] on input "Horário de Término" at bounding box center [775, 328] width 693 height 27
type input "22:30"
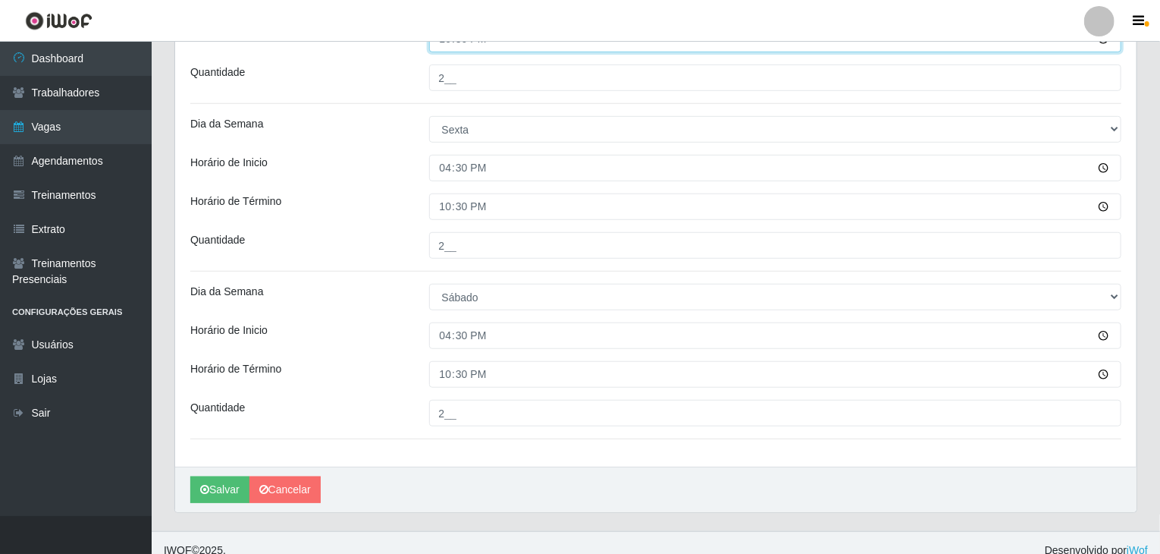
scroll to position [463, 0]
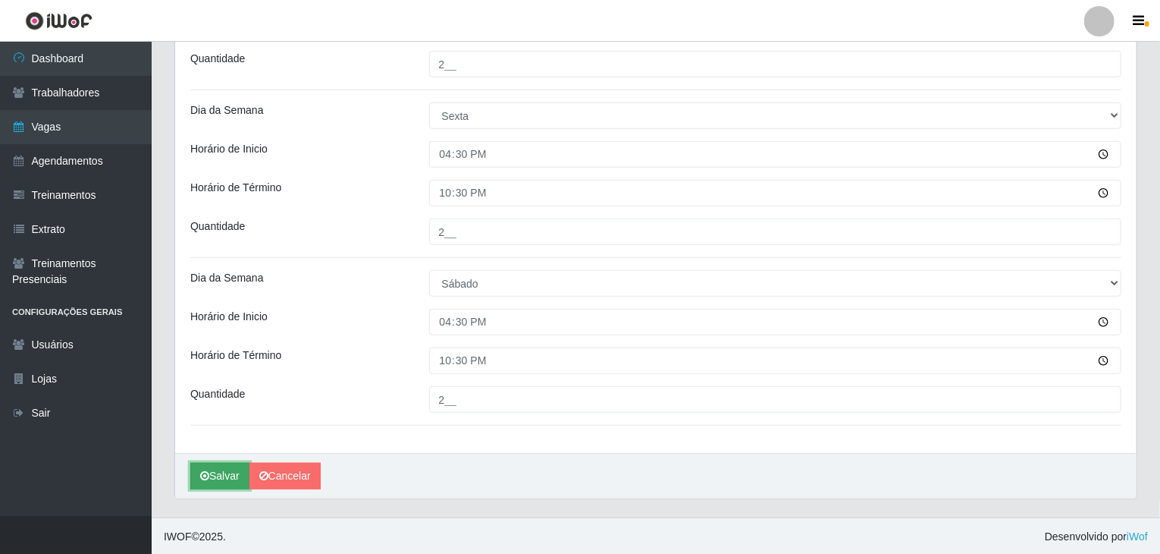
click at [219, 474] on button "Salvar" at bounding box center [219, 476] width 59 height 27
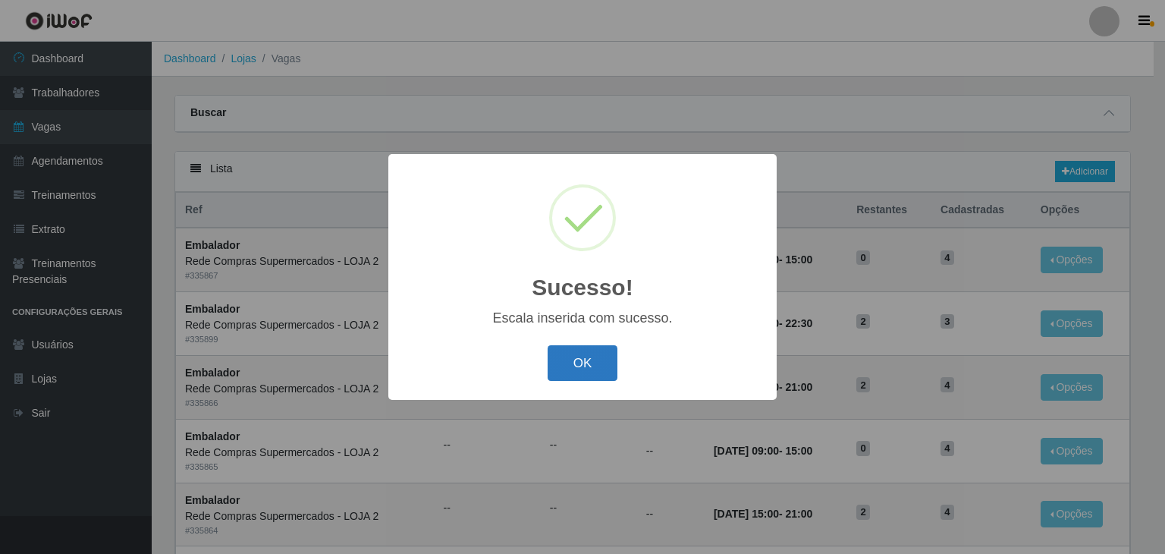
click at [601, 362] on button "OK" at bounding box center [582, 363] width 71 height 36
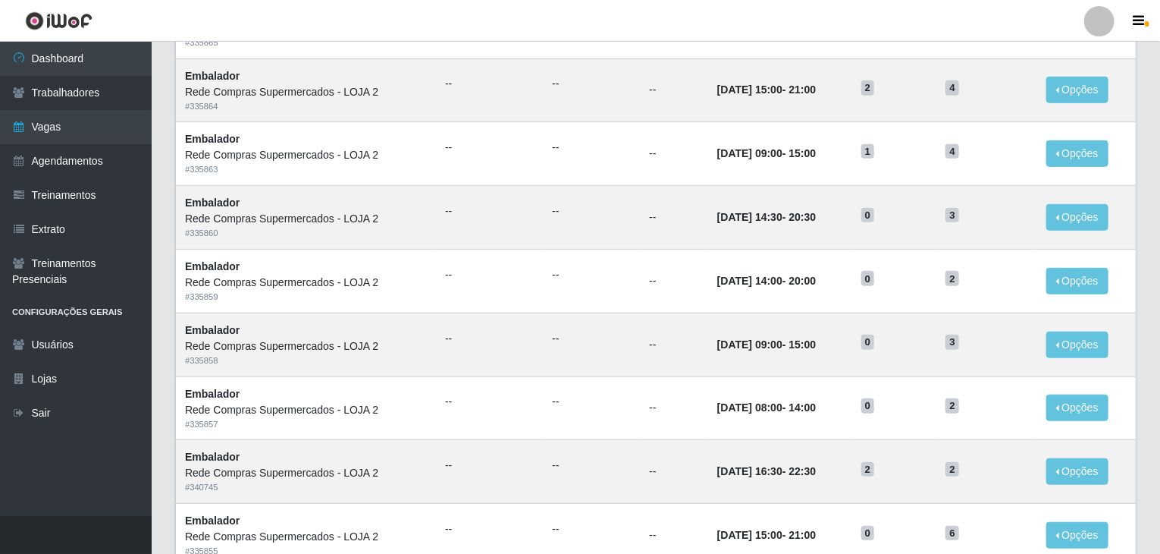
scroll to position [727, 0]
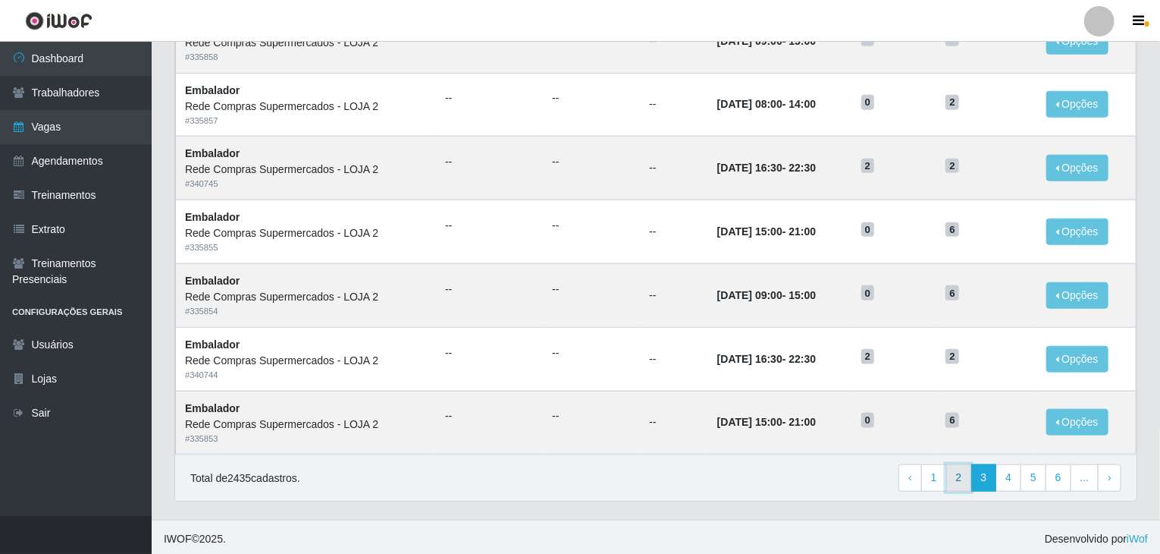
click at [964, 477] on link "2" at bounding box center [959, 477] width 26 height 27
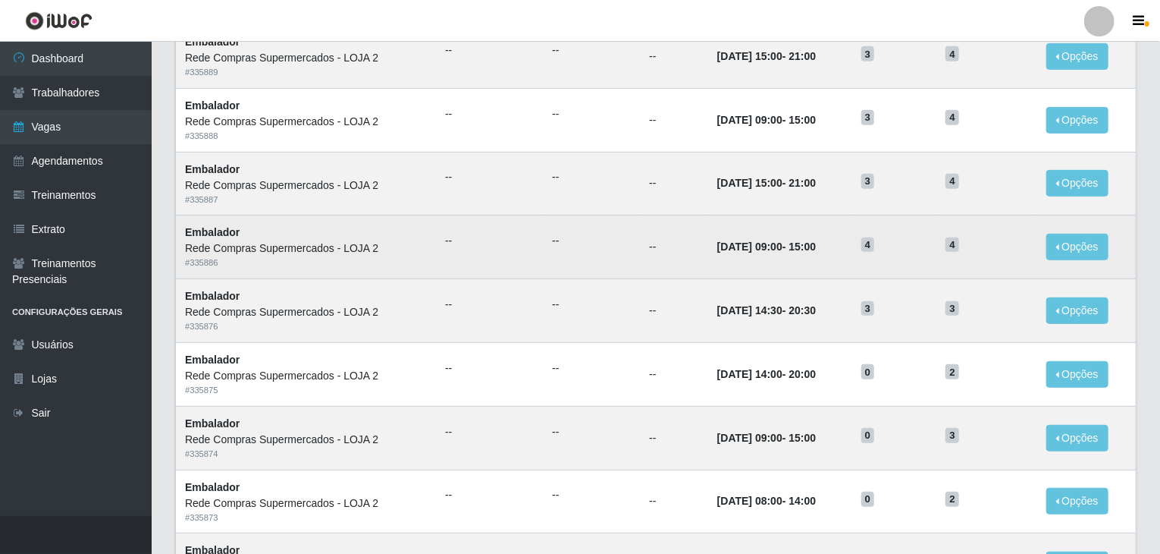
scroll to position [727, 0]
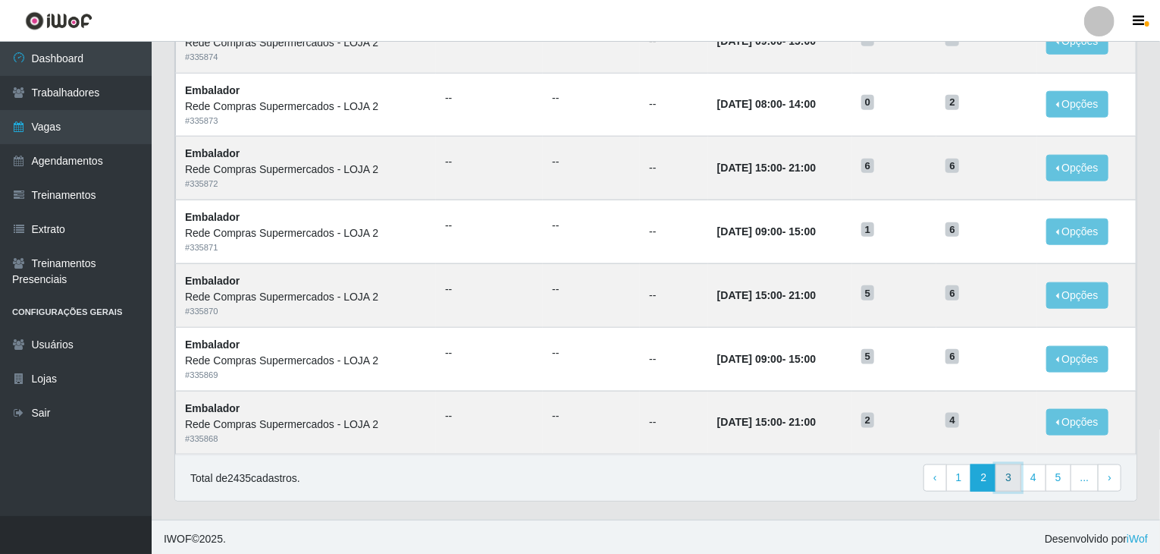
click at [1009, 477] on link "3" at bounding box center [1009, 477] width 26 height 27
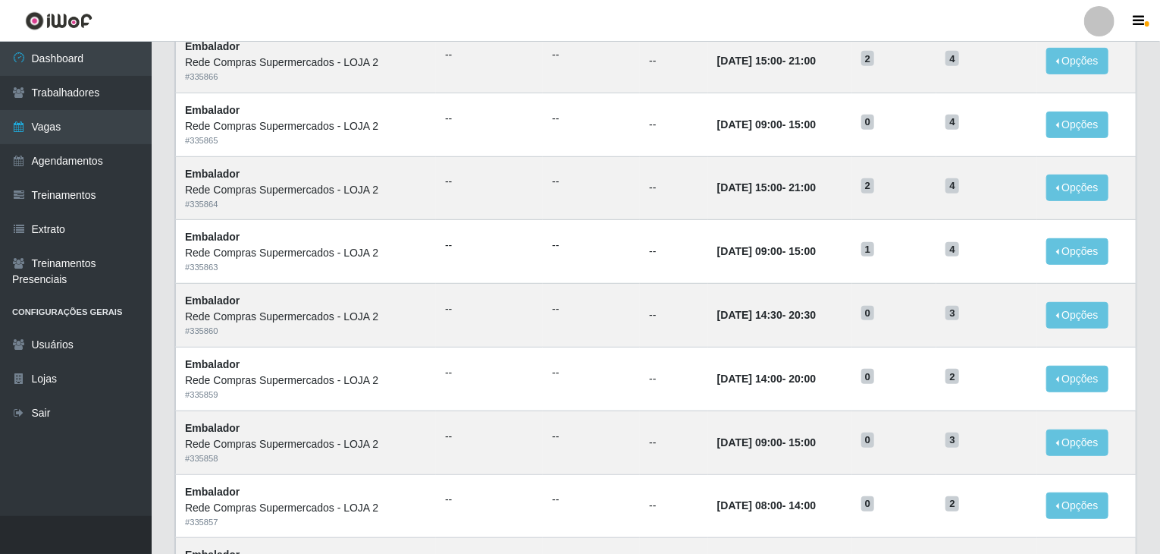
scroll to position [303, 0]
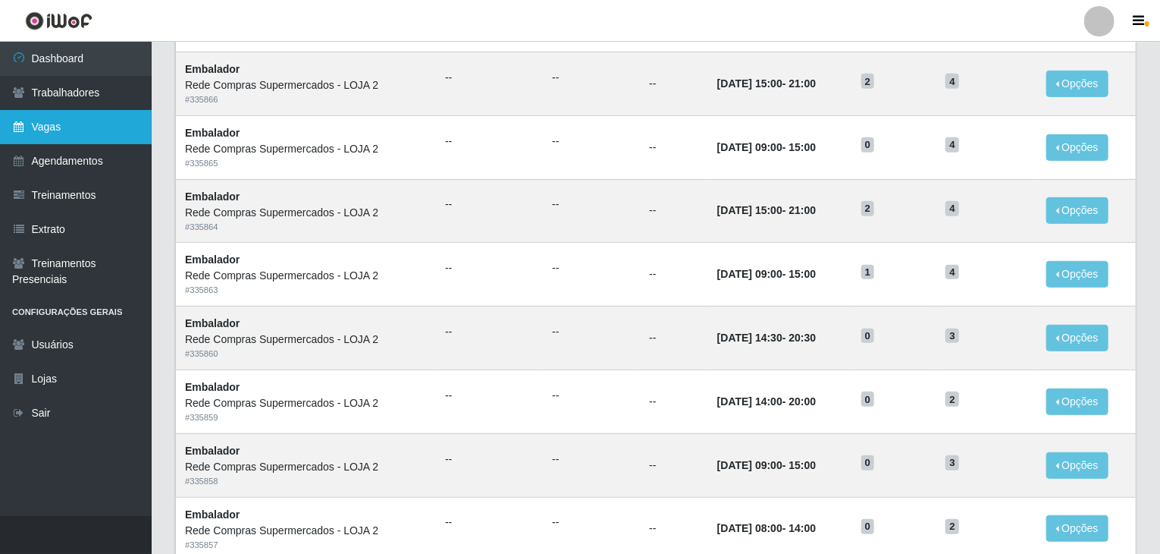
click at [45, 140] on link "Vagas" at bounding box center [76, 127] width 152 height 34
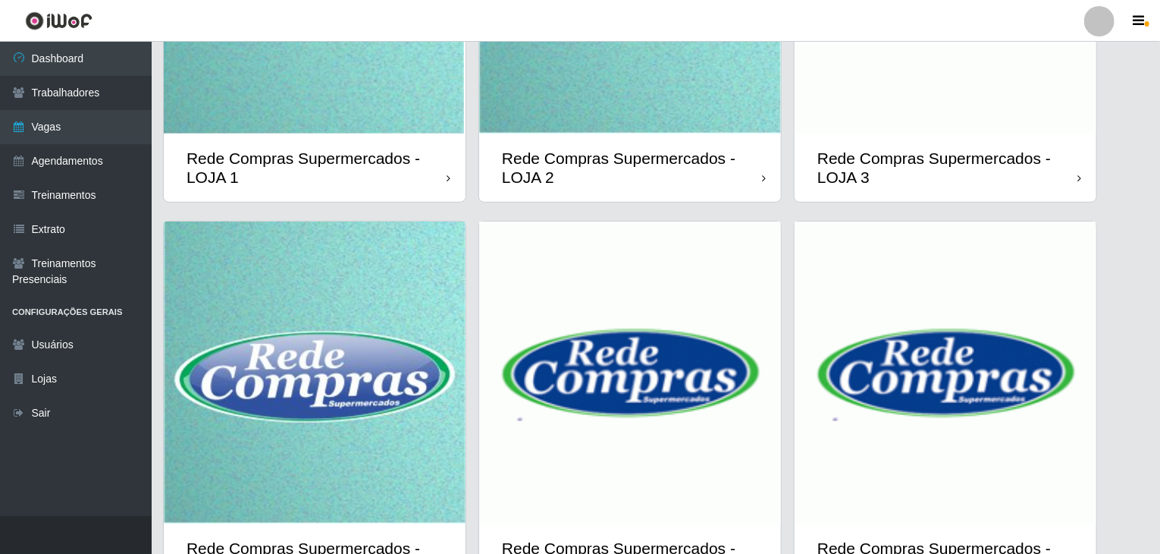
scroll to position [359, 0]
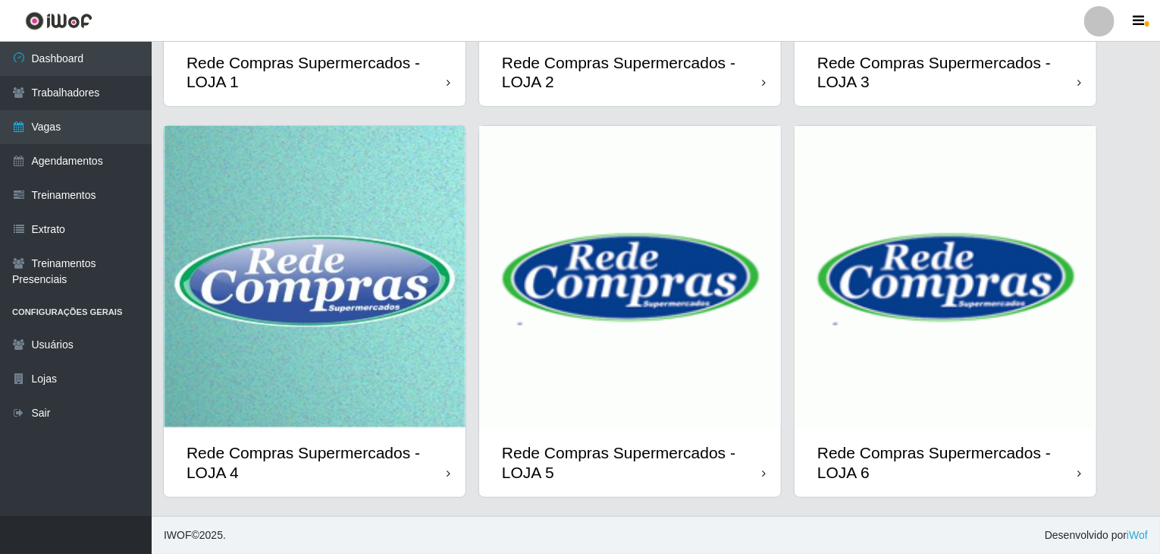
click at [652, 369] on img at bounding box center [630, 277] width 302 height 302
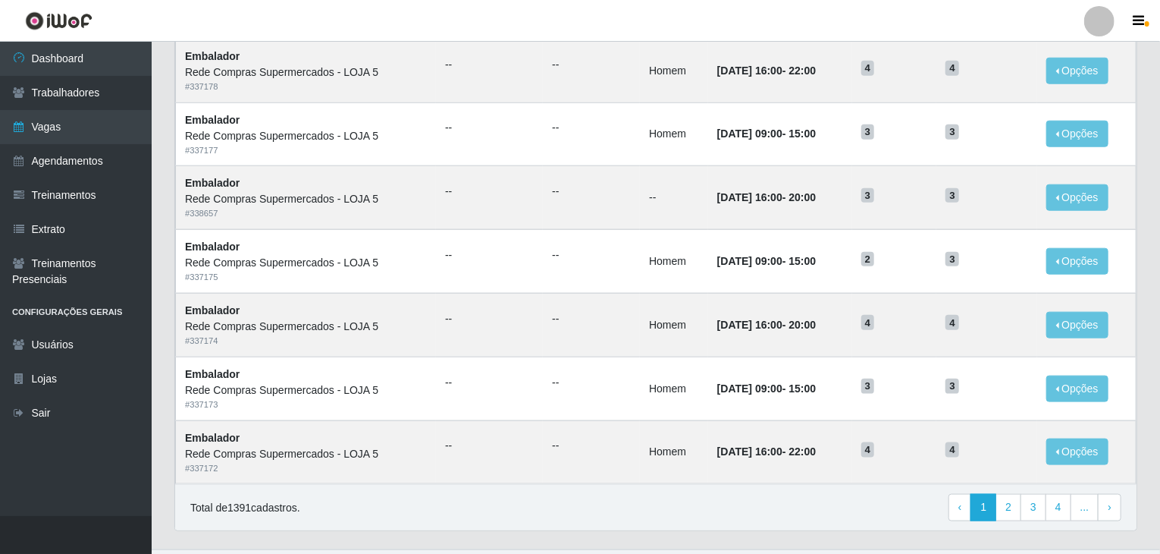
scroll to position [727, 0]
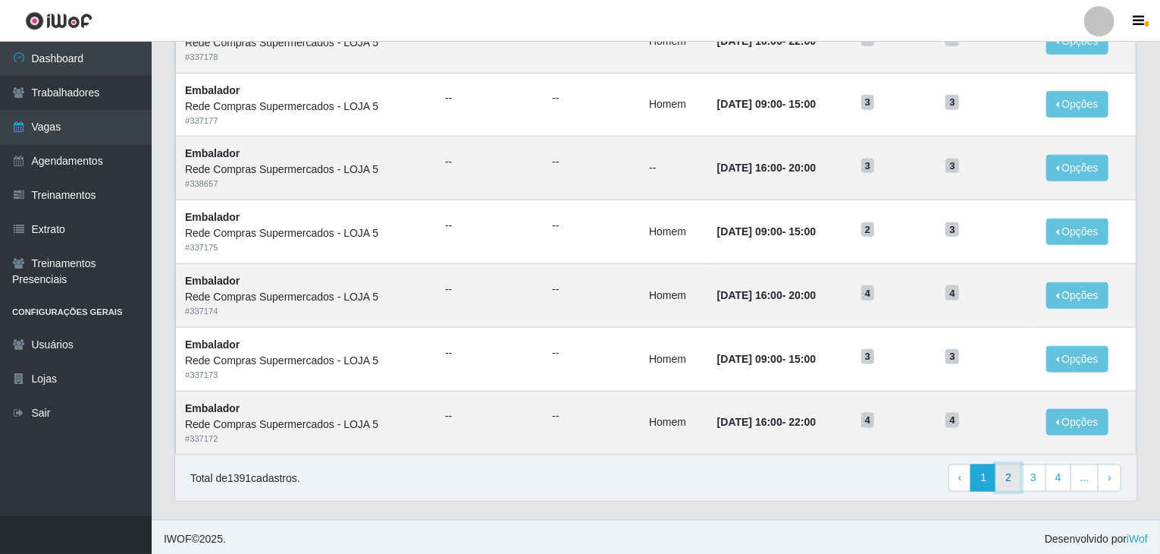
click at [1012, 469] on link "2" at bounding box center [1009, 477] width 26 height 27
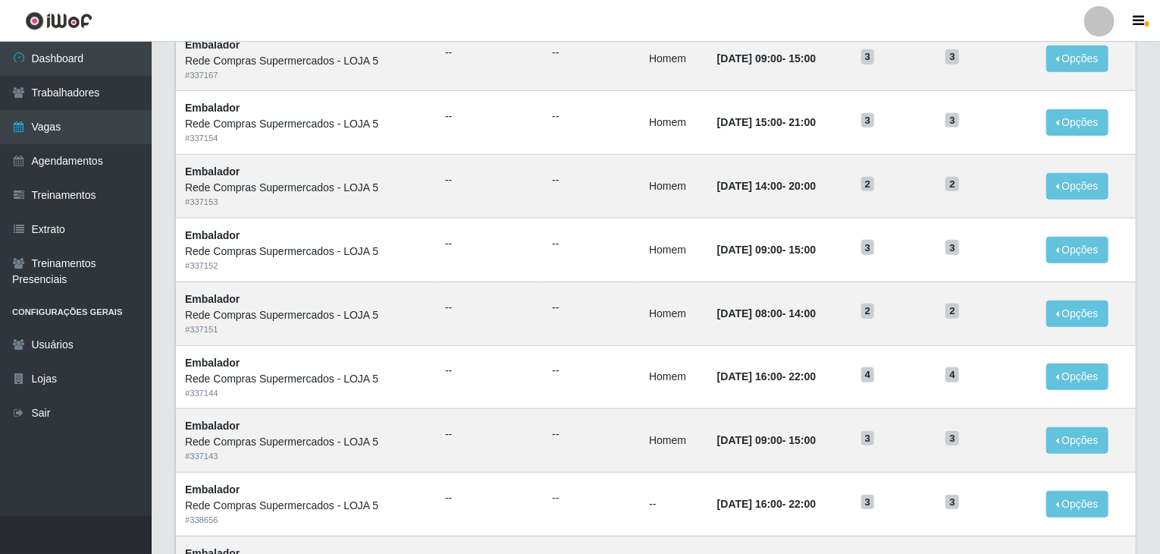
scroll to position [607, 0]
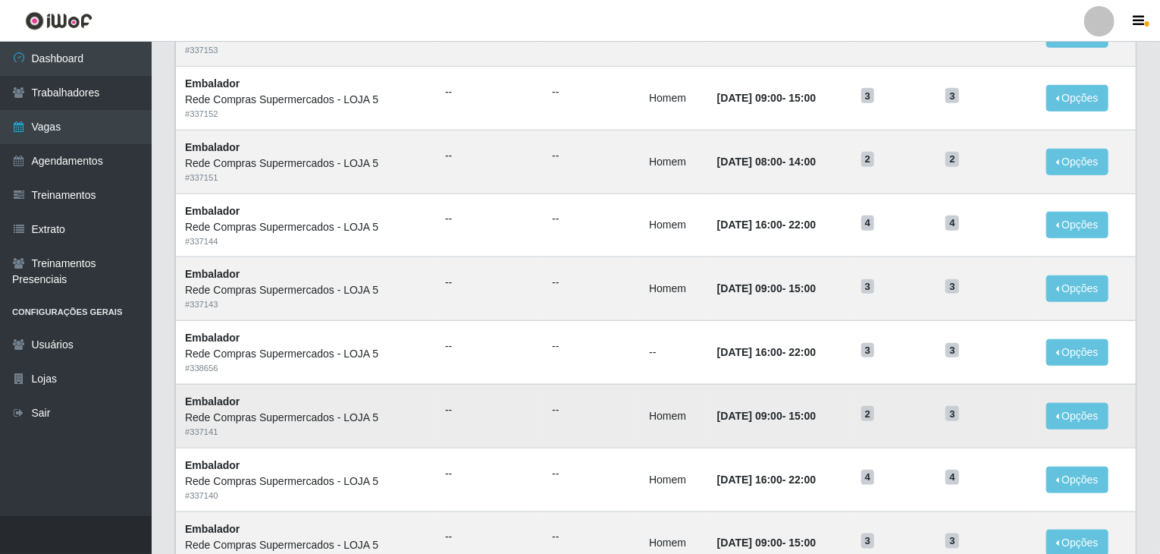
click at [568, 386] on td "--" at bounding box center [591, 416] width 97 height 64
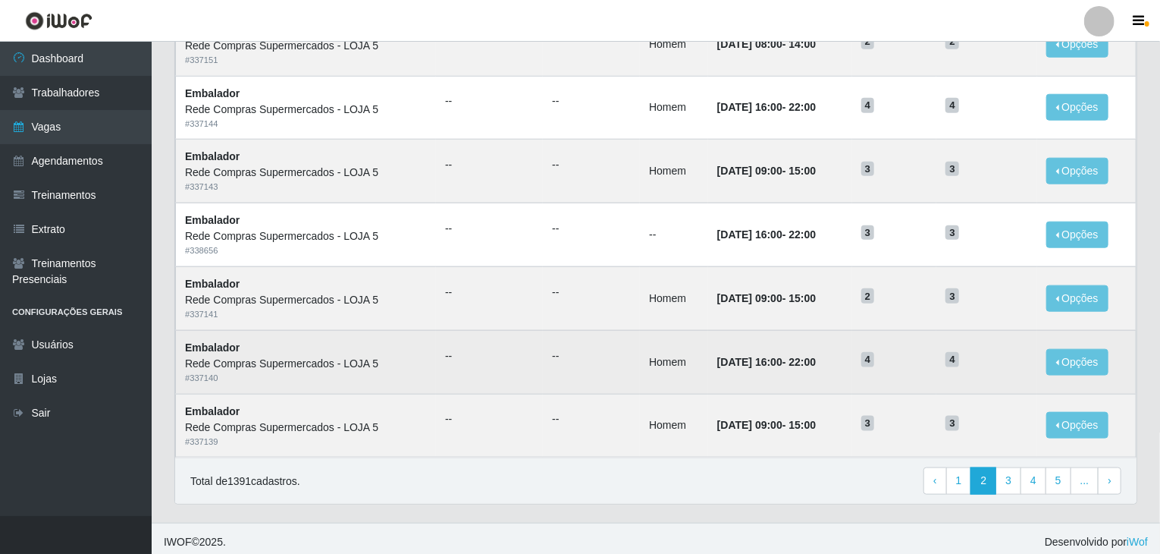
scroll to position [727, 0]
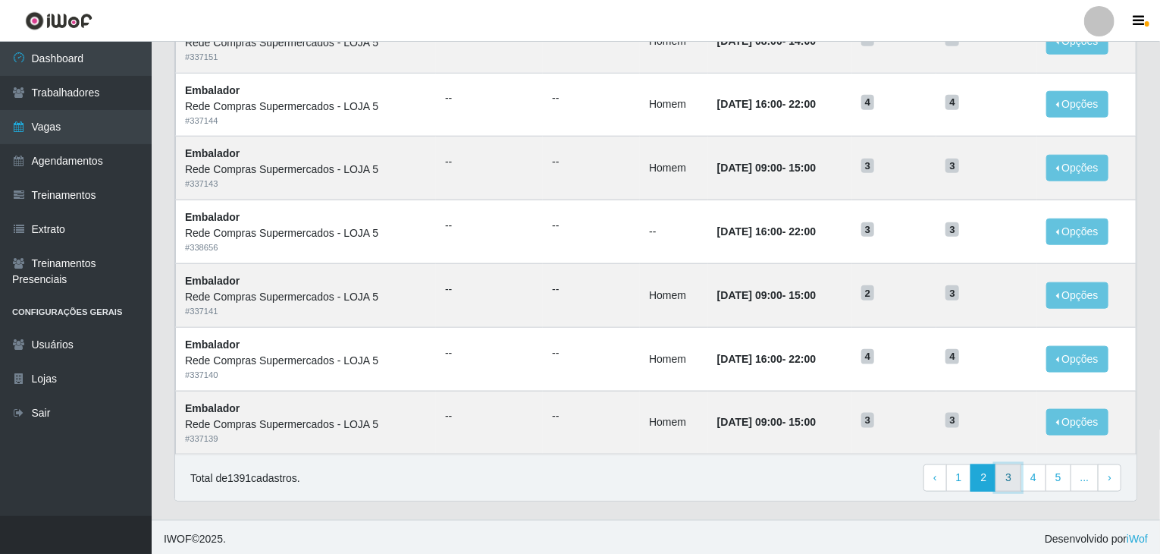
click at [1013, 477] on link "3" at bounding box center [1009, 477] width 26 height 27
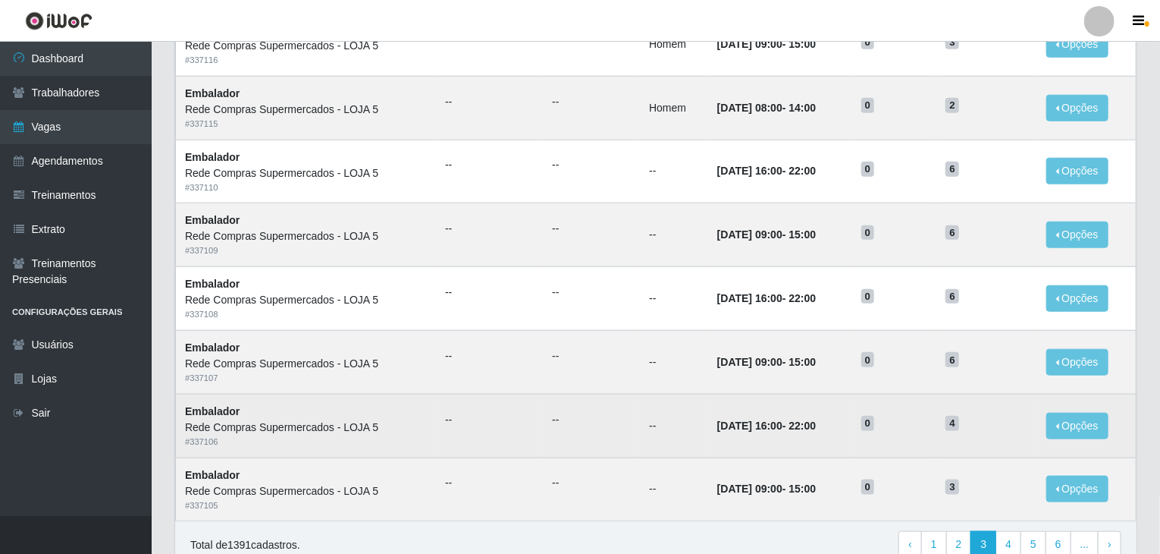
scroll to position [727, 0]
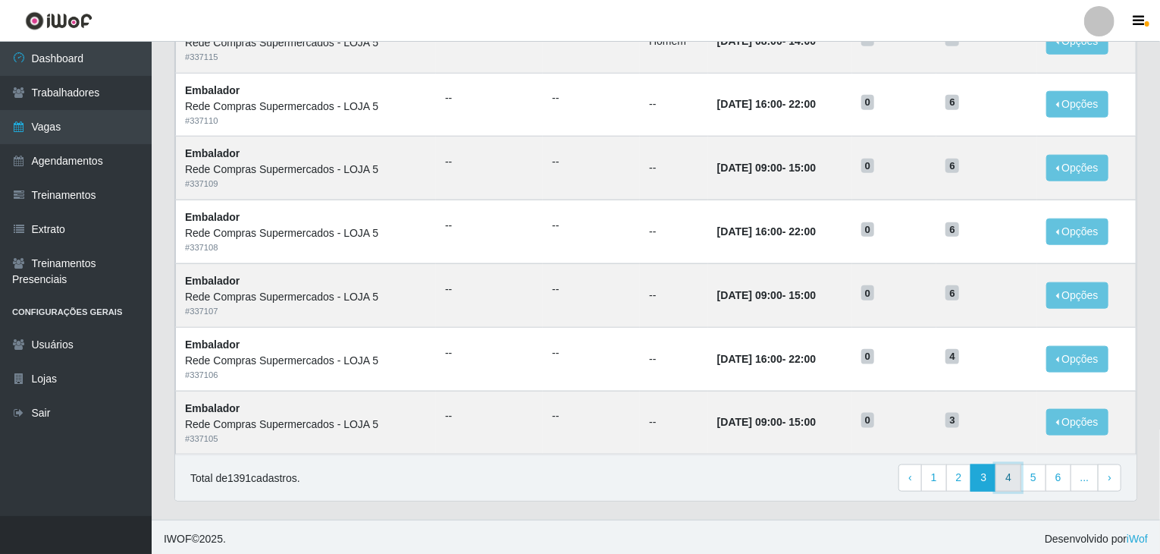
click at [1017, 472] on link "4" at bounding box center [1009, 477] width 26 height 27
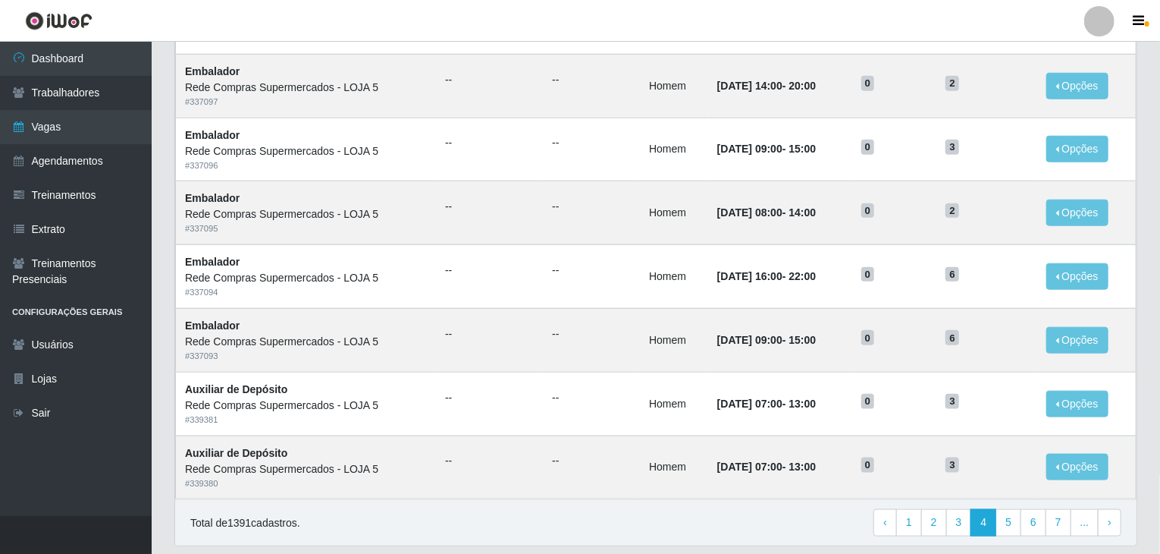
scroll to position [727, 0]
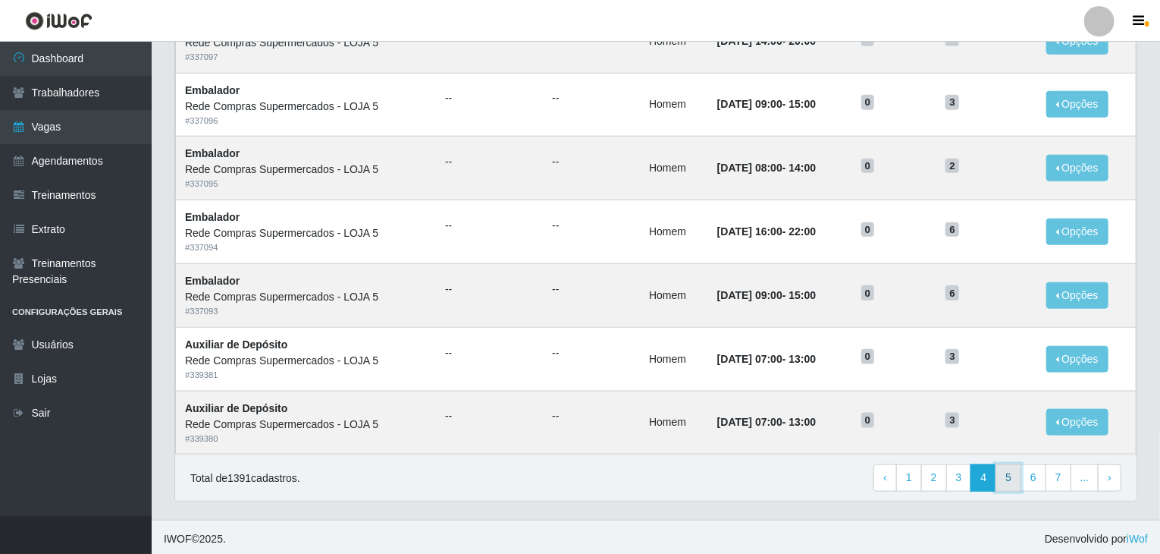
click at [1010, 479] on link "5" at bounding box center [1009, 477] width 26 height 27
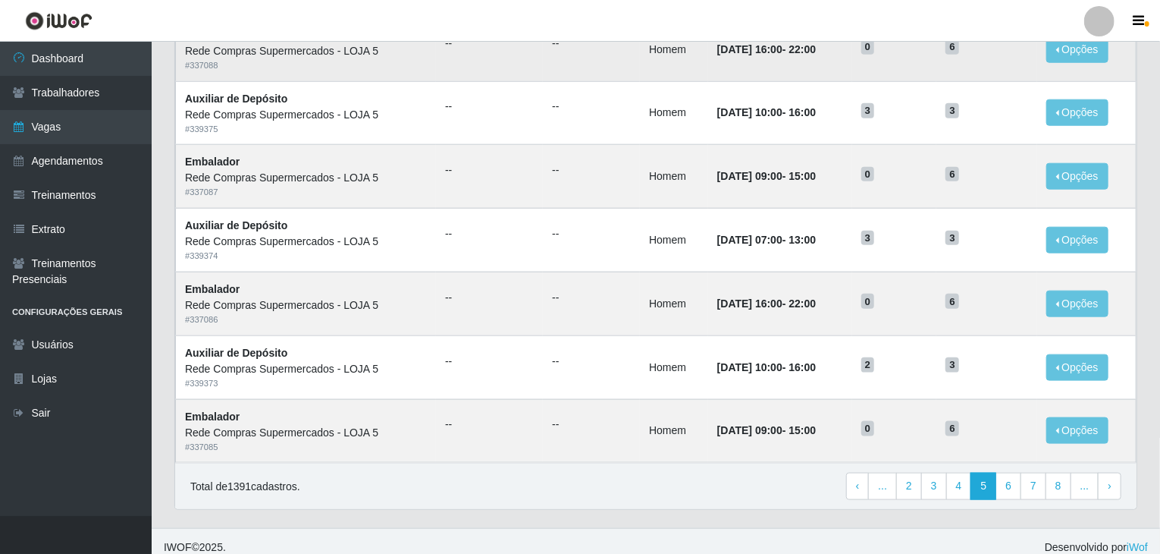
scroll to position [727, 0]
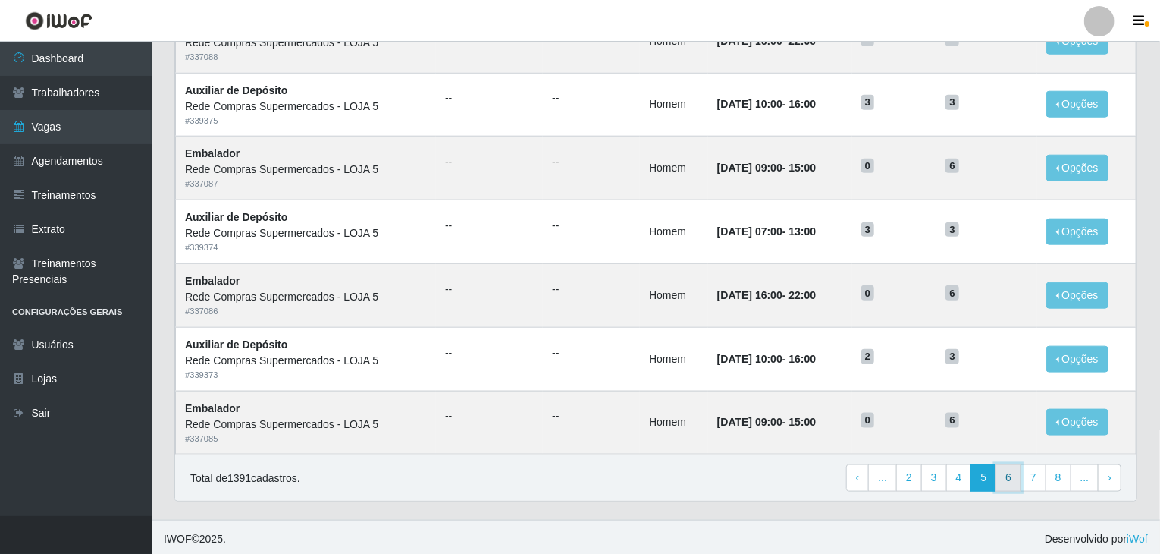
click at [1010, 474] on link "6" at bounding box center [1009, 477] width 26 height 27
